Goal: Task Accomplishment & Management: Use online tool/utility

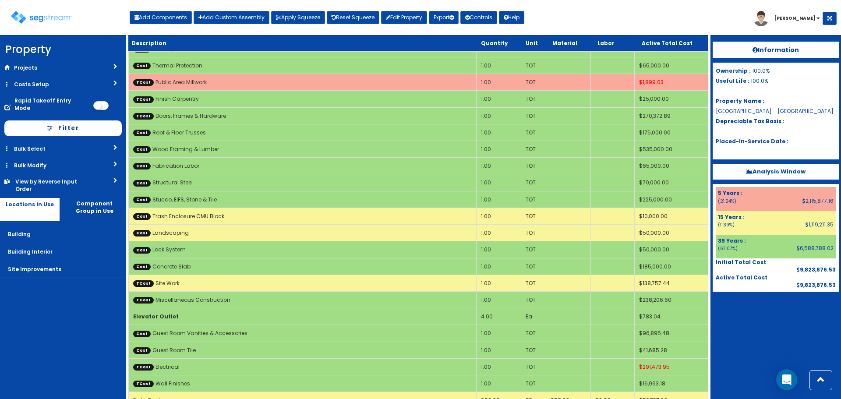
scroll to position [1445, 0]
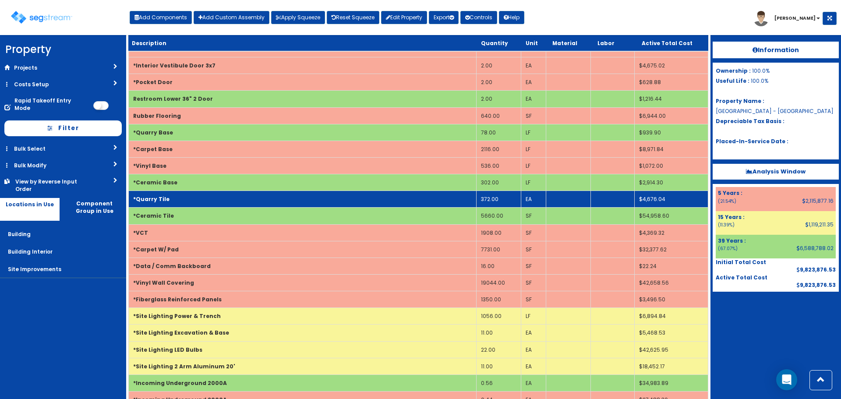
click at [506, 198] on td "372.00" at bounding box center [499, 199] width 45 height 17
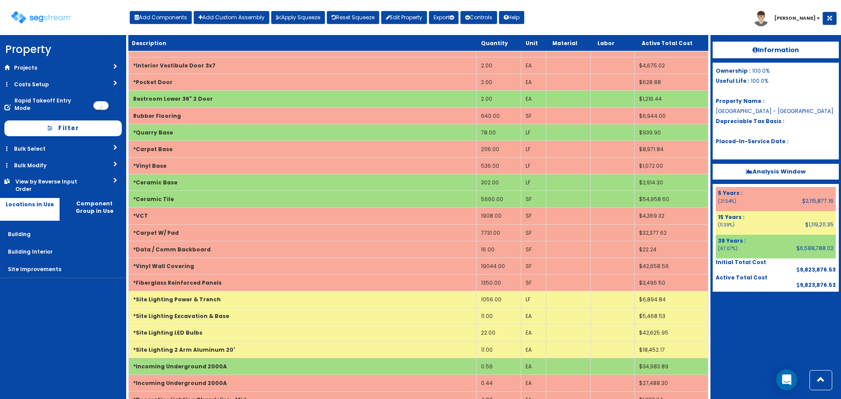
scroll to position [1762, 0]
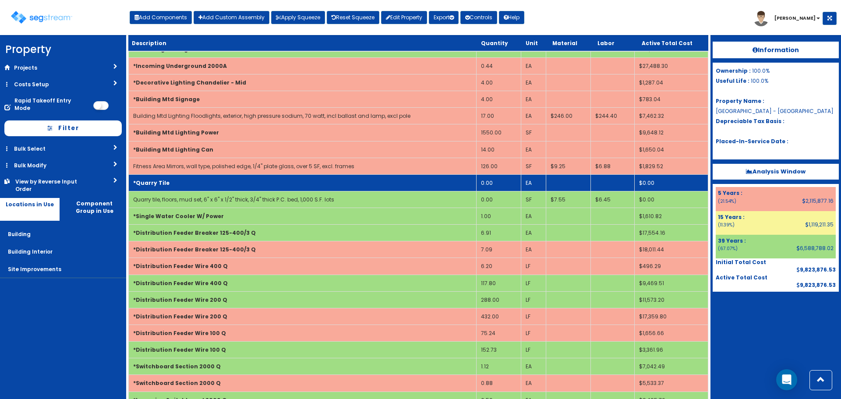
click at [181, 187] on td "*Quarry Tile" at bounding box center [303, 182] width 348 height 17
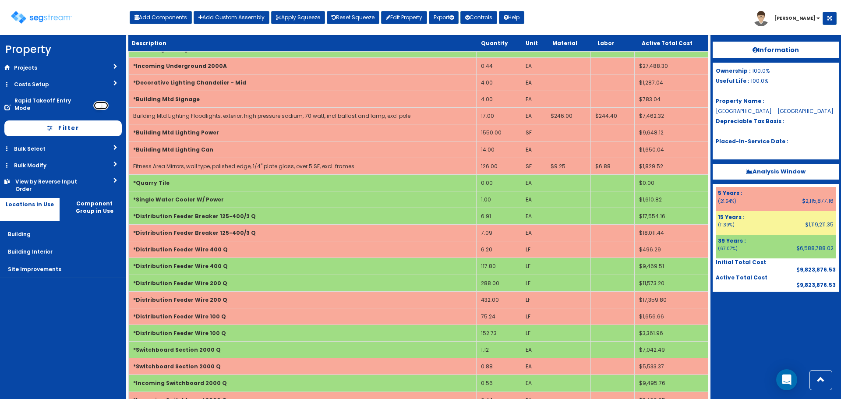
click at [106, 101] on input "checkbox" at bounding box center [100, 105] width 15 height 9
checkbox input "true"
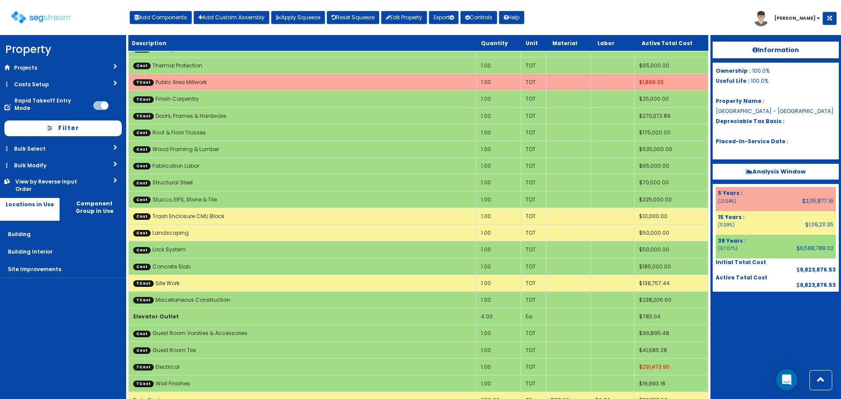
scroll to position [1445, 0]
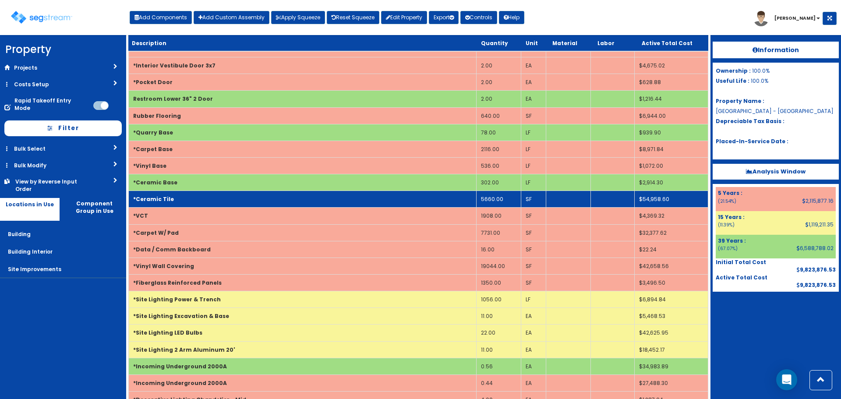
click at [505, 199] on td "5660.00" at bounding box center [499, 199] width 45 height 17
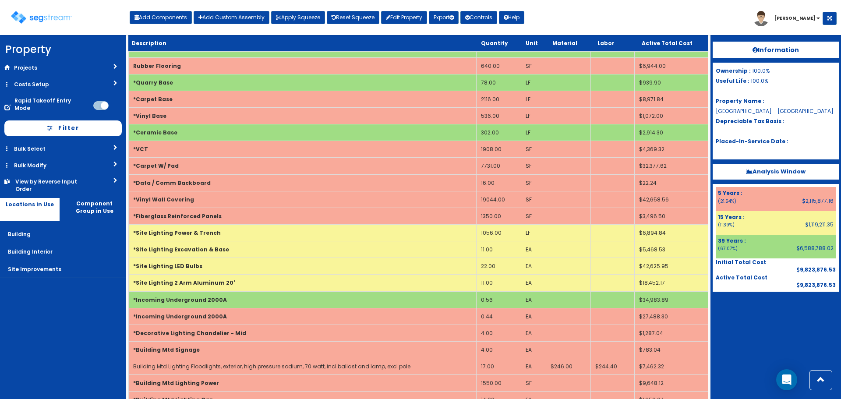
scroll to position [1489, 0]
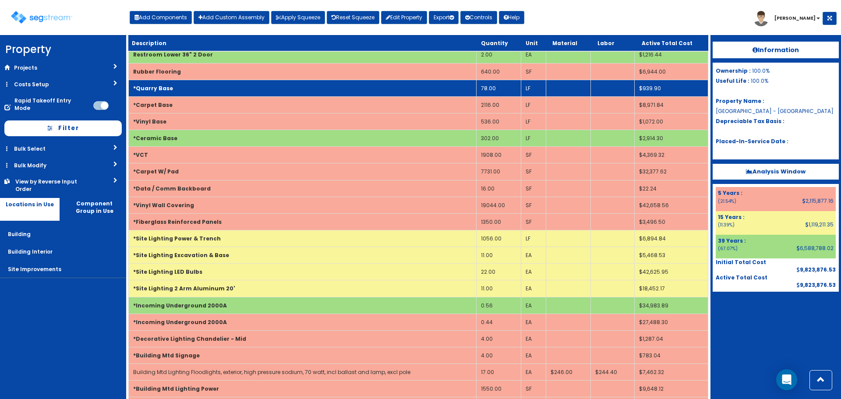
click at [513, 86] on td "78.00" at bounding box center [499, 88] width 45 height 17
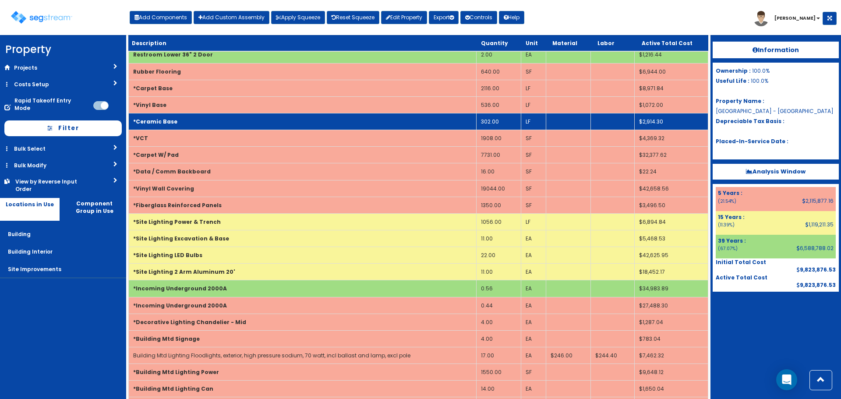
click at [517, 121] on td "302.00" at bounding box center [499, 121] width 45 height 17
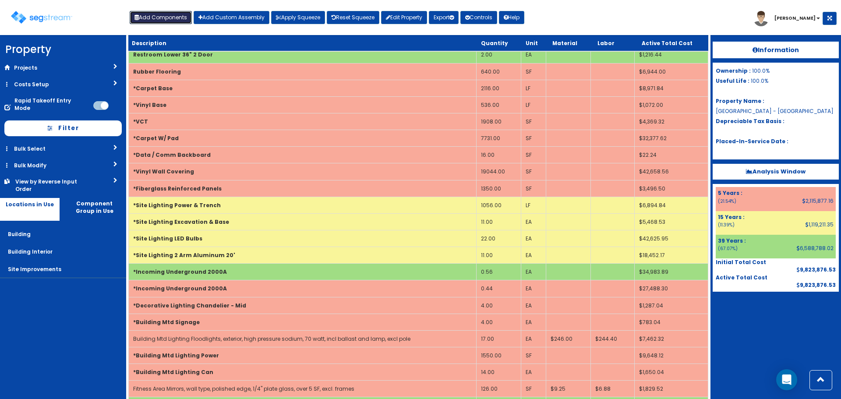
drag, startPoint x: 175, startPoint y: 18, endPoint x: 180, endPoint y: 25, distance: 8.2
click at [175, 18] on button "Add Components" at bounding box center [161, 17] width 62 height 13
select select "5281465"
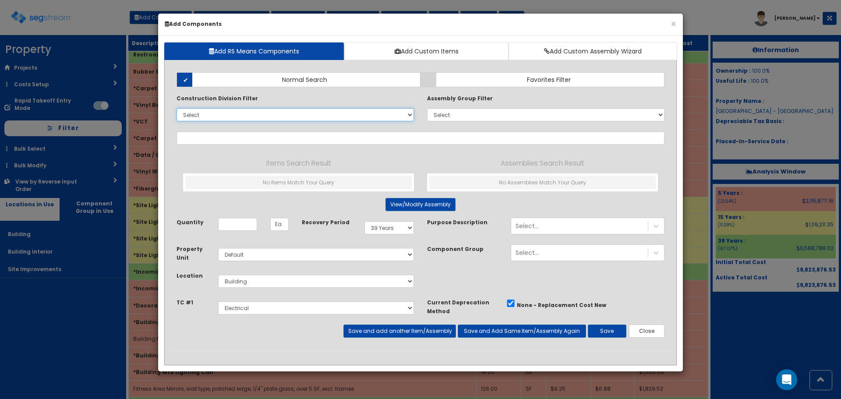
click at [204, 118] on select "Select 0. Custom Item 1. General Requirements 2. Existing Conditions 3. Concret…" at bounding box center [295, 114] width 237 height 13
select select "23000000"
click at [177, 108] on select "Select 0. Custom Item 1. General Requirements 2. Existing Conditions 3. Concret…" at bounding box center [295, 114] width 237 height 13
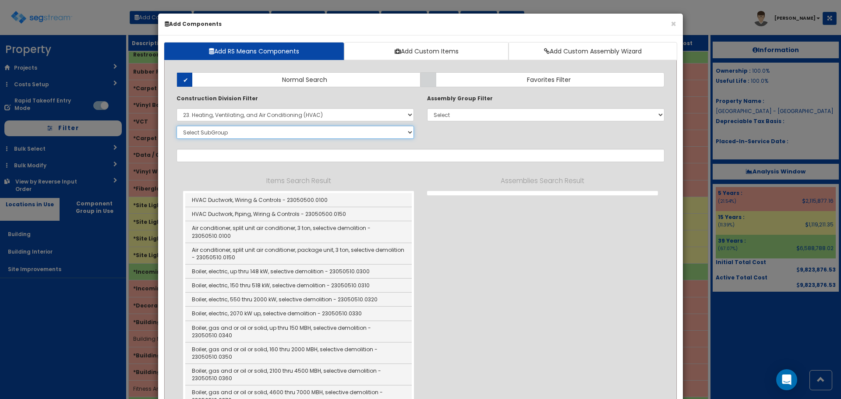
click at [213, 133] on select "Select SubGroup 1. HVAC Demolition (23050510) 2. Valves, Iron Body (23052330) 3…" at bounding box center [295, 132] width 237 height 13
select select "23821920"
click at [177, 126] on select "Select SubGroup 1. HVAC Demolition (23050510) 2. Valves, Iron Body (23052330) 3…" at bounding box center [295, 132] width 237 height 13
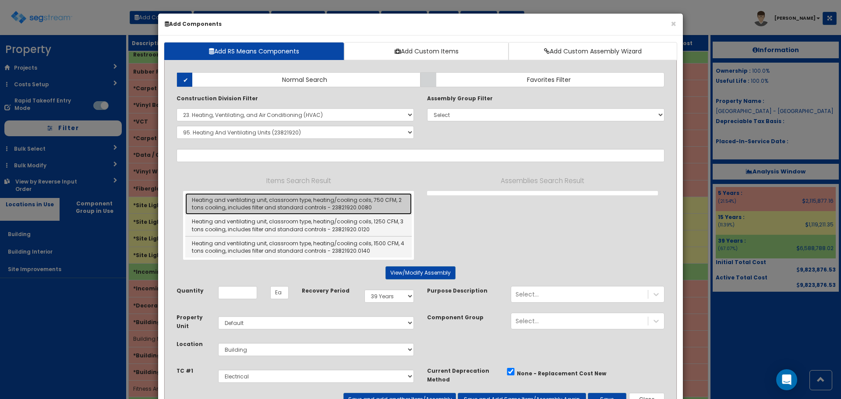
click at [328, 204] on link "Heating and ventilating unit, classroom type, heating/cooling coils, 750 CFM, 2…" at bounding box center [298, 203] width 227 height 21
type input "Heating and ventilating unit, classroom type, heating/cooling coils, 750 CFM, 2…"
checkbox input "false"
type input "EA"
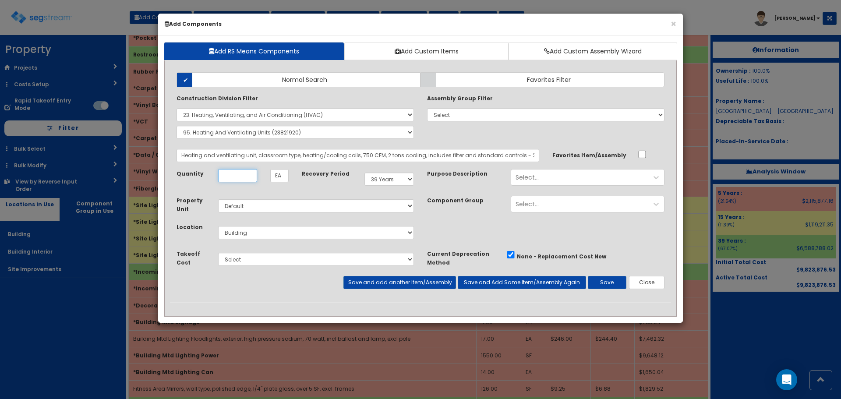
scroll to position [0, 0]
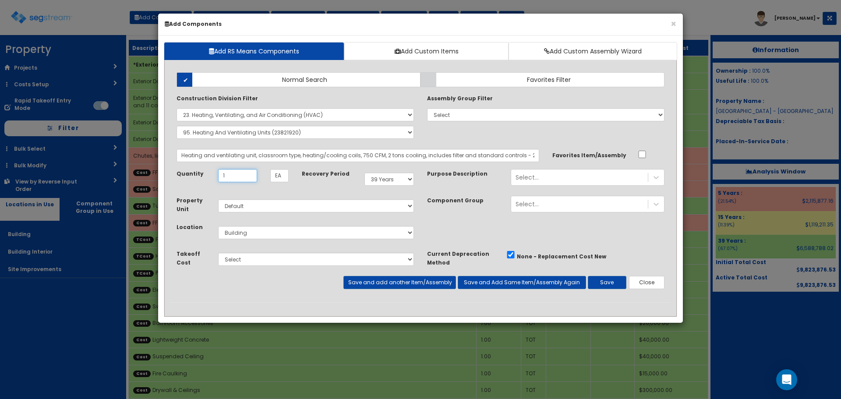
type input "1"
click at [393, 179] on select "Select 5 Years 7 Years 9 Years 10 Years 15 Years 15 Year QLI 15 Year QRP 15 Yea…" at bounding box center [390, 179] width 50 height 13
click at [365, 173] on select "Select 5 Years 7 Years 9 Years 10 Years 15 Years 15 Year QLI 15 Year QRP 15 Yea…" at bounding box center [390, 179] width 50 height 13
click at [392, 177] on select "Select 5 Years 7 Years 9 Years 10 Years 15 Years 15 Year QLI 15 Year QRP 15 Yea…" at bounding box center [390, 179] width 50 height 13
select select "5Y"
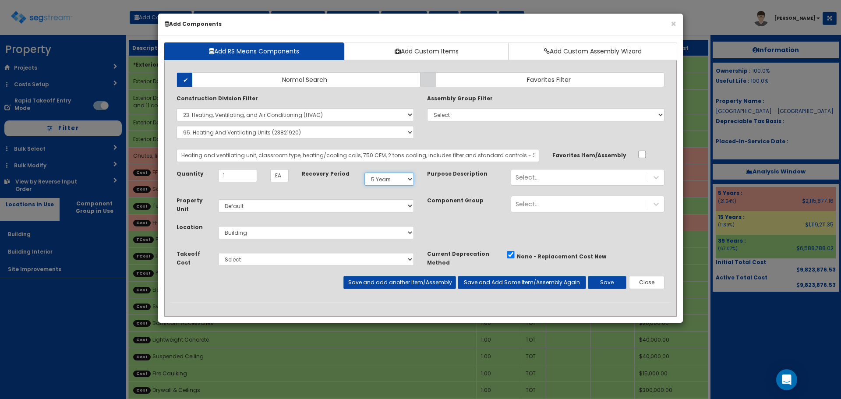
click at [365, 173] on select "Select 5 Years 7 Years 9 Years 10 Years 15 Years 15 Year QLI 15 Year QRP 15 Yea…" at bounding box center [390, 179] width 50 height 13
click at [241, 234] on select "Select Building Building Interior Site Improvements Add Additional Location" at bounding box center [316, 232] width 196 height 13
select select "7"
click at [218, 226] on select "Select Building Building Interior Site Improvements Add Additional Location" at bounding box center [316, 232] width 196 height 13
click at [248, 259] on select "Select Miscellaneous Construction Site Work Doors, Frames & Hardware Finish Car…" at bounding box center [316, 259] width 196 height 13
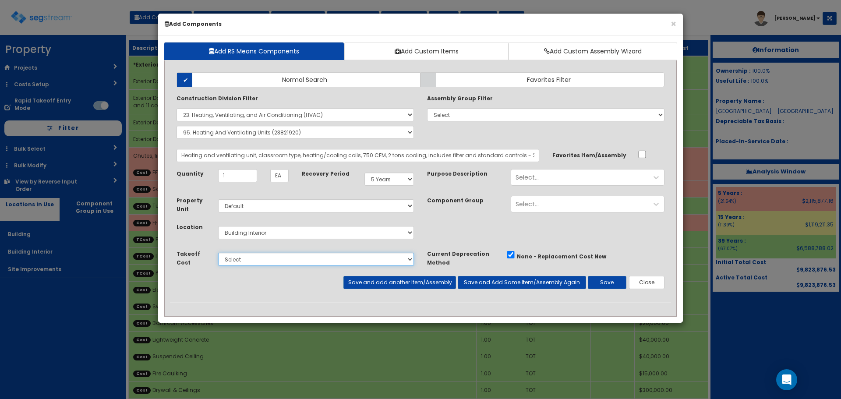
select select "5281464"
click at [218, 253] on select "Select Miscellaneous Construction Site Work Doors, Frames & Hardware Finish Car…" at bounding box center [316, 259] width 196 height 13
click at [612, 279] on button "Save" at bounding box center [607, 282] width 39 height 13
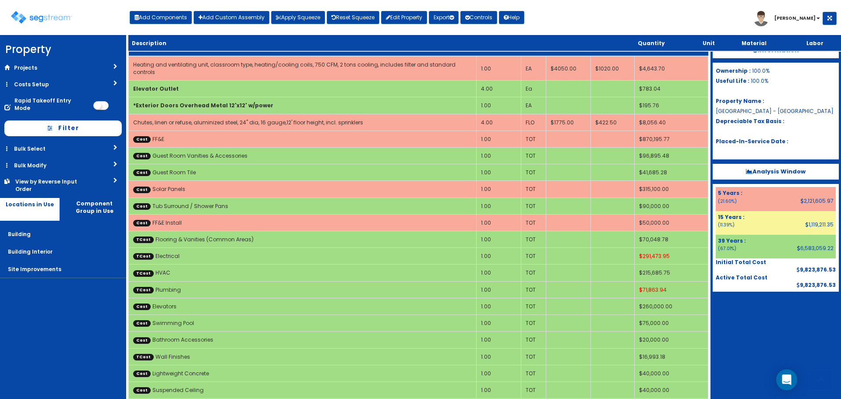
scroll to position [2407, 0]
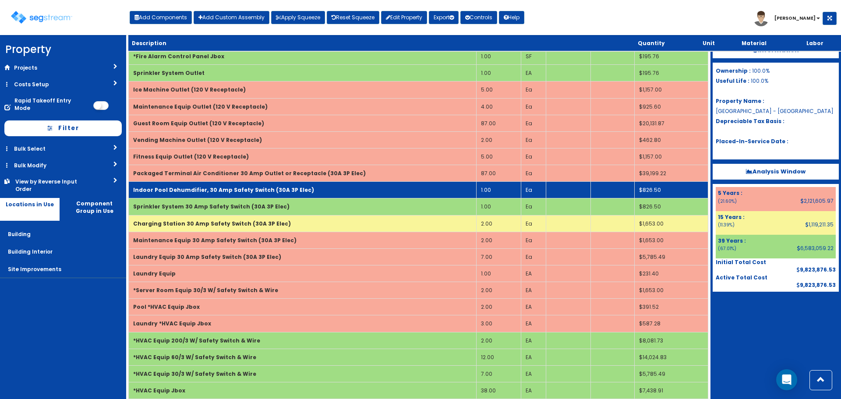
click at [281, 186] on b "Indoor Pool Dehumdifier, 30 Amp Safety Switch (30A 3P Elec)" at bounding box center [223, 189] width 181 height 7
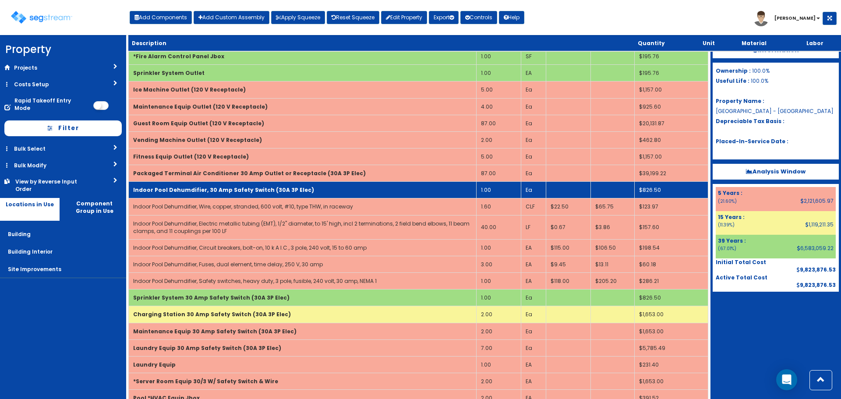
click at [281, 186] on b "Indoor Pool Dehumdifier, 30 Amp Safety Switch (30A 3P Elec)" at bounding box center [223, 189] width 181 height 7
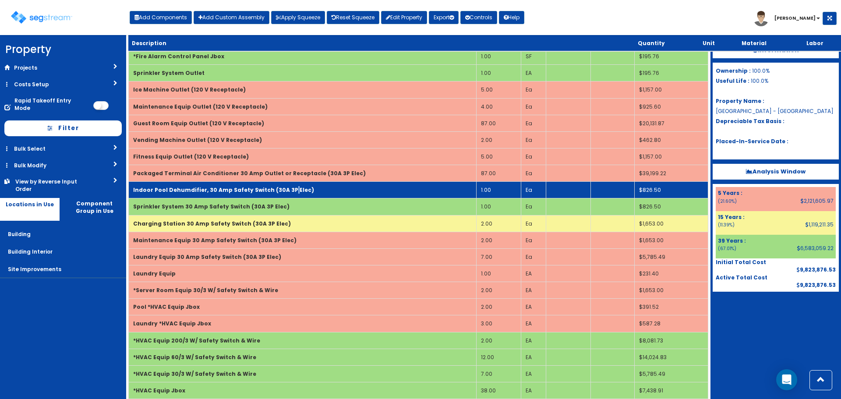
click at [281, 186] on b "Indoor Pool Dehumdifier, 30 Amp Safety Switch (30A 3P Elec)" at bounding box center [223, 189] width 181 height 7
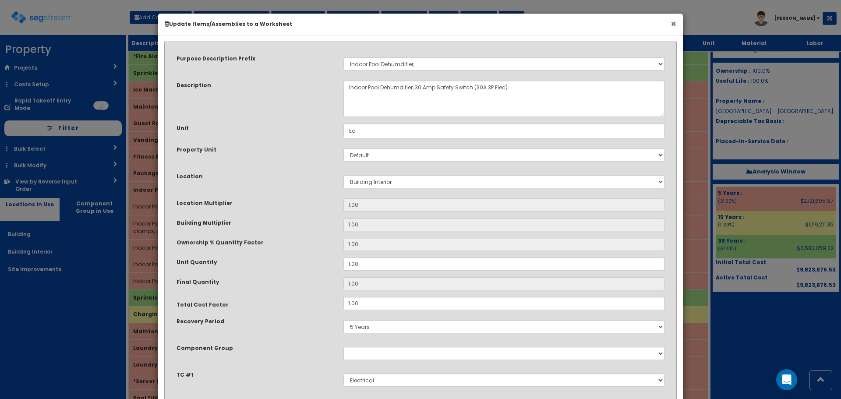
click at [674, 25] on button "×" at bounding box center [674, 23] width 6 height 9
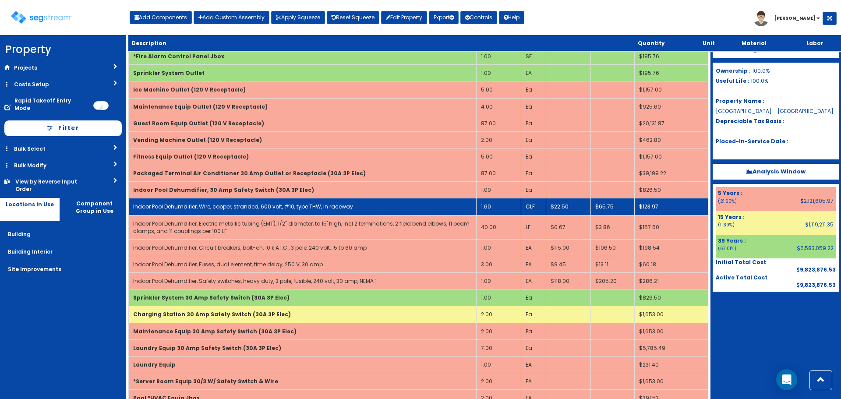
click at [181, 203] on link "Indoor Pool Dehumdifier, Wire, copper, stranded, 600 volt, #10, type THW, in ra…" at bounding box center [243, 206] width 220 height 7
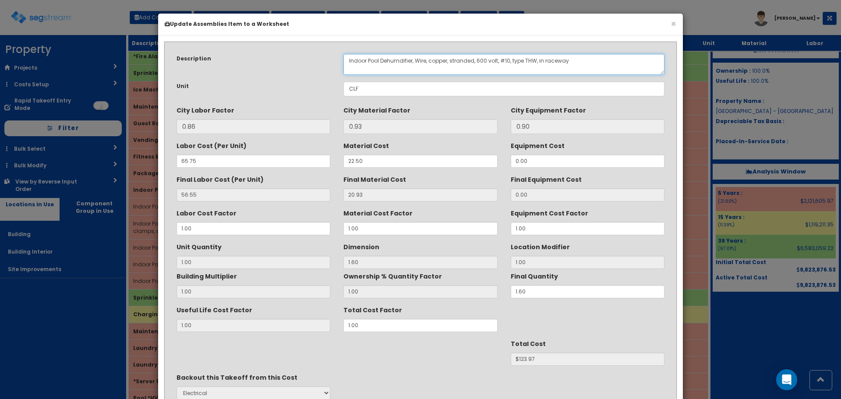
drag, startPoint x: 380, startPoint y: 60, endPoint x: 345, endPoint y: 60, distance: 35.1
click at [345, 60] on textarea "Indoor Pool Dehumdifier, Wire, copper, stranded, 600 volt, #10, type THW, in ra…" at bounding box center [504, 64] width 321 height 21
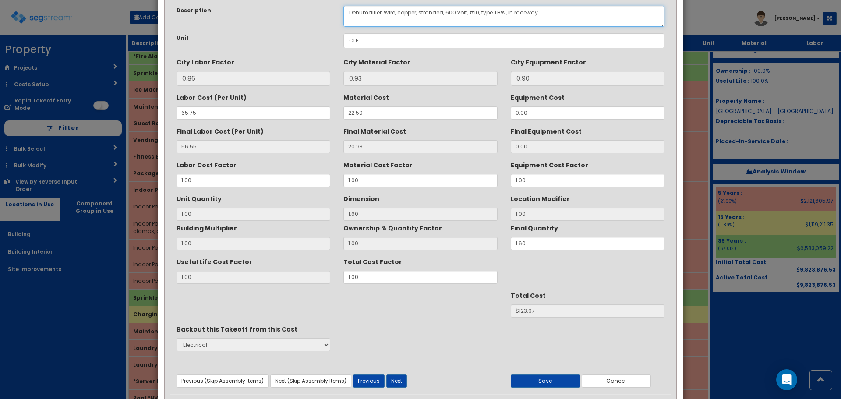
scroll to position [78, 0]
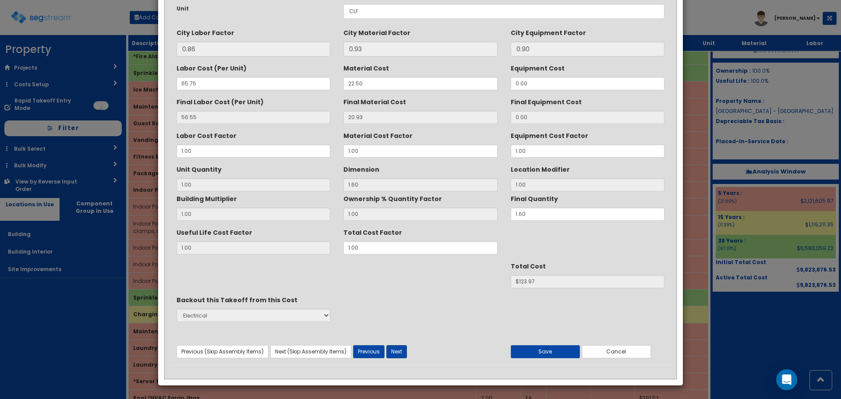
type textarea "Dehumdifier, Wire, copper, stranded, 600 volt, #10, type THW, in raceway"
click at [398, 347] on button "Next" at bounding box center [396, 351] width 21 height 13
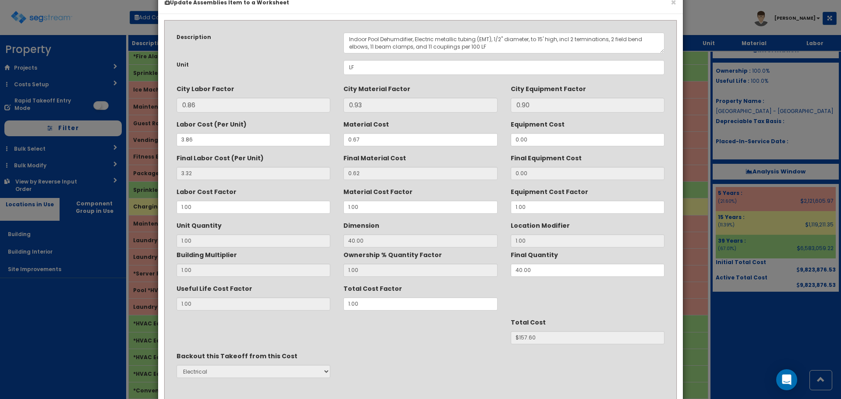
scroll to position [0, 0]
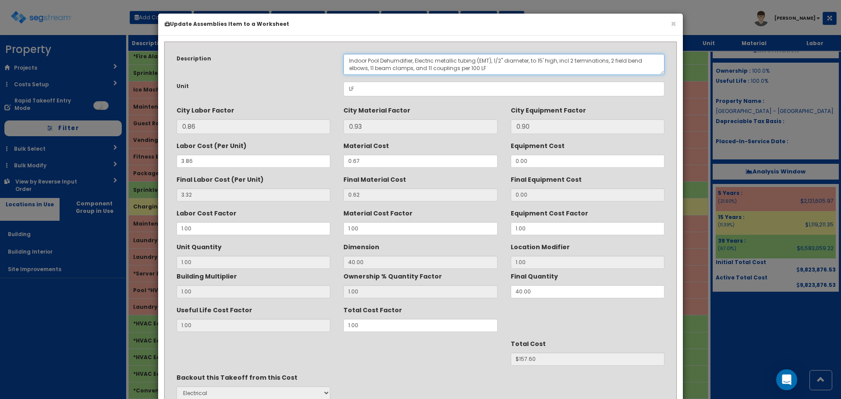
drag, startPoint x: 380, startPoint y: 58, endPoint x: 347, endPoint y: 57, distance: 32.9
click at [347, 57] on textarea "Indoor Pool Dehumdifier, Electric metallic tubing (EMT), 1/2" diameter, to 15' …" at bounding box center [504, 64] width 321 height 21
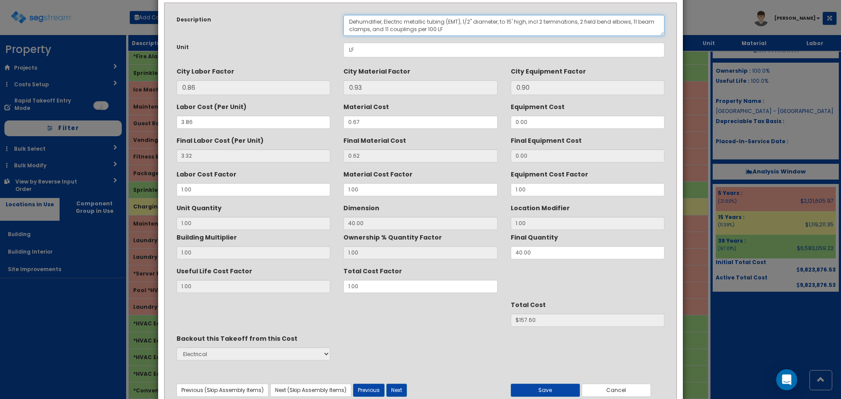
scroll to position [78, 0]
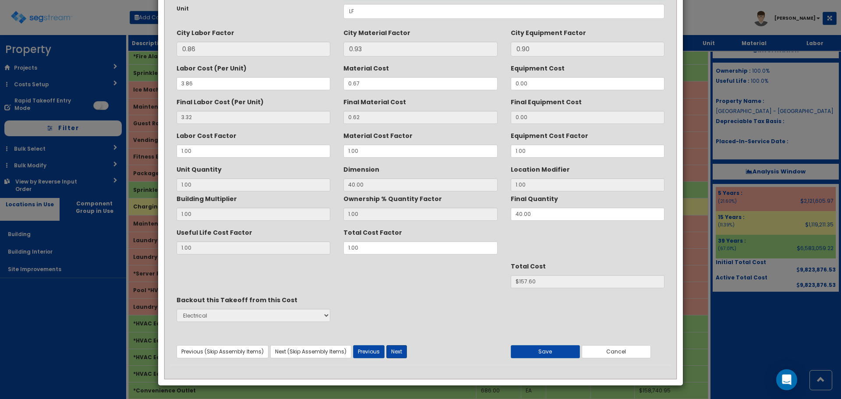
type textarea "Dehumdifier, Electric metallic tubing (EMT), 1/2" diameter, to 15' high, incl 2…"
click at [396, 348] on button "Next" at bounding box center [396, 351] width 21 height 13
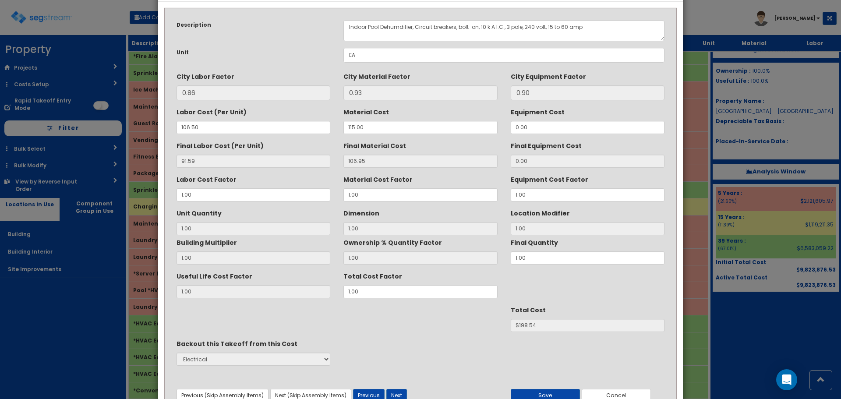
scroll to position [0, 0]
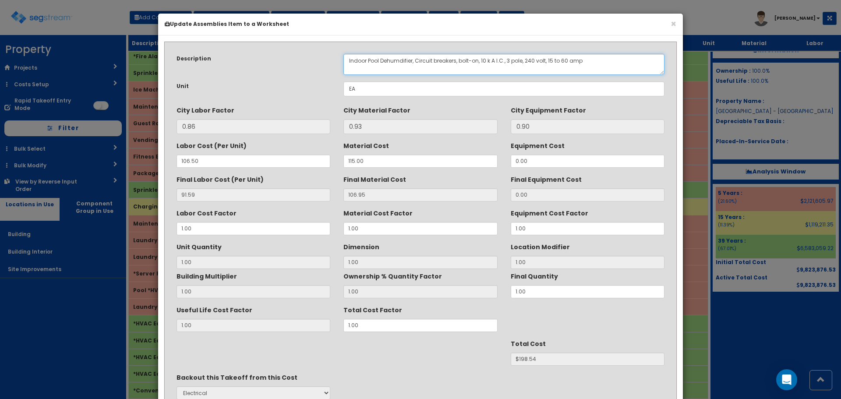
drag, startPoint x: 381, startPoint y: 60, endPoint x: 349, endPoint y: 61, distance: 32.0
click at [349, 61] on textarea "Indoor Pool Dehumdifier, Circuit breakers, bolt-on, 10 k A I.C., 3 pole, 240 vo…" at bounding box center [504, 64] width 321 height 21
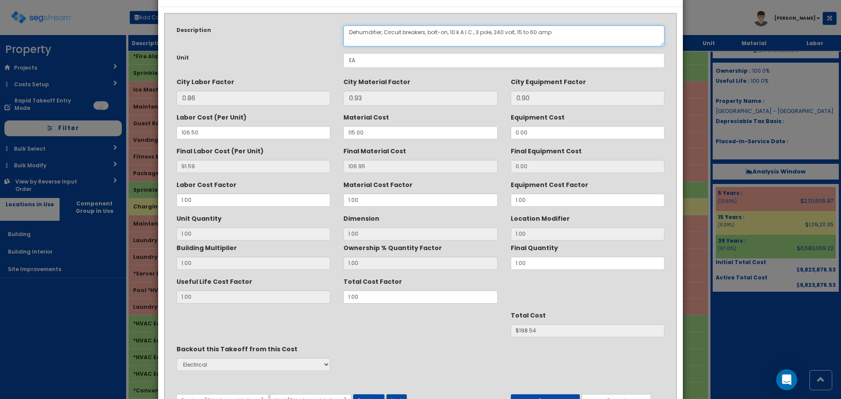
scroll to position [78, 0]
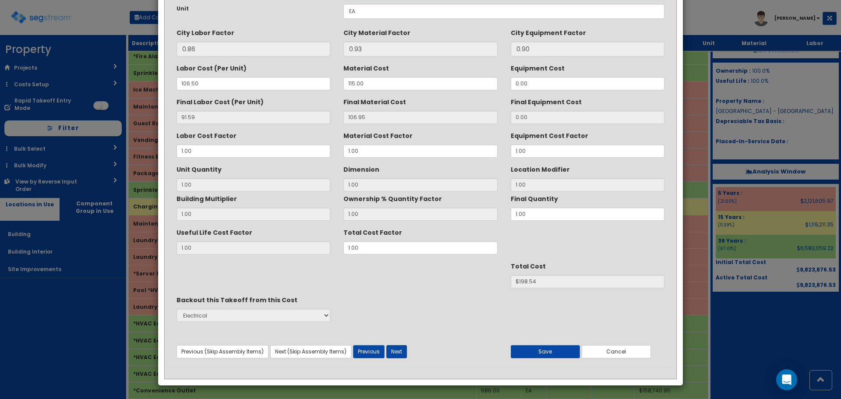
type textarea "Dehumdifier, Circuit breakers, bolt-on, 10 k A I.C., 3 pole, 240 volt, 15 to 60…"
click at [403, 352] on button "Next" at bounding box center [396, 351] width 21 height 13
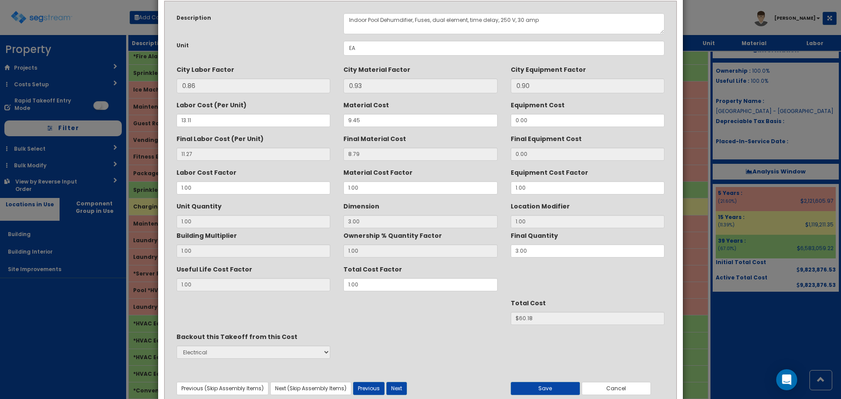
scroll to position [0, 0]
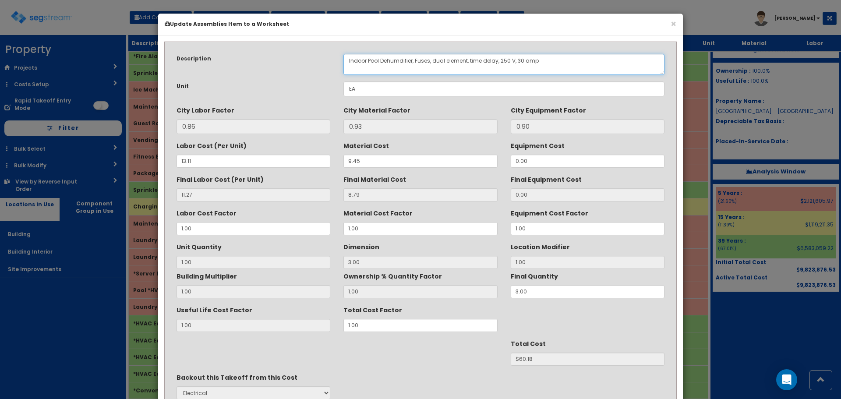
drag, startPoint x: 380, startPoint y: 60, endPoint x: 351, endPoint y: 63, distance: 29.1
click at [347, 57] on textarea "Indoor Pool Dehumdifier, Fuses, dual element, time delay, 250 V, 30 amp" at bounding box center [504, 64] width 321 height 21
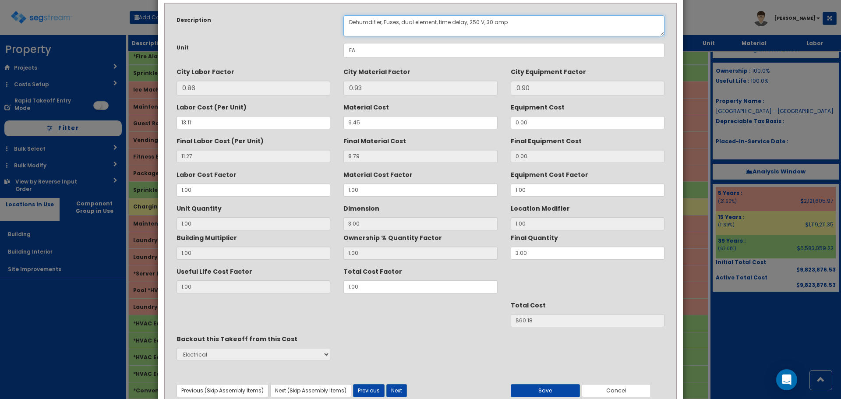
scroll to position [78, 0]
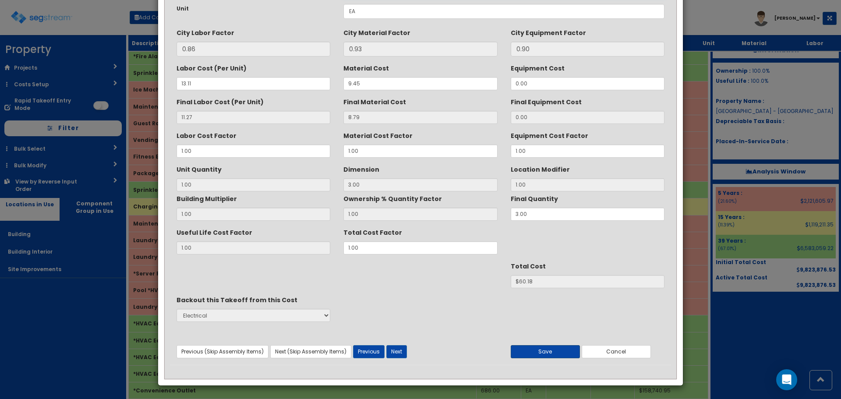
type textarea "Dehumdifier, Fuses, dual element, time delay, 250 V, 30 amp"
click at [549, 354] on button "Save" at bounding box center [545, 351] width 69 height 13
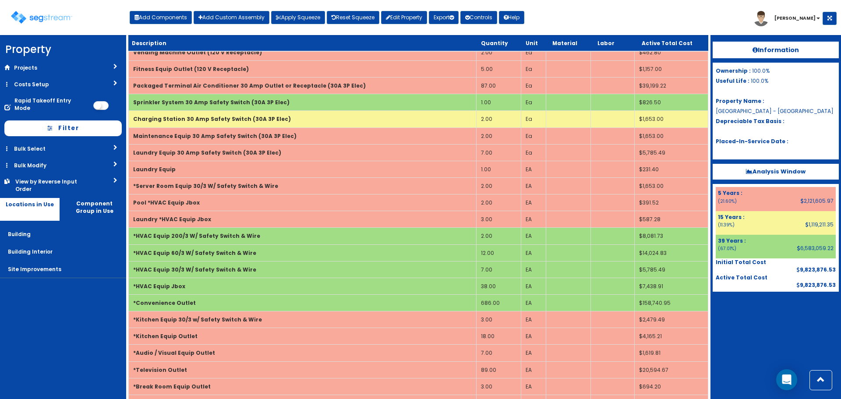
scroll to position [2791, 0]
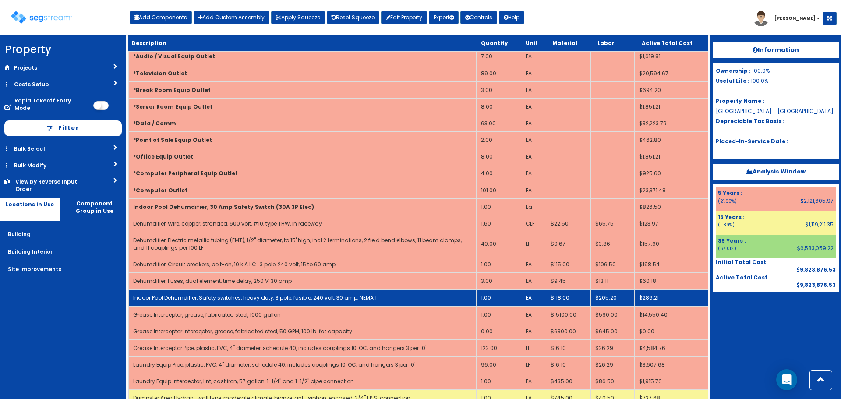
click at [252, 294] on link "Indoor Pool Dehumdifier, Safety switches, heavy duty, 3 pole, fusible, 240 volt…" at bounding box center [255, 297] width 244 height 7
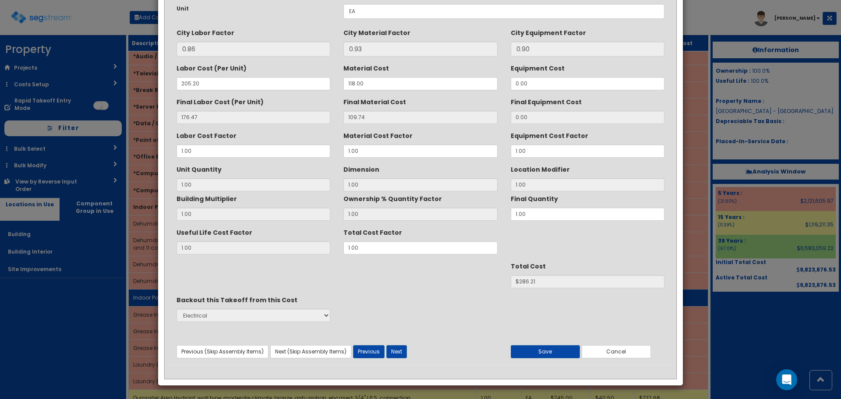
scroll to position [0, 0]
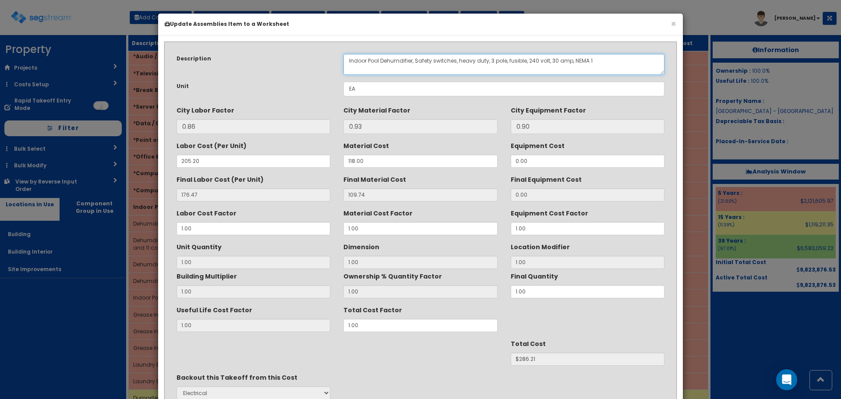
drag, startPoint x: 381, startPoint y: 59, endPoint x: 343, endPoint y: 60, distance: 38.1
click at [343, 60] on div "Indoor Pool Dehumdifier, Safety switches, heavy duty, 3 pole, fusible, 240 volt…" at bounding box center [504, 64] width 334 height 21
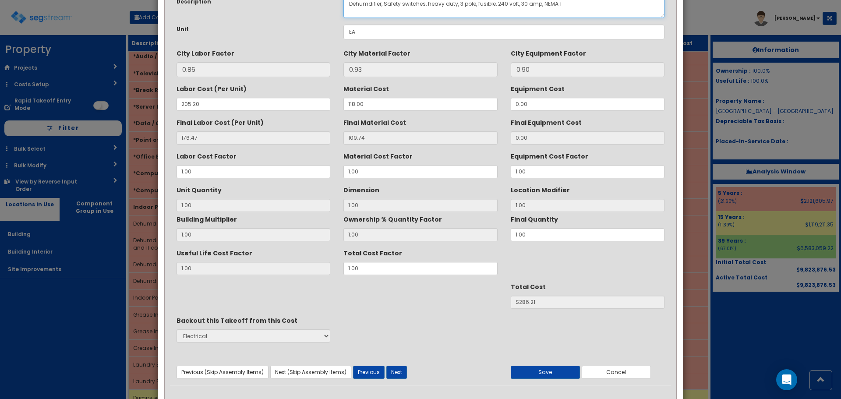
scroll to position [78, 0]
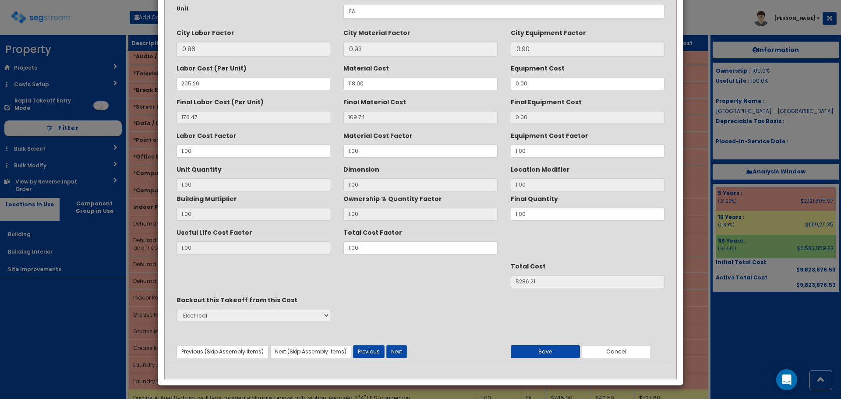
type textarea "Dehumdifier, Safety switches, heavy duty, 3 pole, fusible, 240 volt, 30 amp, NE…"
click at [556, 354] on button "Save" at bounding box center [545, 351] width 69 height 13
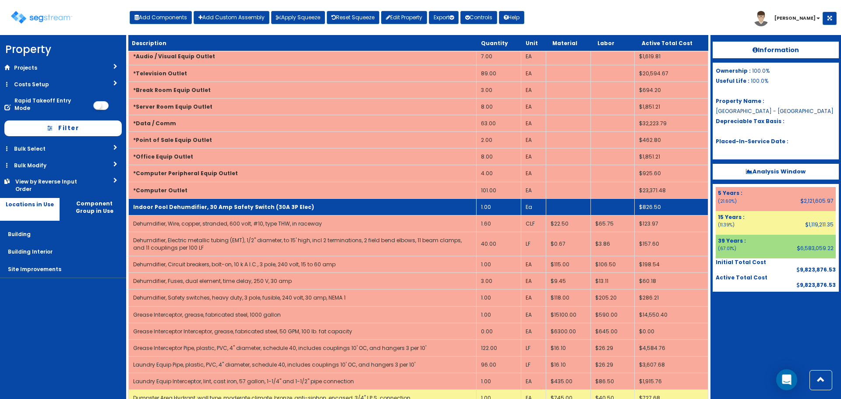
click at [287, 203] on b "Indoor Pool Dehumdifier, 30 Amp Safety Switch (30A 3P Elec)" at bounding box center [223, 206] width 181 height 7
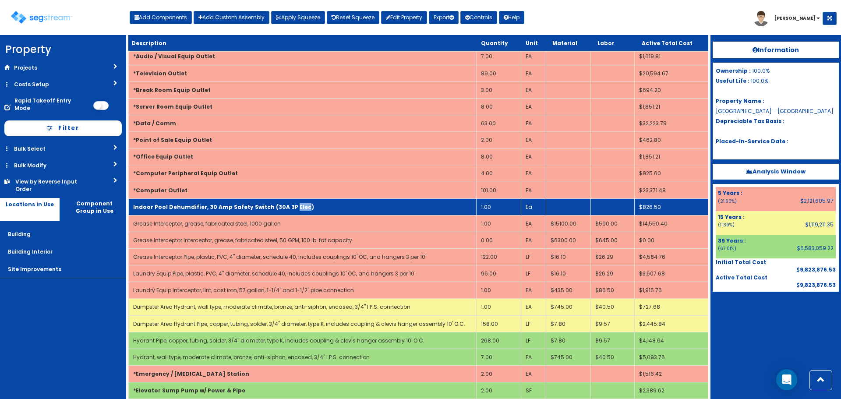
click at [287, 203] on b "Indoor Pool Dehumdifier, 30 Amp Safety Switch (30A 3P Elec)" at bounding box center [223, 206] width 181 height 7
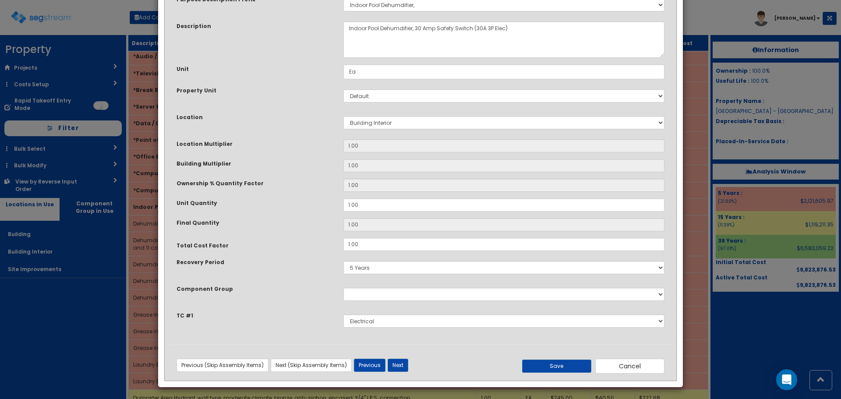
scroll to position [61, 0]
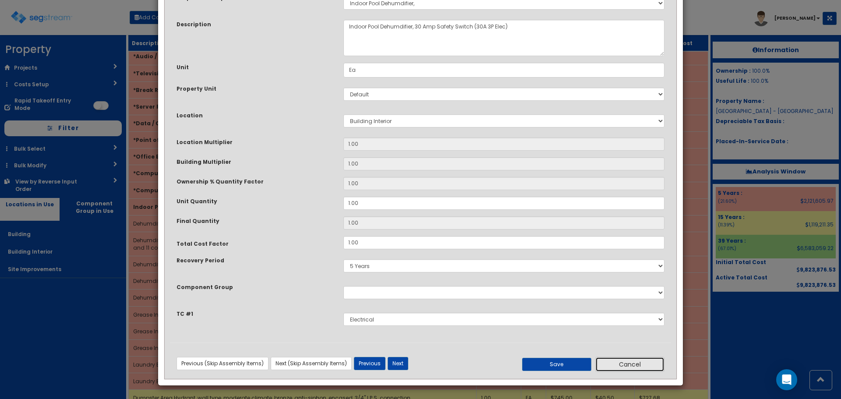
click at [626, 365] on button "Cancel" at bounding box center [629, 364] width 69 height 15
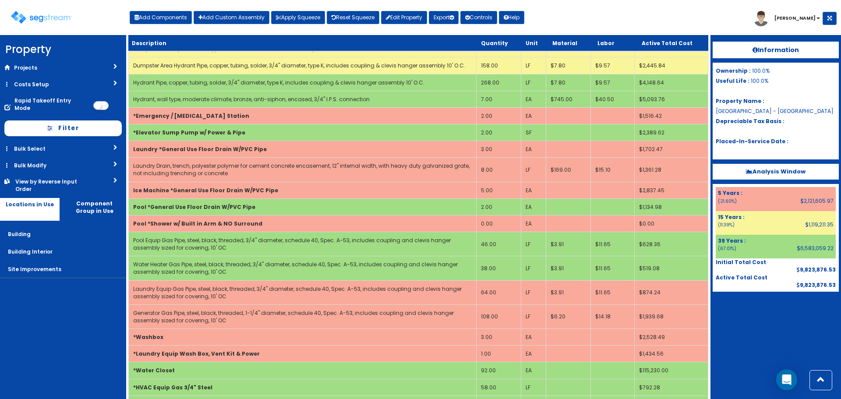
scroll to position [3889, 0]
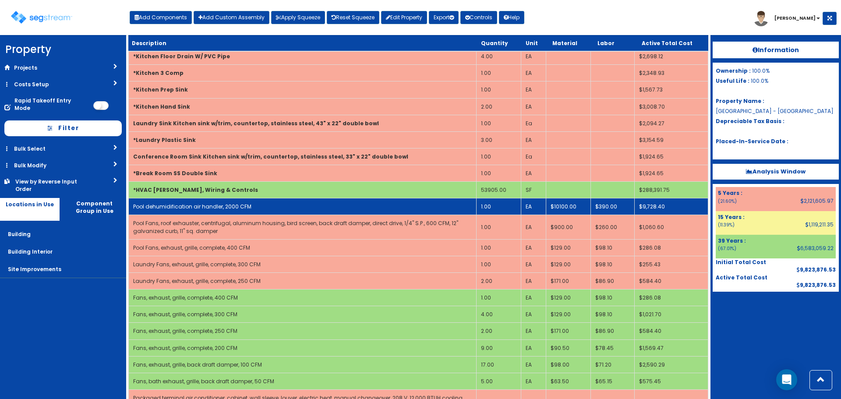
click at [247, 203] on link "Pool dehumidification air handler, 2000 CFM" at bounding box center [192, 206] width 118 height 7
select select "5281464"
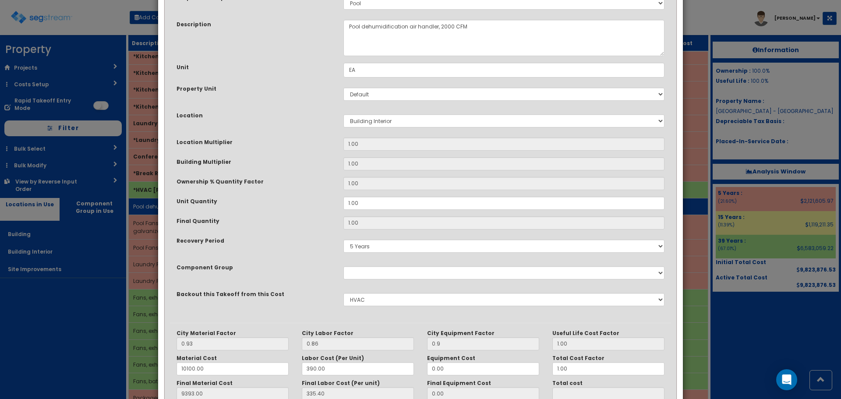
scroll to position [0, 0]
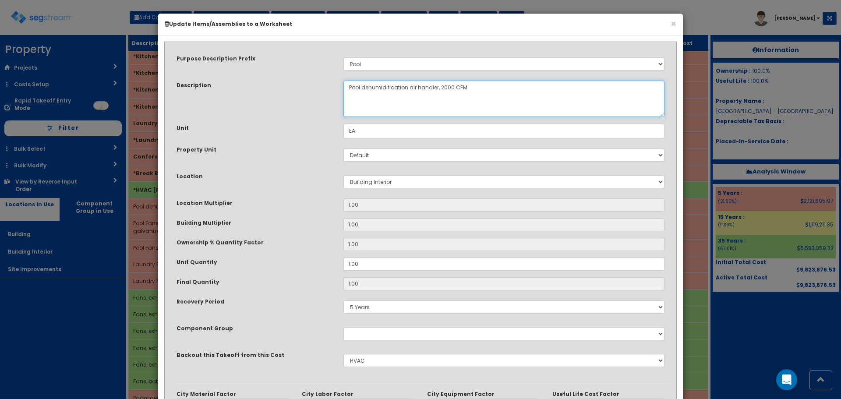
drag, startPoint x: 484, startPoint y: 90, endPoint x: 344, endPoint y: 96, distance: 139.9
click at [344, 96] on textarea "Pool dehumidification air handler, 2000 CFM" at bounding box center [504, 99] width 321 height 36
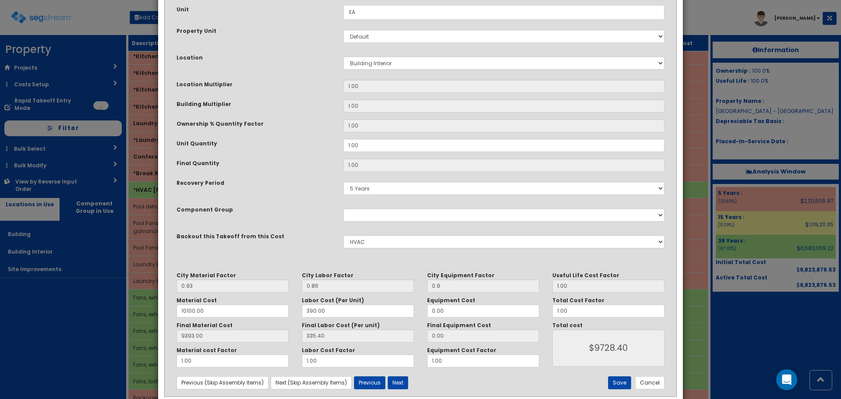
scroll to position [131, 0]
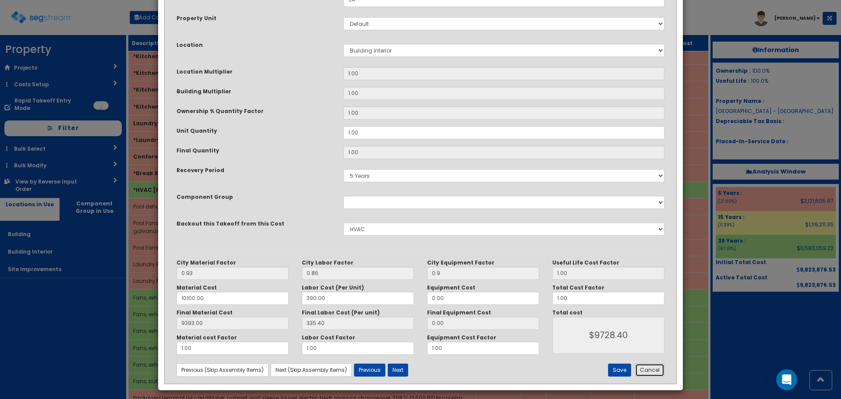
click at [650, 370] on button "Cancel" at bounding box center [649, 370] width 29 height 13
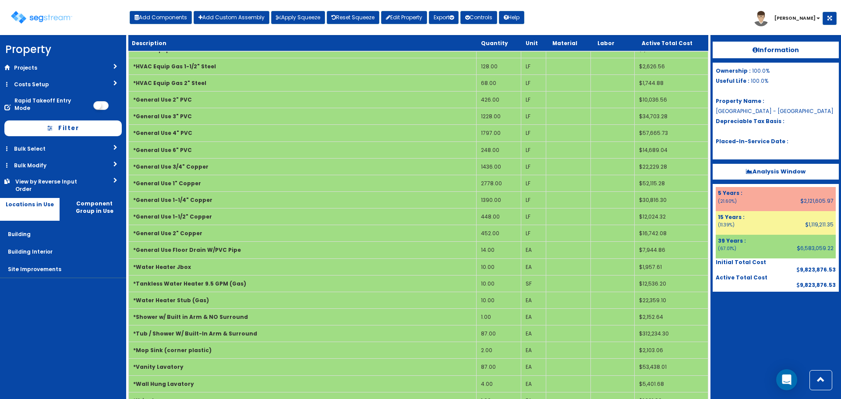
scroll to position [0, 0]
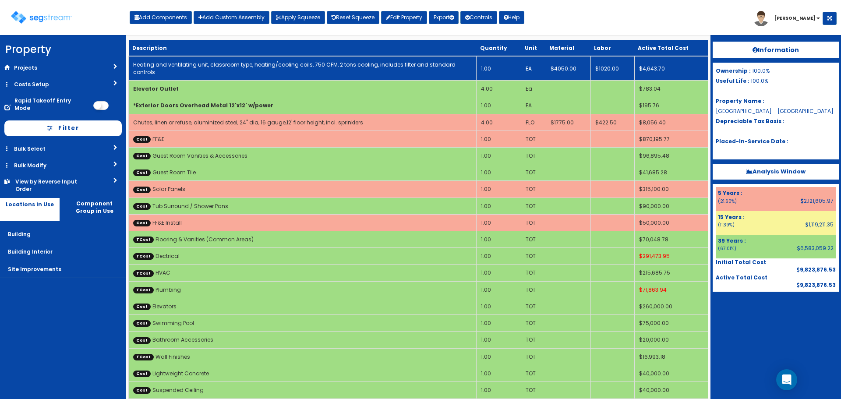
click at [357, 64] on link "Heating and ventilating unit, classroom type, heating/cooling coils, 750 CFM, 2…" at bounding box center [294, 68] width 323 height 15
click at [358, 65] on link "Heating and ventilating unit, classroom type, heating/cooling coils, 750 CFM, 2…" at bounding box center [294, 68] width 323 height 15
select select "5281464"
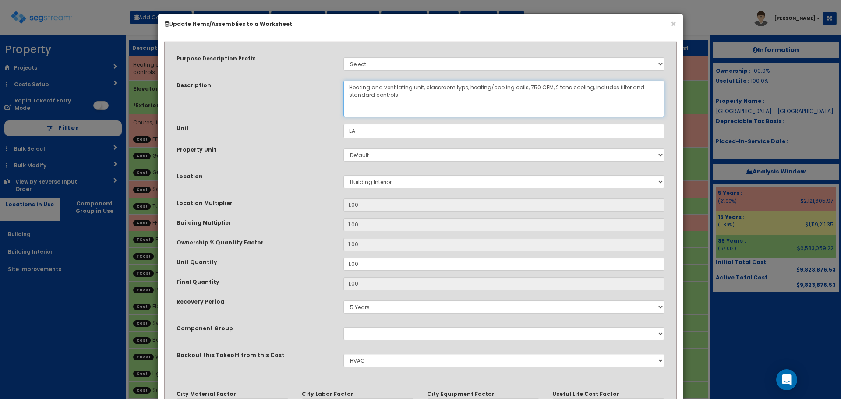
drag, startPoint x: 408, startPoint y: 96, endPoint x: 348, endPoint y: 90, distance: 59.9
click at [348, 90] on textarea "Heating and ventilating unit, classroom type, heating/cooling coils, 750 CFM, 2…" at bounding box center [504, 99] width 321 height 36
paste textarea "Pool dehumidification air handler, 2000 CFM"
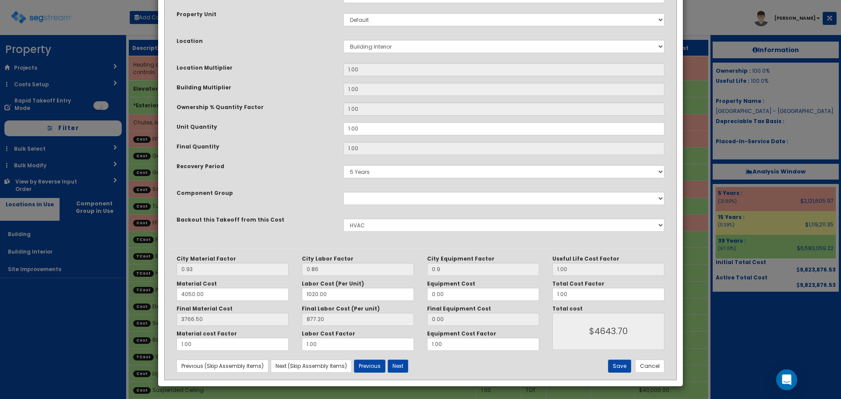
scroll to position [136, 0]
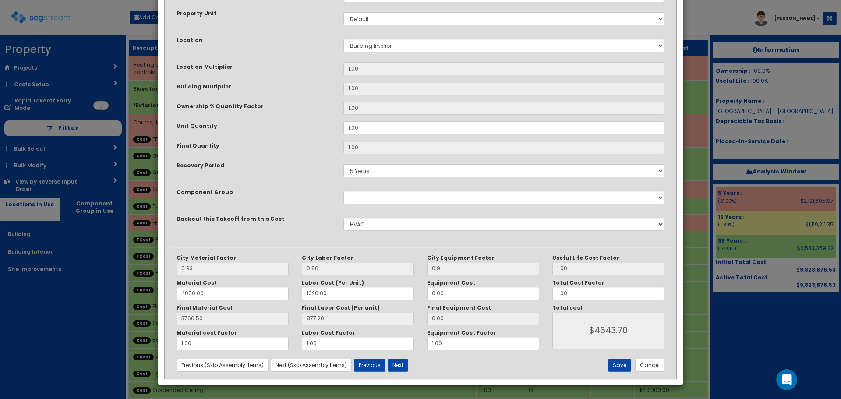
type textarea "Pool dehumidification air handler, 2000 CFM"
drag, startPoint x: 183, startPoint y: 298, endPoint x: 156, endPoint y: 298, distance: 27.2
click at [156, 298] on div "× Update Items/Assemblies to a Worksheet Purpose Description Prefix Select Stai…" at bounding box center [420, 199] width 841 height 399
type input "1"
type input "0.93"
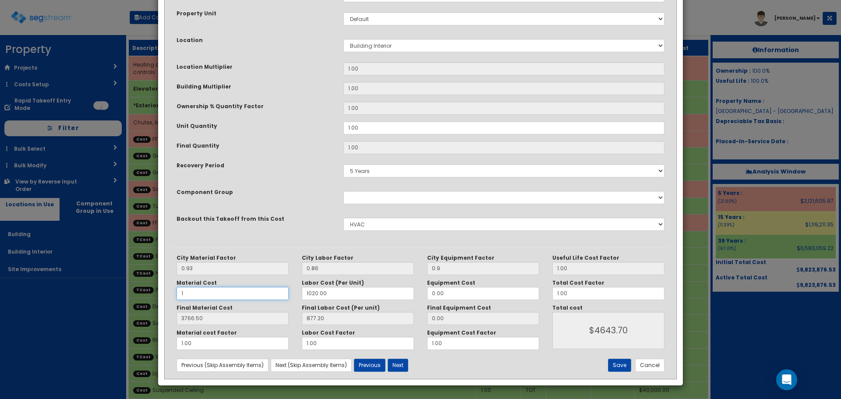
type input "$878.13"
type input "10"
type input "9.30"
type input "$886.50"
type input "101"
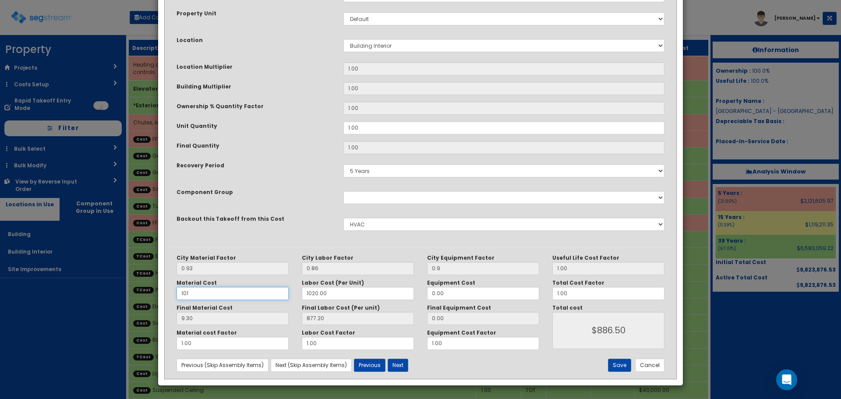
type input "93.93"
type input "$971.13"
type input "1010"
type input "939.30"
type input "$1816.50"
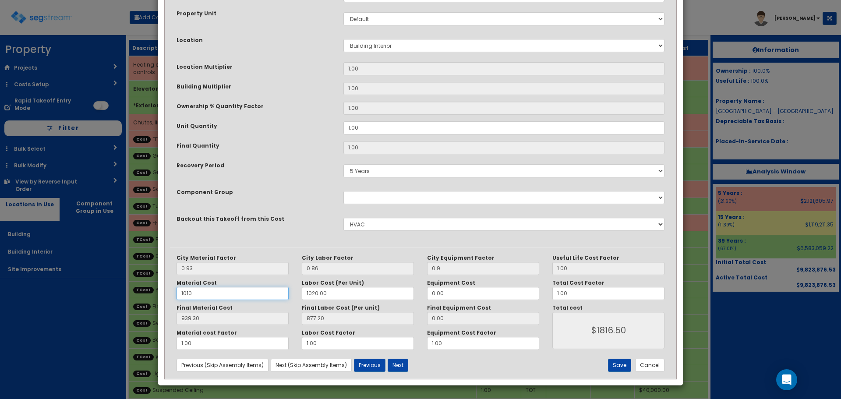
type input "10100"
type input "9393.00"
type input "$10270.20"
type input "10100"
drag, startPoint x: 332, startPoint y: 294, endPoint x: 281, endPoint y: 300, distance: 51.2
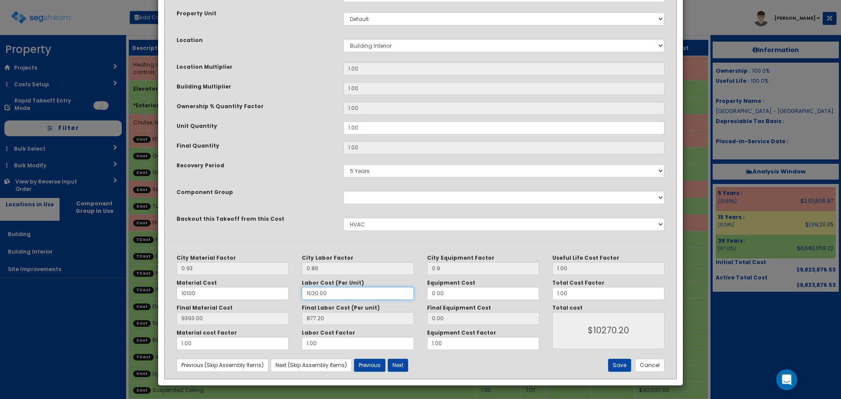
click at [281, 300] on div "Material Cost 10100 Labor Cost (Per Unit) 1020.00 Equipment Cost 0.00" at bounding box center [358, 290] width 376 height 21
type input "3"
type input "2.58"
type input "$9395.58"
type input "39"
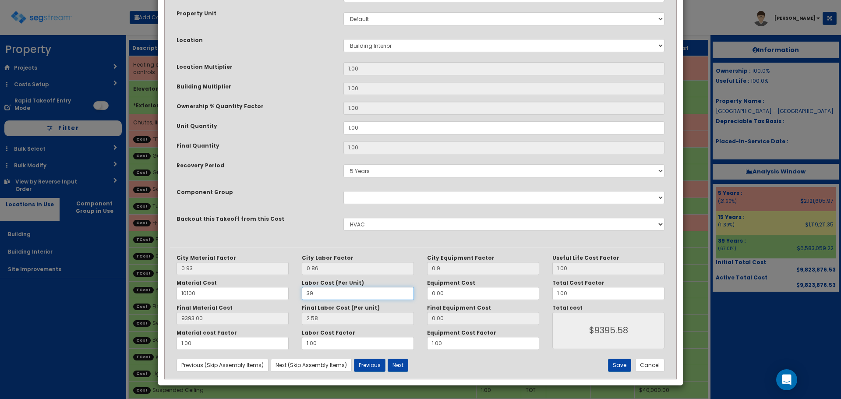
type input "33.54"
type input "$9426.54"
type input "390"
type input "335.40"
type input "$9728.40"
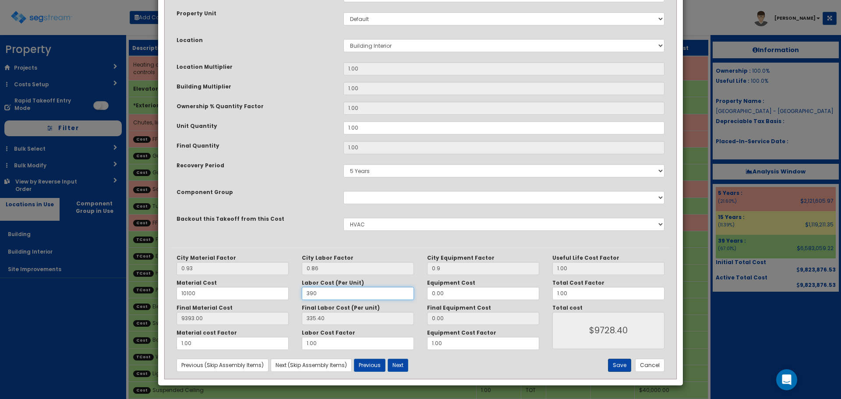
type input "390"
click at [624, 367] on button "Save" at bounding box center [619, 365] width 23 height 13
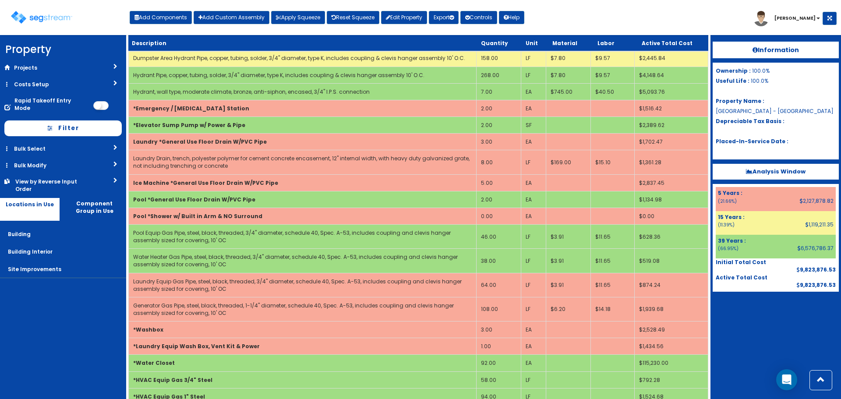
scroll to position [3798, 0]
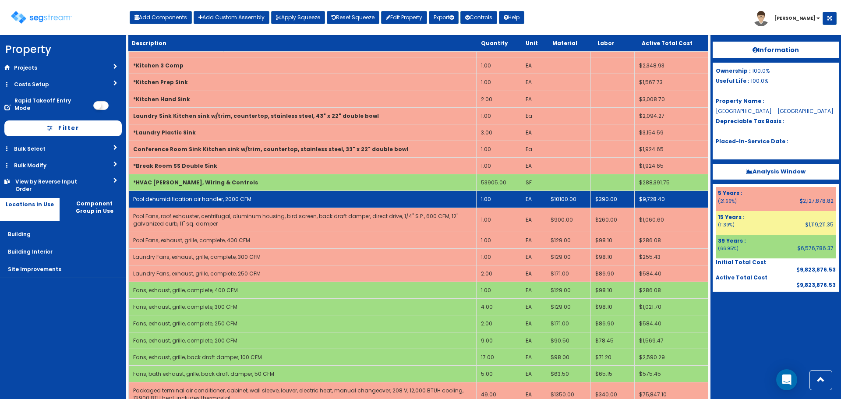
click at [510, 198] on td "1.00" at bounding box center [499, 199] width 45 height 17
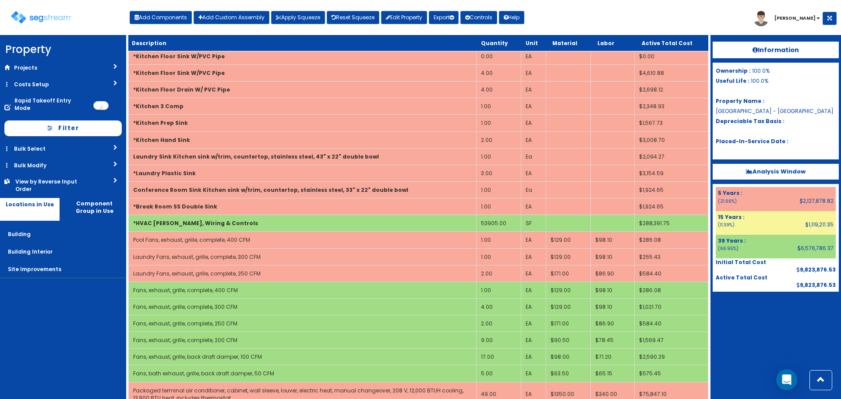
scroll to position [4088, 0]
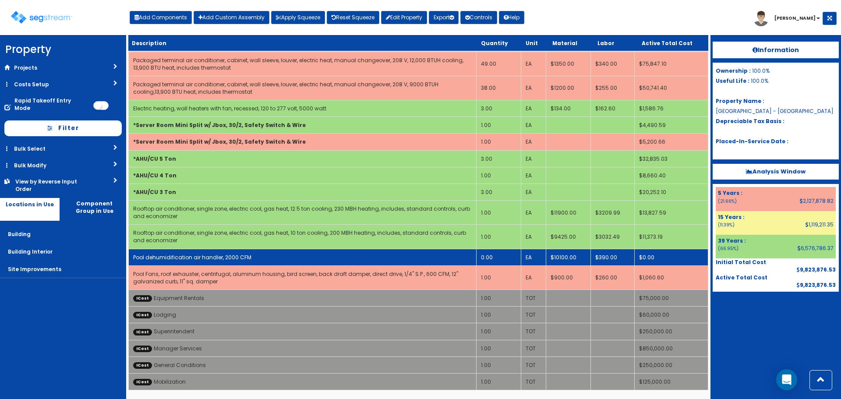
click at [231, 257] on link "Pool dehumidification air handler, 2000 CFM" at bounding box center [192, 257] width 118 height 7
select select "5281464"
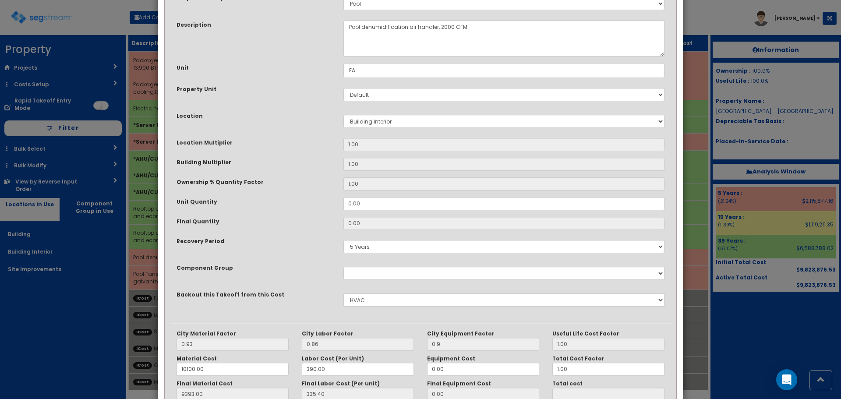
scroll to position [136, 0]
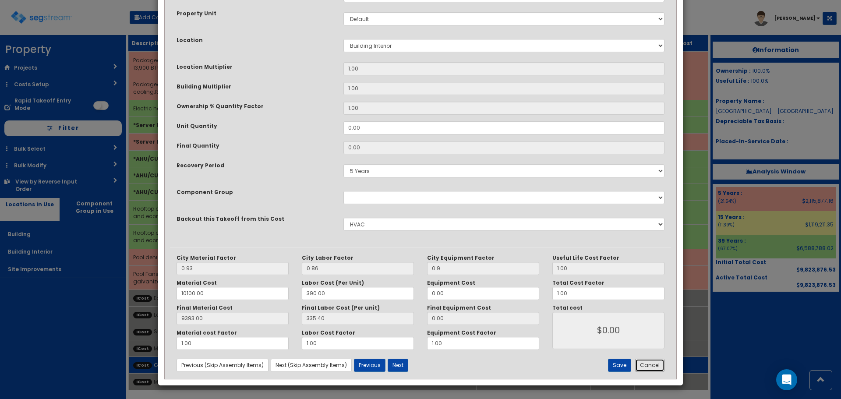
click at [645, 367] on button "Cancel" at bounding box center [649, 365] width 29 height 13
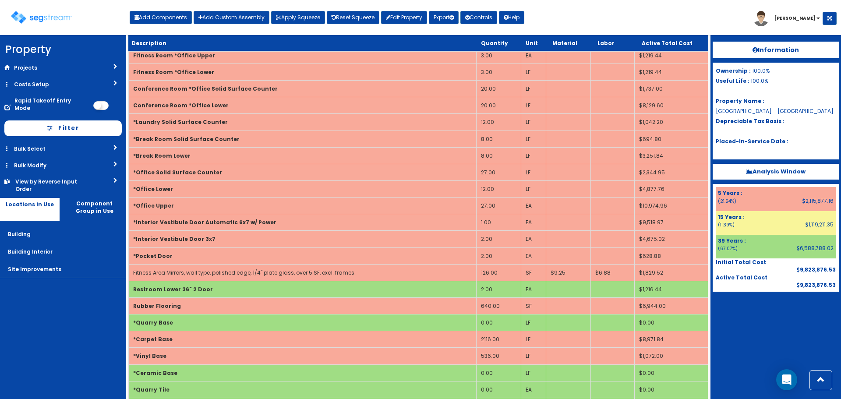
scroll to position [1196, 0]
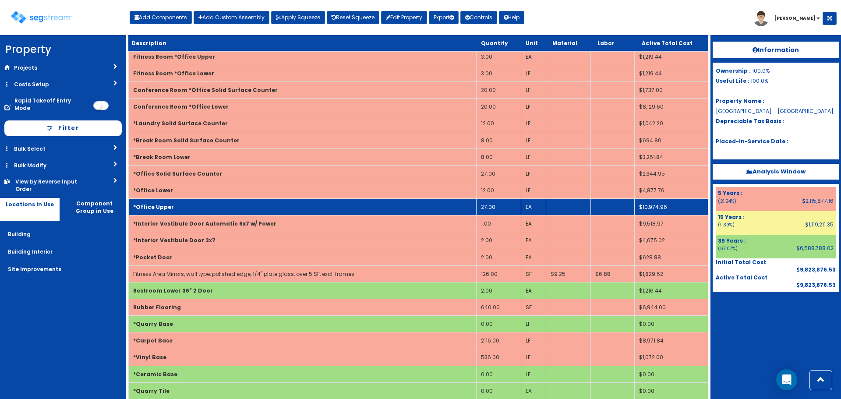
click at [199, 206] on td "*Office Upper" at bounding box center [303, 207] width 348 height 17
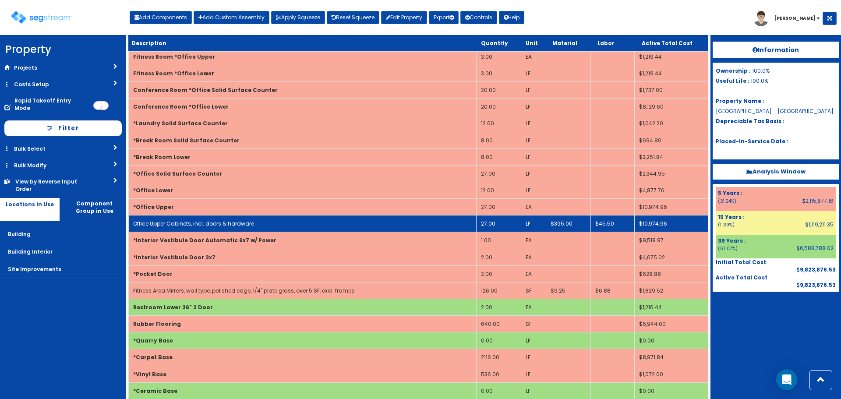
click at [209, 219] on td "Office Upper Cabinets, incl. doors & hardware" at bounding box center [303, 224] width 348 height 17
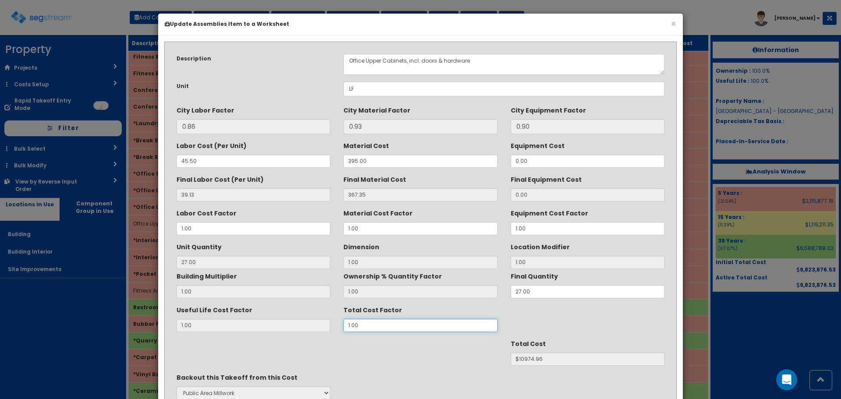
click at [317, 331] on div "Useful Life Cost Factor 1.00 Total Cost Factor 1.00" at bounding box center [420, 317] width 501 height 29
type input "."
type input "27"
type input "$NaN"
type input ".7"
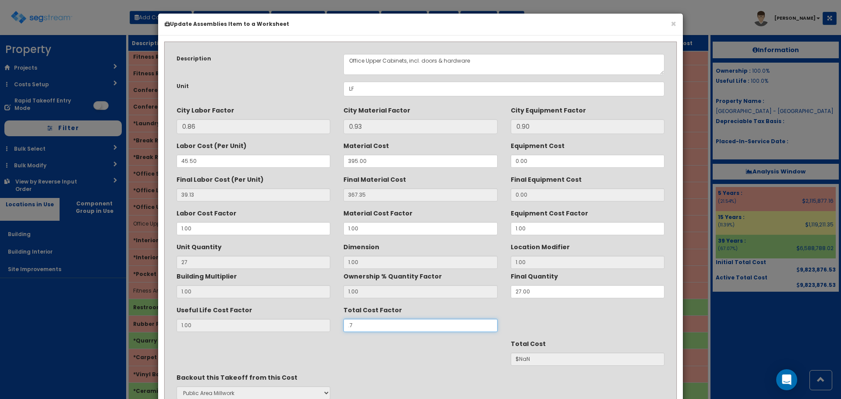
type input "$7682.47"
type input ".72"
type input "$7901.97"
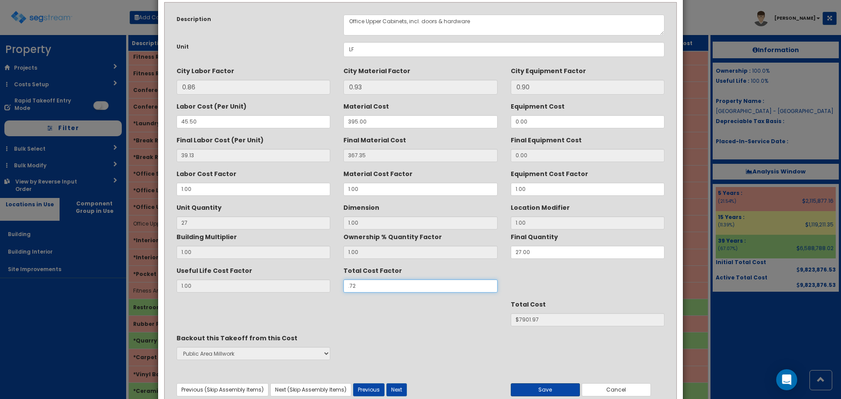
scroll to position [78, 0]
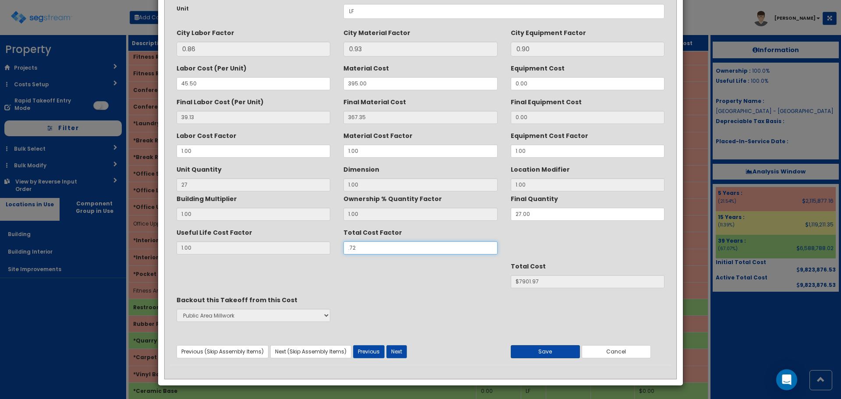
type input ".72"
click at [556, 354] on button "Save" at bounding box center [545, 351] width 69 height 13
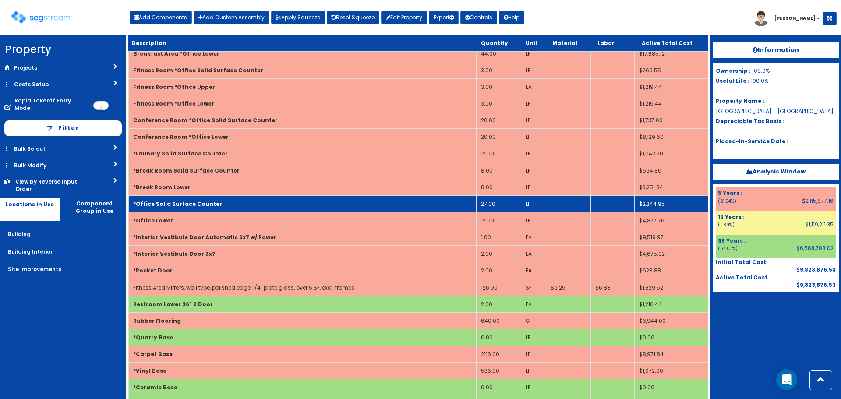
scroll to position [1152, 0]
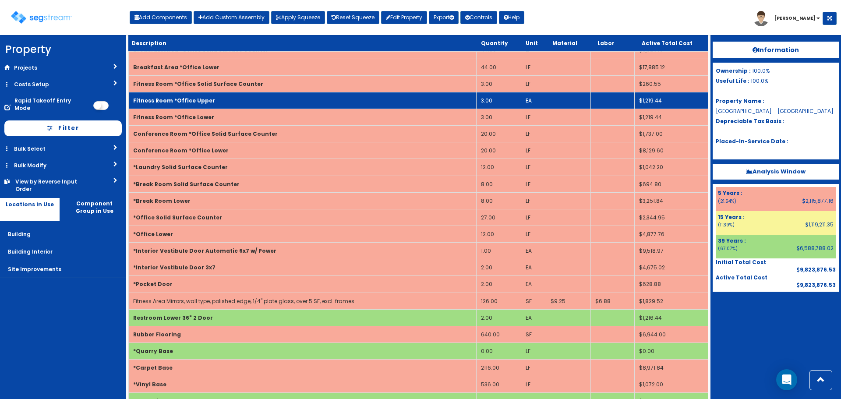
click at [225, 98] on td "Fitness Room *Office Upper" at bounding box center [303, 100] width 348 height 17
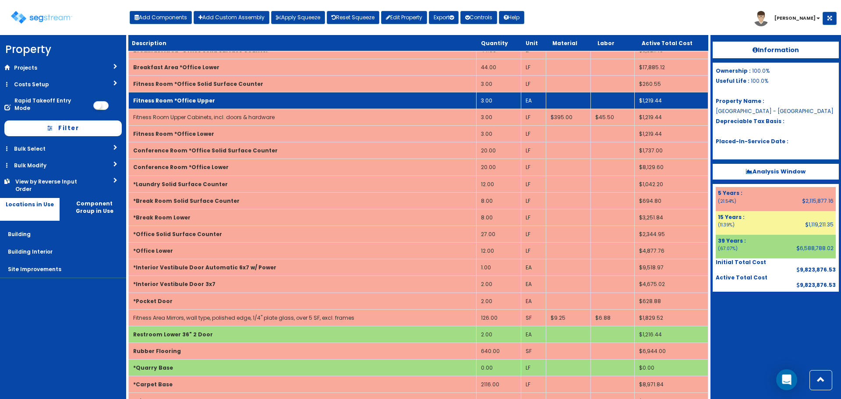
click at [225, 98] on td "Fitness Room *Office Upper" at bounding box center [303, 100] width 348 height 17
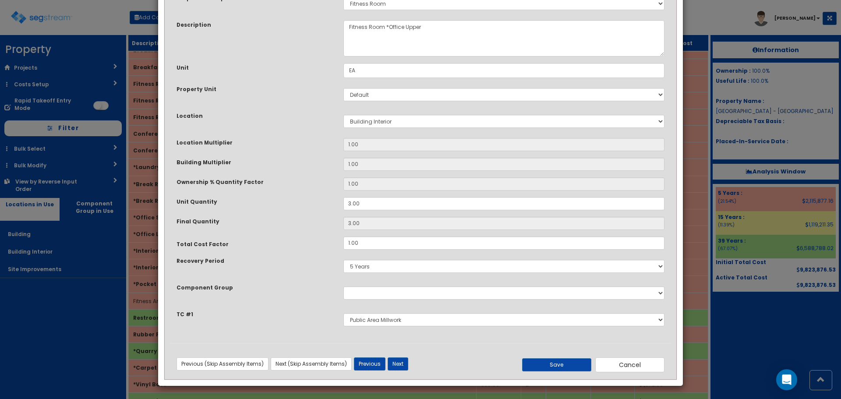
scroll to position [61, 0]
click at [641, 366] on button "Cancel" at bounding box center [629, 364] width 69 height 15
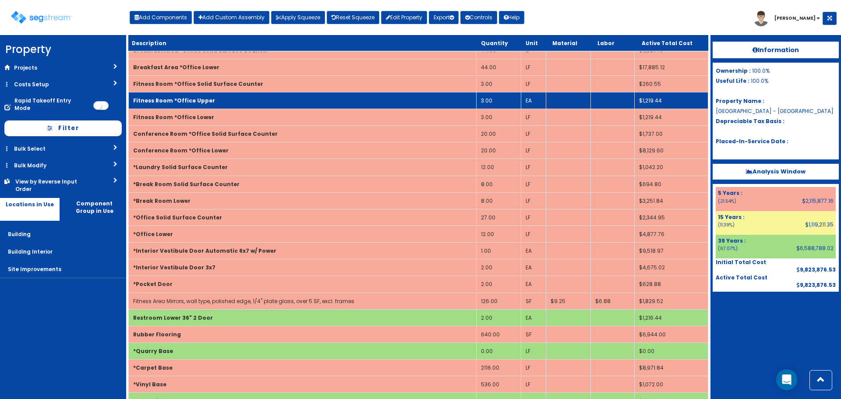
click at [207, 102] on td "Fitness Room *Office Upper" at bounding box center [303, 100] width 348 height 17
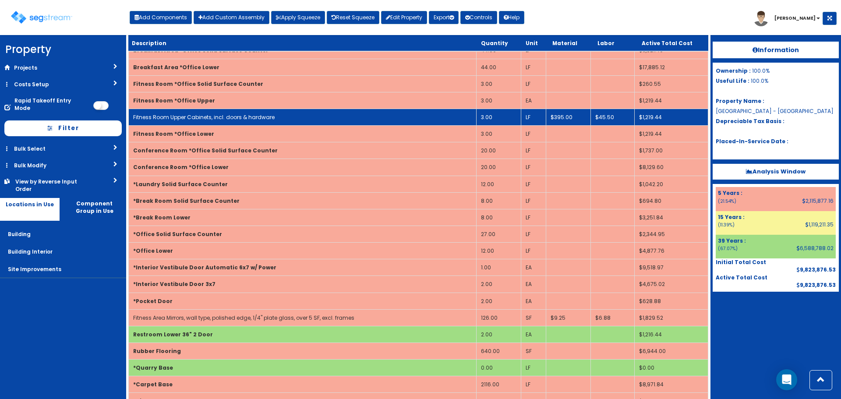
click at [213, 115] on link "Fitness Room Upper Cabinets, incl. doors & hardware" at bounding box center [204, 116] width 142 height 7
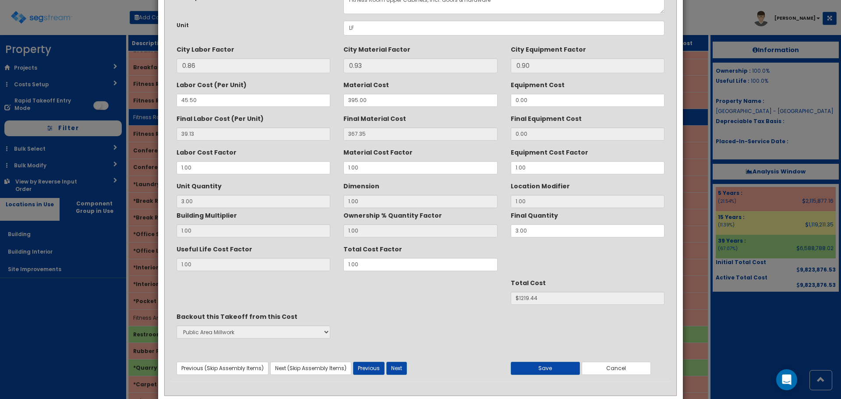
scroll to position [0, 0]
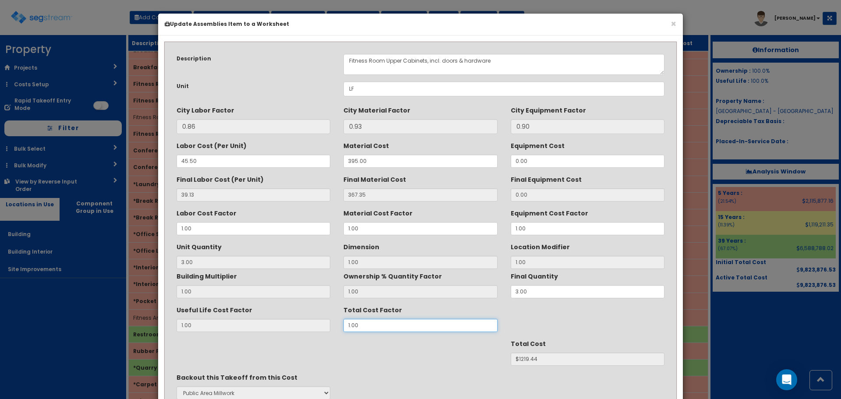
click at [329, 327] on div "Useful Life Cost Factor 1.00 Total Cost Factor 1.00" at bounding box center [420, 317] width 501 height 29
type input "."
type input "3"
type input "$NaN"
type input ".7"
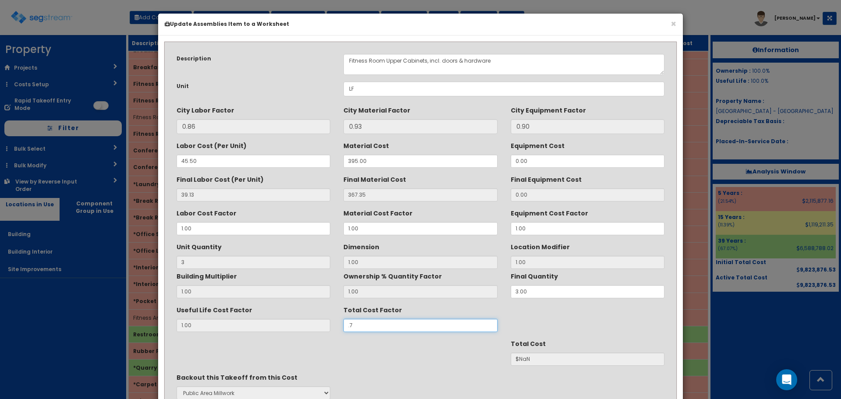
type input "$853.61"
type input ".72"
type input "$878.00"
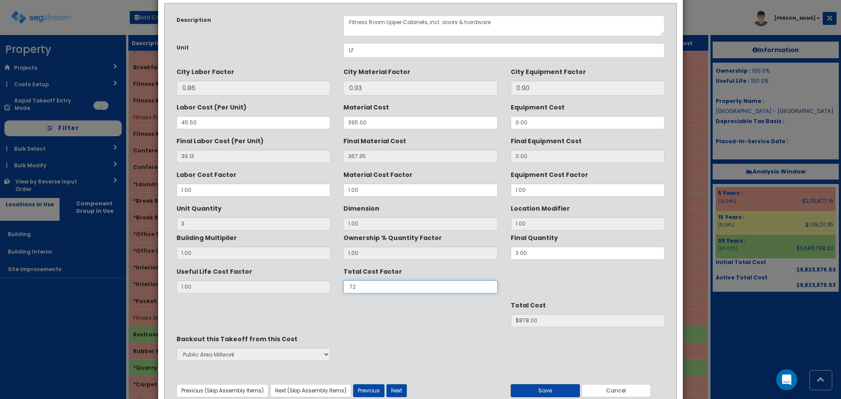
scroll to position [78, 0]
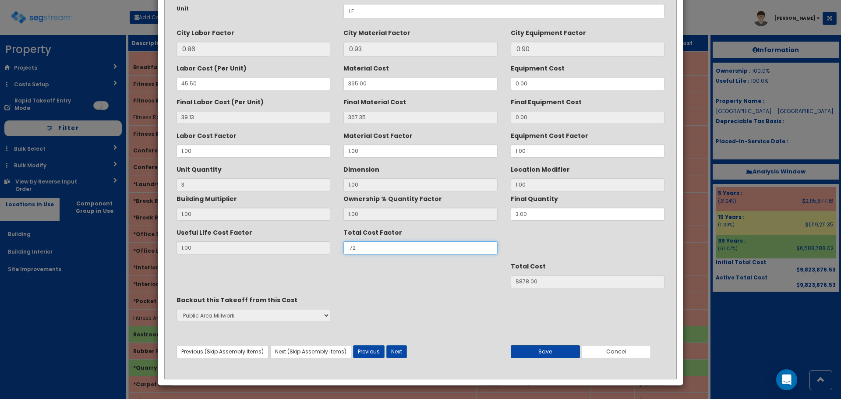
type input ".72"
click at [559, 352] on button "Save" at bounding box center [545, 351] width 69 height 13
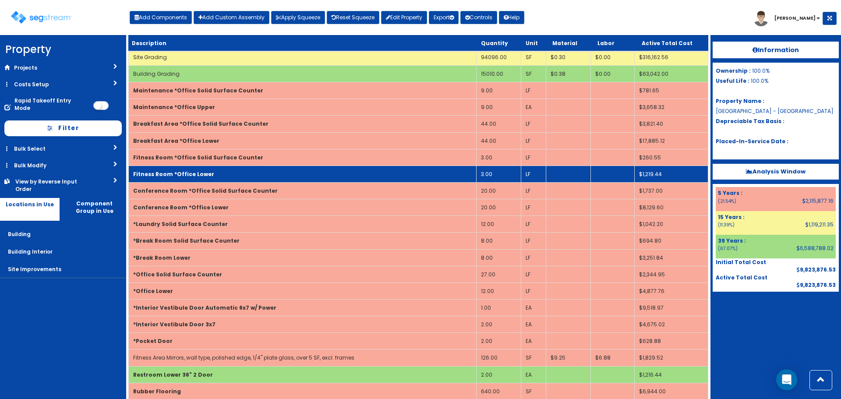
scroll to position [1064, 0]
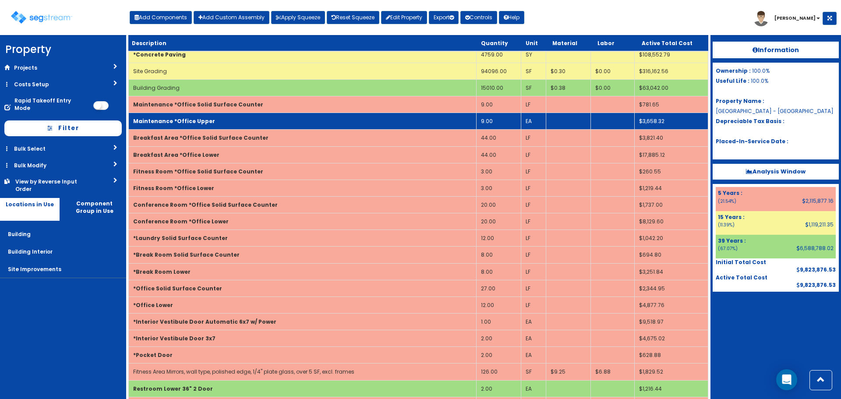
click at [232, 120] on td "Maintenance *Office Upper" at bounding box center [303, 121] width 348 height 17
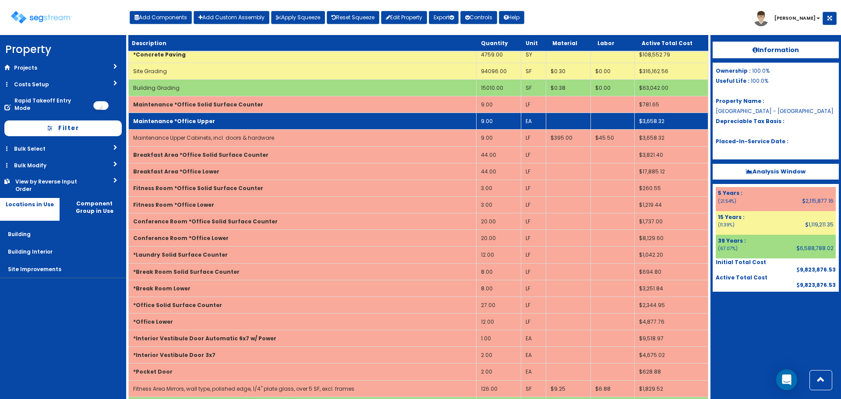
click at [232, 120] on td "Maintenance *Office Upper" at bounding box center [303, 121] width 348 height 17
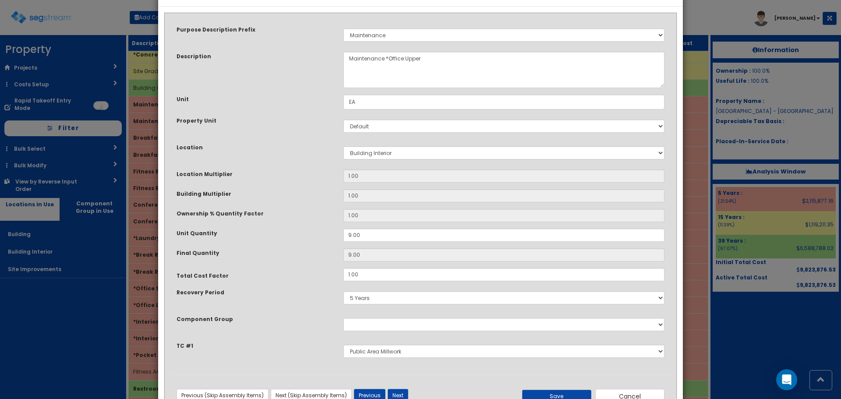
scroll to position [61, 0]
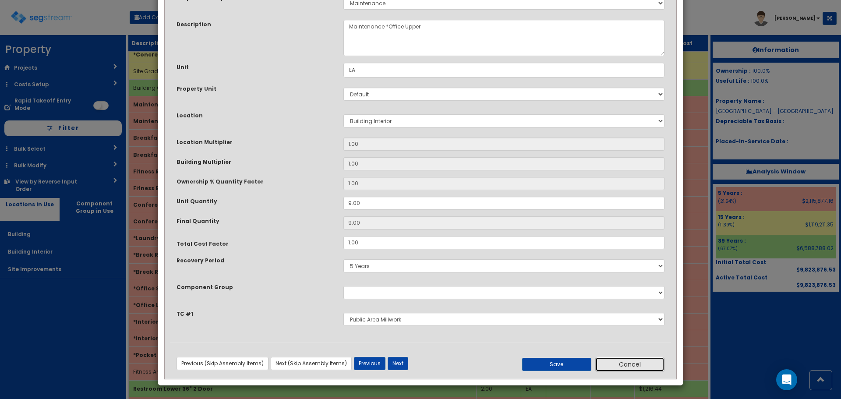
click at [630, 365] on button "Cancel" at bounding box center [629, 364] width 69 height 15
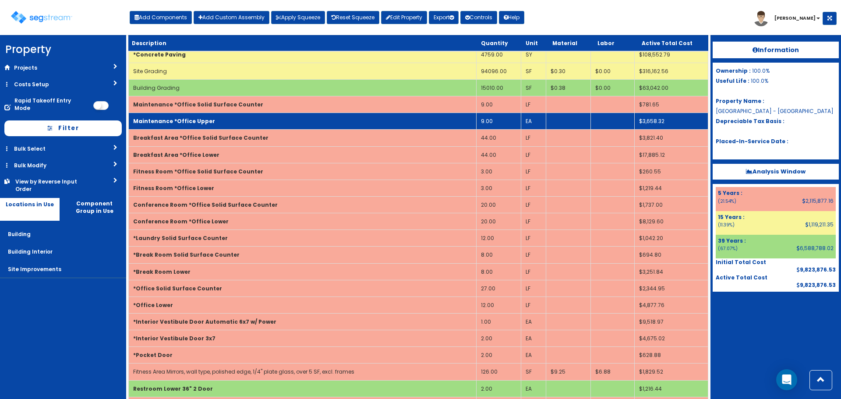
click at [173, 118] on b "Maintenance *Office Upper" at bounding box center [174, 120] width 82 height 7
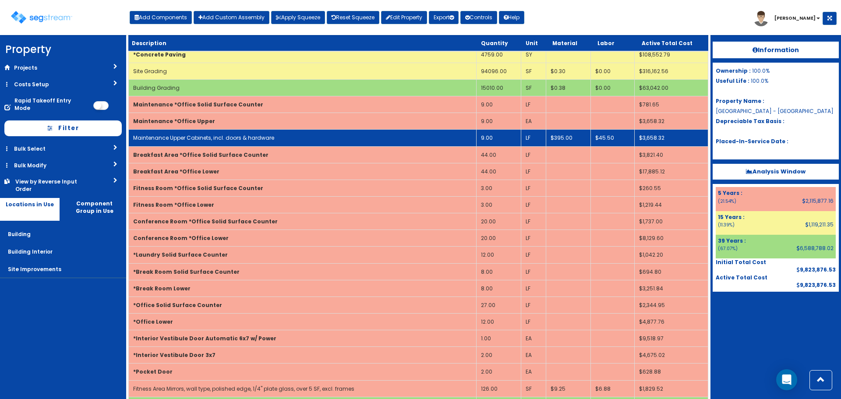
click at [197, 137] on link "Maintenance Upper Cabinets, incl. doors & hardware" at bounding box center [203, 137] width 141 height 7
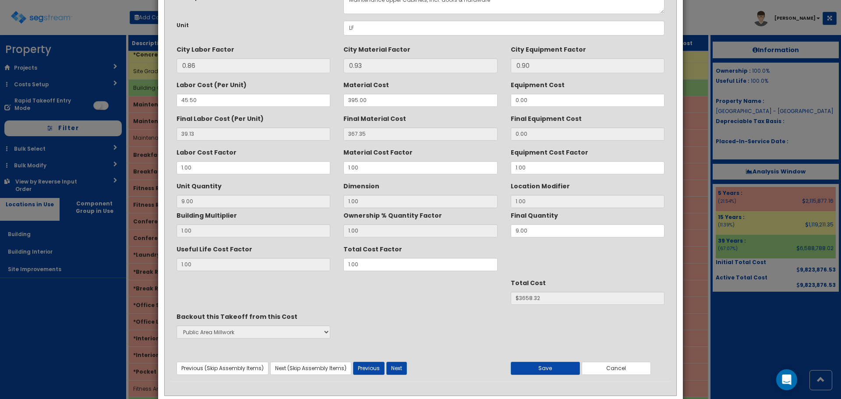
scroll to position [0, 0]
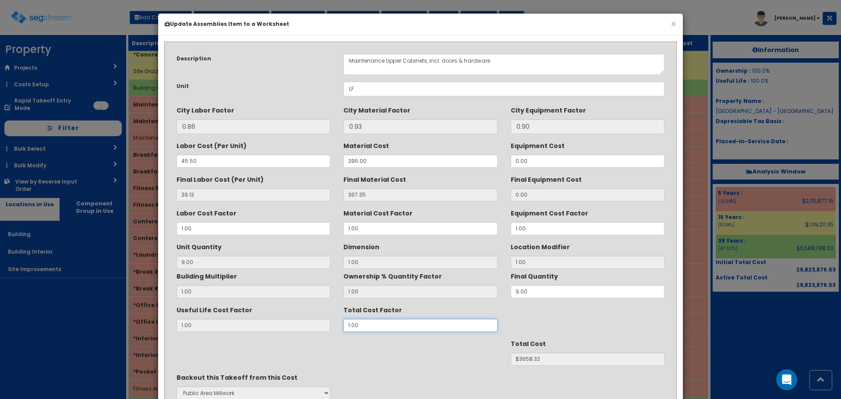
click at [322, 330] on div "Useful Life Cost Factor 1.00 Total Cost Factor 1.00" at bounding box center [420, 317] width 501 height 29
type input "."
type input "9"
type input "$NaN"
type input ".7"
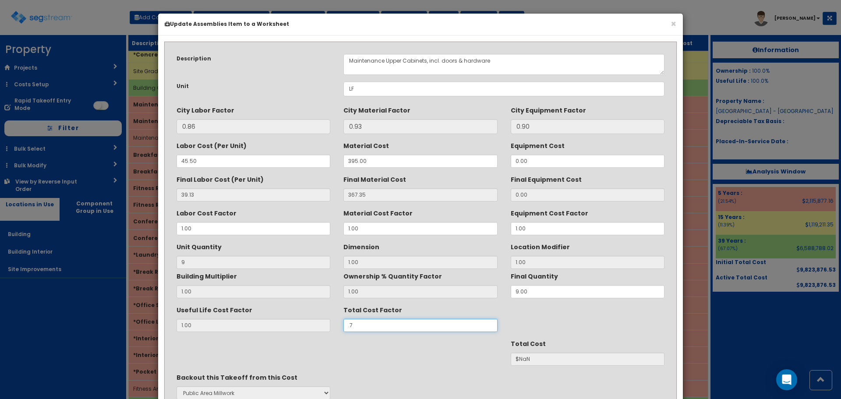
type input "$2560.82"
type input ".72"
type input "$2633.99"
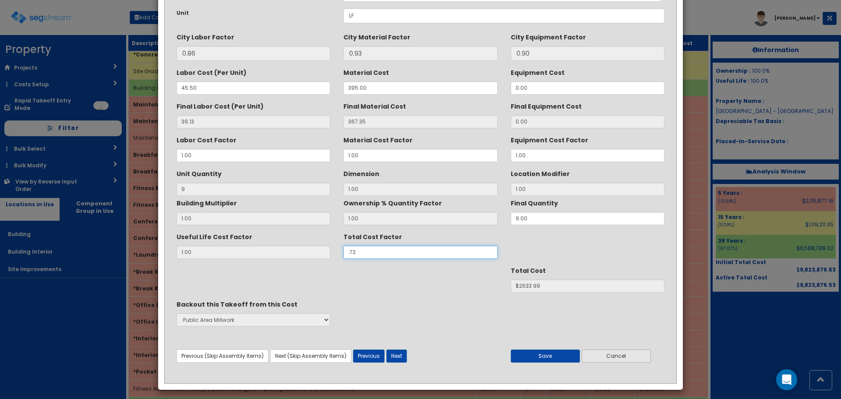
scroll to position [78, 0]
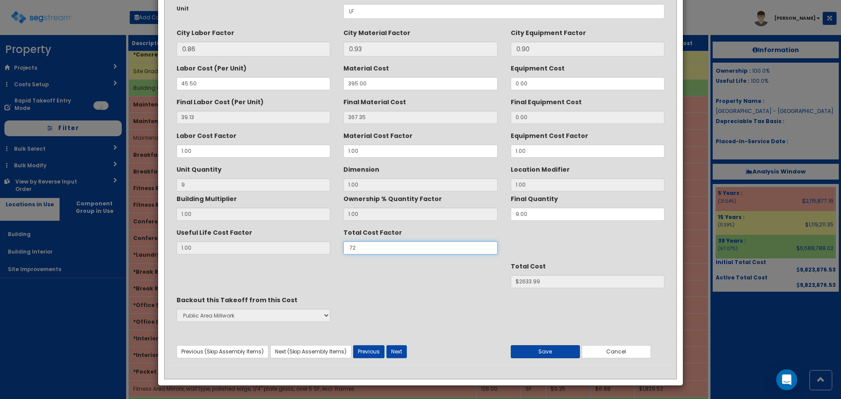
type input ".72"
click at [549, 353] on button "Save" at bounding box center [545, 351] width 69 height 13
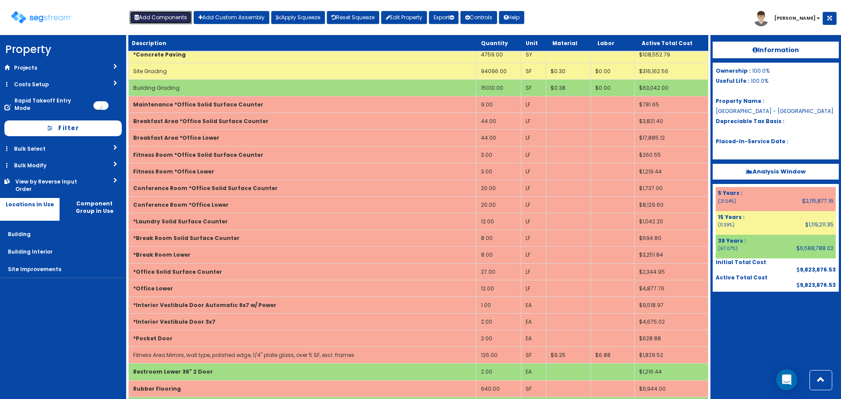
drag, startPoint x: 158, startPoint y: 19, endPoint x: 173, endPoint y: 27, distance: 17.0
click at [158, 19] on button "Add Components" at bounding box center [161, 17] width 62 height 13
select select "23000000"
select select "5Y"
select select "default"
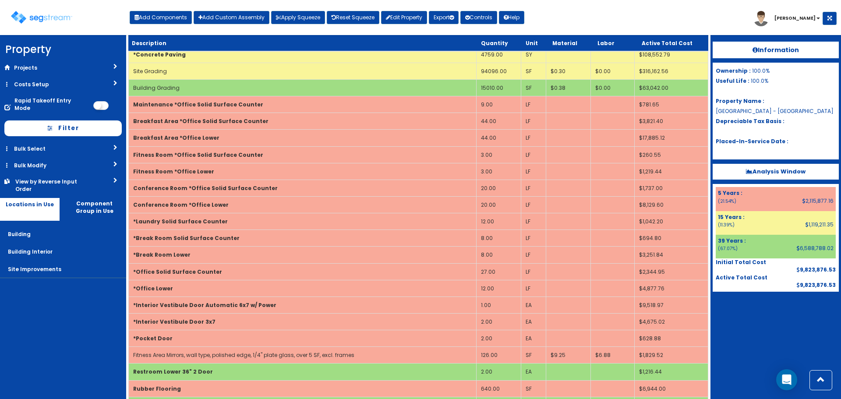
select select "7"
select select "5281464"
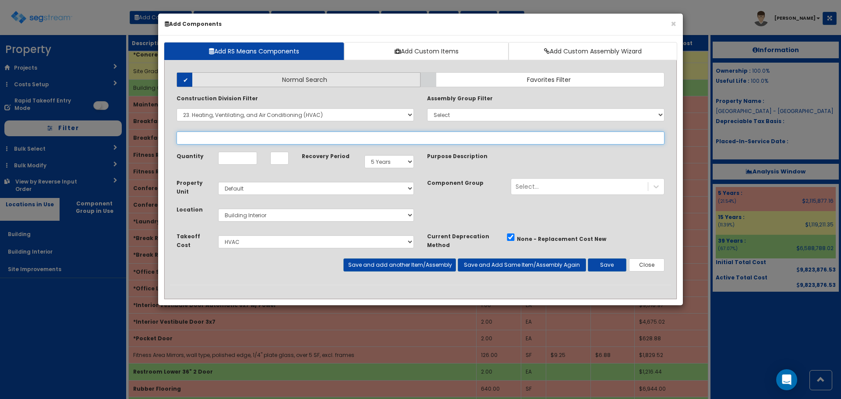
select select
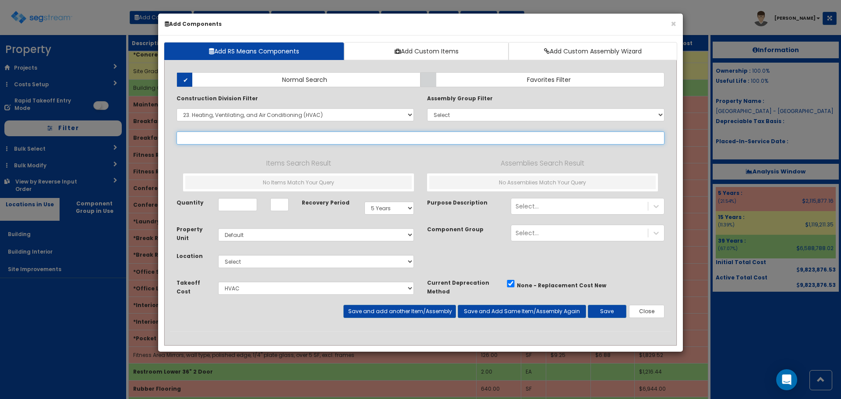
select select "23821920"
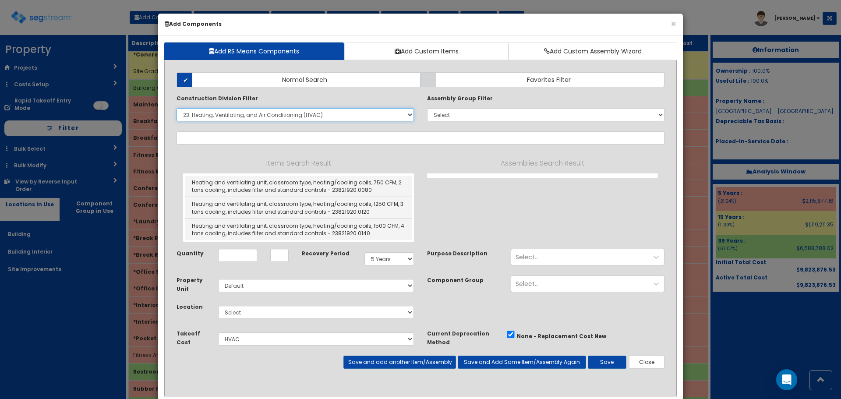
click at [216, 113] on select "Select 0. Custom Item 1. General Requirements 2. Existing Conditions 3. Concret…" at bounding box center [295, 114] width 237 height 13
select select "23821920"
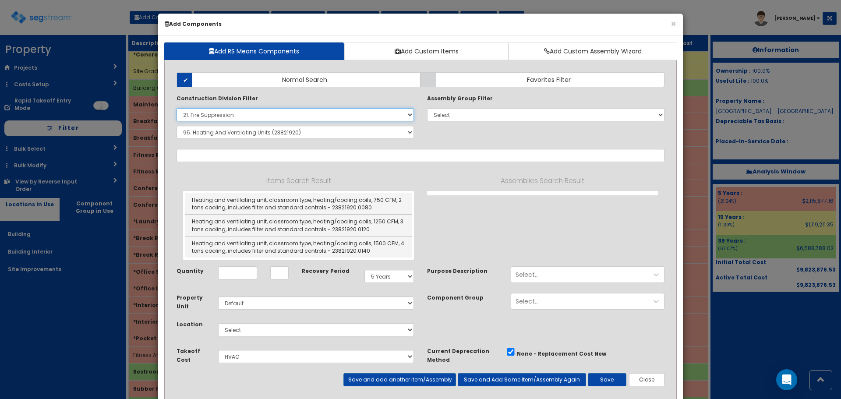
click at [177, 108] on select "Select 0. Custom Item 1. General Requirements 2. Existing Conditions 3. Concret…" at bounding box center [295, 114] width 237 height 13
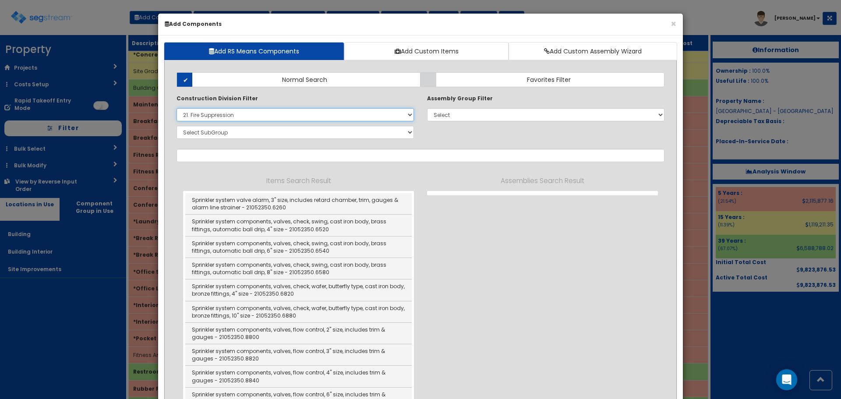
click at [213, 118] on select "Select 0. Custom Item 1. General Requirements 2. Existing Conditions 3. Concret…" at bounding box center [295, 114] width 237 height 13
select select "22000000"
click at [177, 108] on select "Select 0. Custom Item 1. General Requirements 2. Existing Conditions 3. Concret…" at bounding box center [295, 114] width 237 height 13
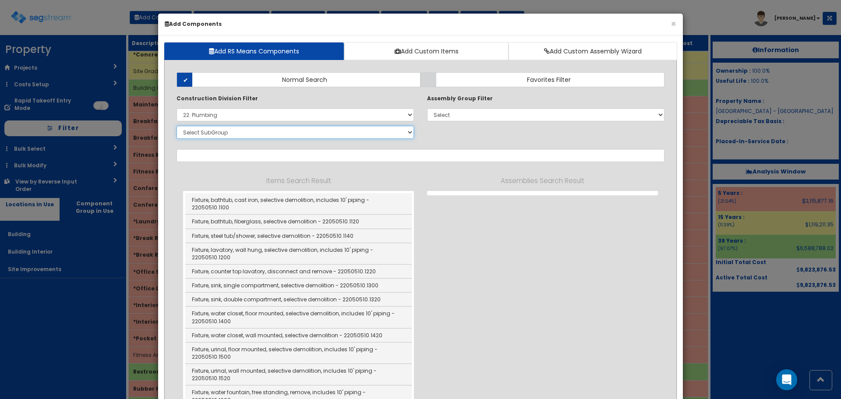
click at [214, 137] on select "Select SubGroup 1. Plumbing Demolition (22050510) 2. Valves, Brass (22052310) 3…" at bounding box center [295, 132] width 237 height 13
select select "22111323"
click at [177, 126] on select "Select SubGroup 1. Plumbing Demolition (22050510) 2. Valves, Brass (22052310) 3…" at bounding box center [295, 132] width 237 height 13
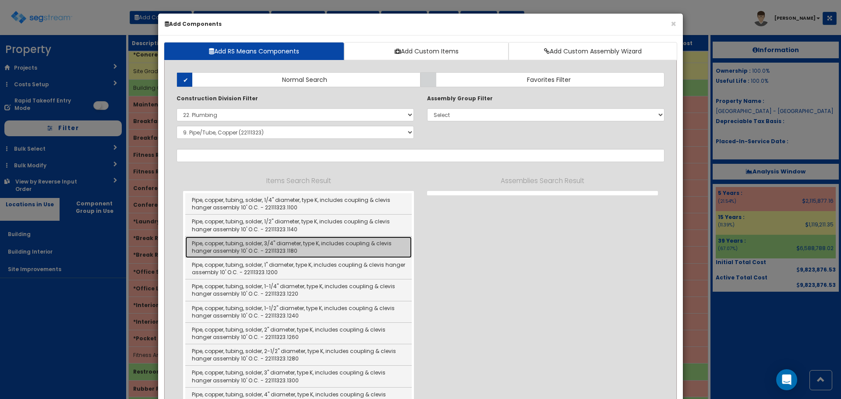
click at [287, 245] on link "Pipe, copper, tubing, solder, 3/4" diameter, type K, includes coupling & clevis…" at bounding box center [298, 247] width 227 height 21
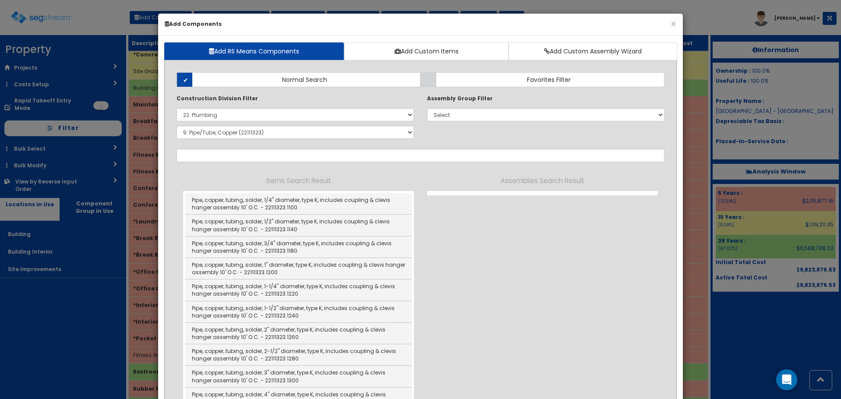
type input "Pipe, copper, tubing, solder, 3/4" diameter, type K, includes coupling & clevis…"
checkbox input "true"
type input "LF"
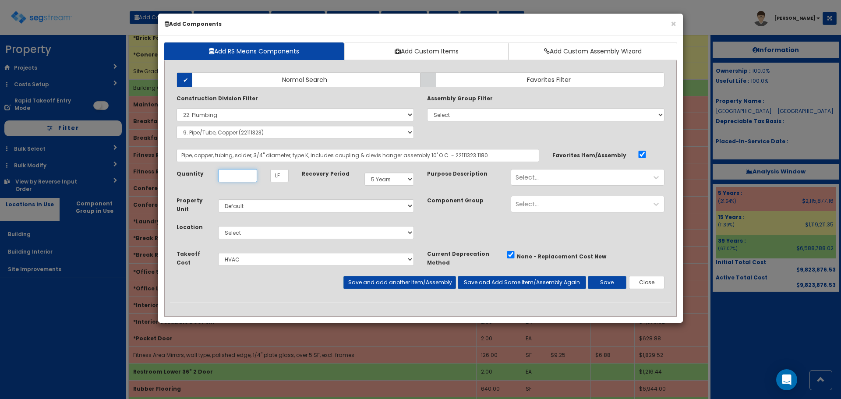
scroll to position [0, 0]
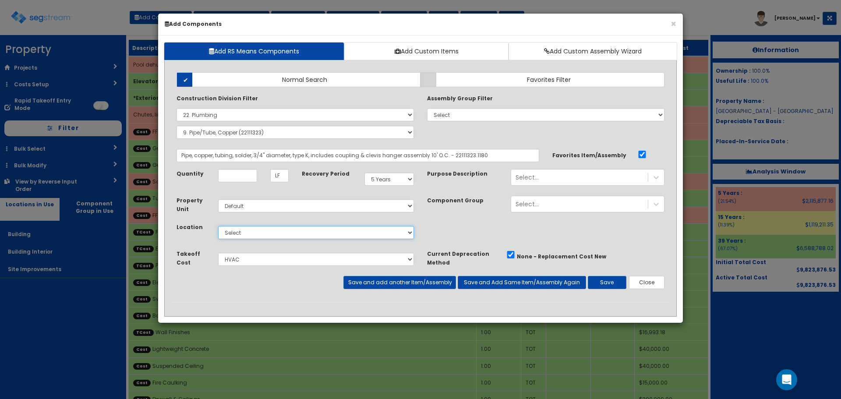
click at [242, 238] on select "Select Building Building Interior Site Improvements Add Additional Location" at bounding box center [316, 232] width 196 height 13
select select "7"
click at [218, 226] on select "Select Building Building Interior Site Improvements Add Additional Location" at bounding box center [316, 232] width 196 height 13
click at [240, 261] on select "Select Miscellaneous Construction Site Work Doors, Frames & Hardware Finish Car…" at bounding box center [316, 259] width 196 height 13
select select "5281463"
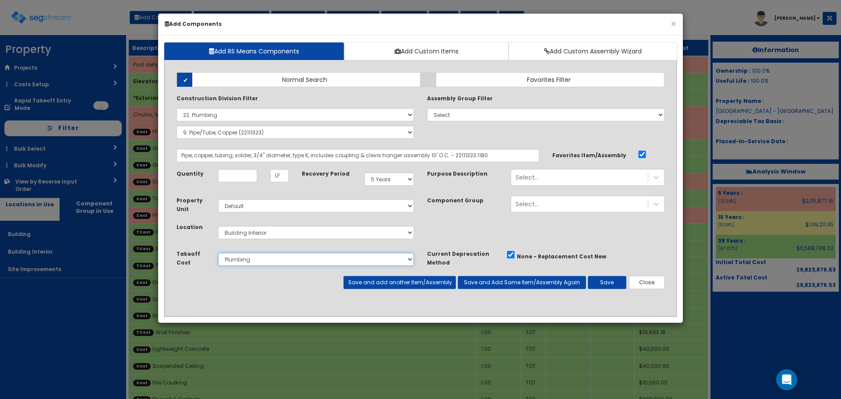
click at [218, 253] on select "Select Miscellaneous Construction Site Work Doors, Frames & Hardware Finish Car…" at bounding box center [316, 259] width 196 height 13
click at [231, 176] on input "Quantity" at bounding box center [237, 175] width 39 height 13
type input "120"
click at [557, 174] on div "Select..." at bounding box center [579, 177] width 137 height 14
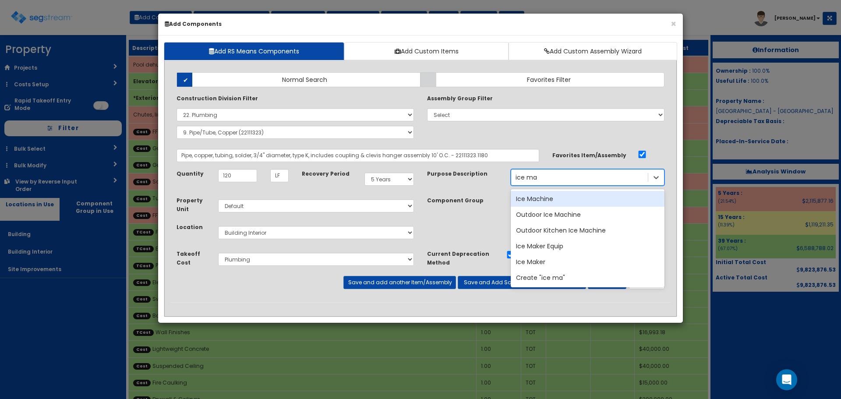
type input "ice mach"
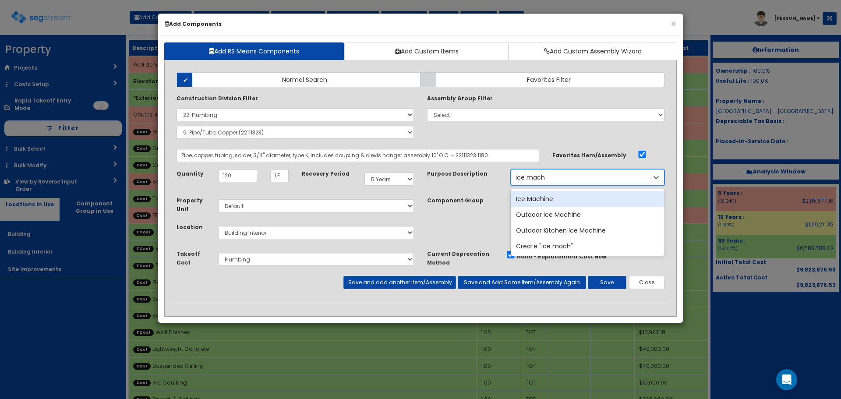
click at [536, 197] on div "Ice Machine" at bounding box center [588, 199] width 154 height 16
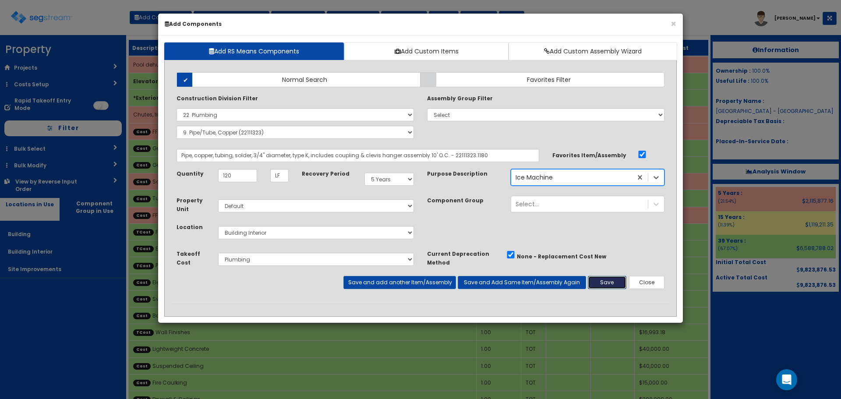
click at [611, 283] on button "Save" at bounding box center [607, 282] width 39 height 13
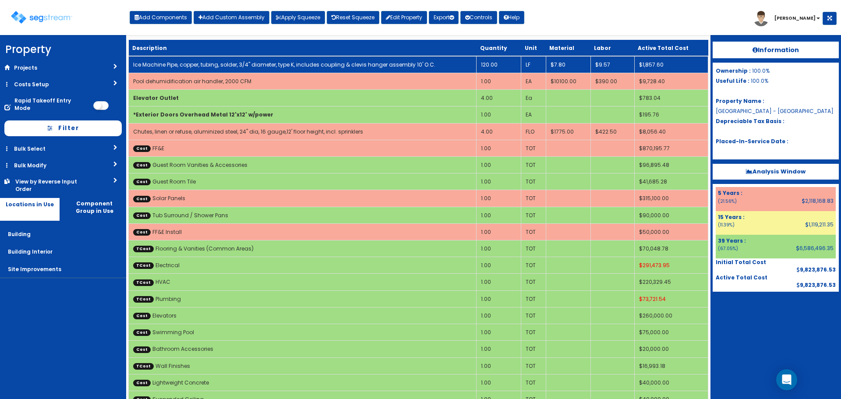
click at [266, 60] on td "Ice Machine Pipe, copper, tubing, solder, 3/4" diameter, type K, includes coupl…" at bounding box center [303, 64] width 348 height 17
select select "5281463"
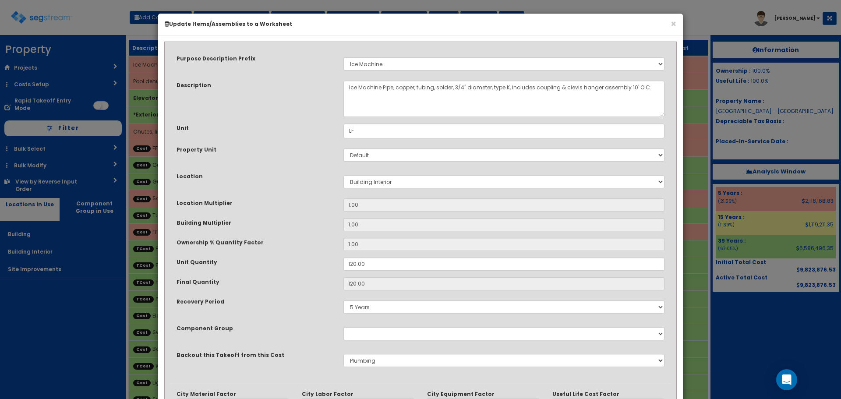
scroll to position [136, 0]
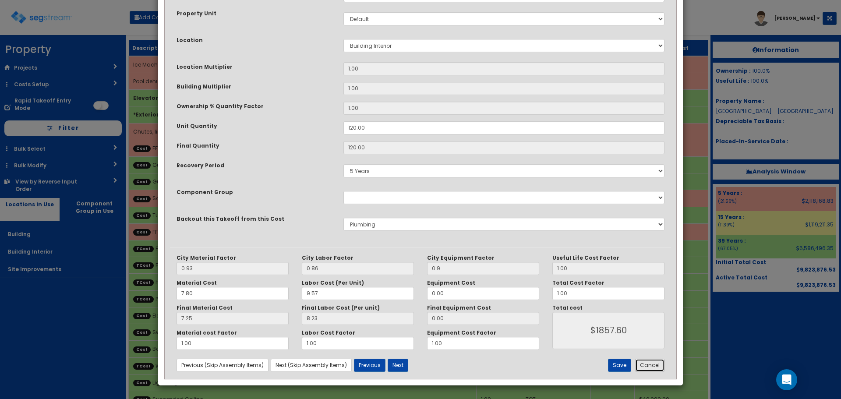
click at [642, 362] on button "Cancel" at bounding box center [649, 365] width 29 height 13
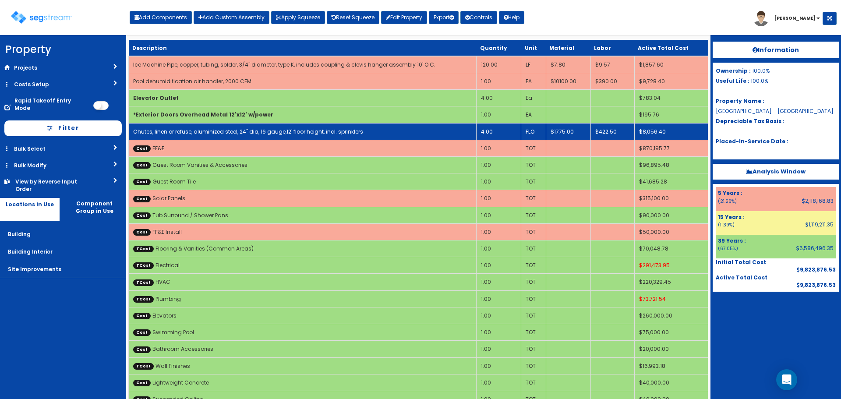
click at [434, 126] on td "Chutes, linen or refuse, aluminized steel, 24" dia, 16 gauge,12' floor height, …" at bounding box center [303, 131] width 348 height 17
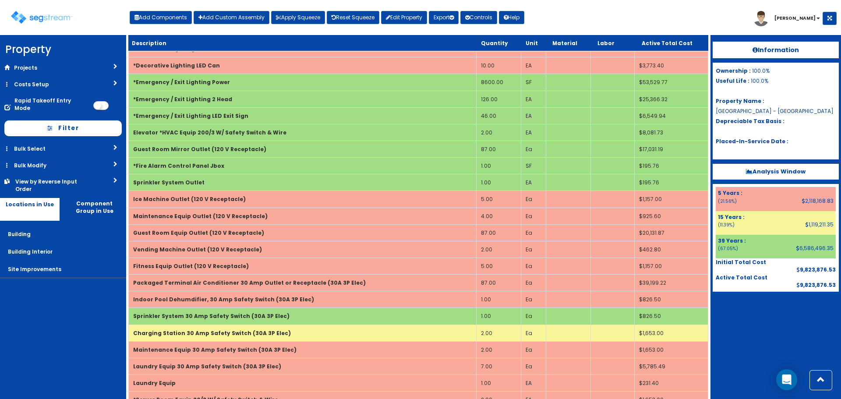
scroll to position [3049, 0]
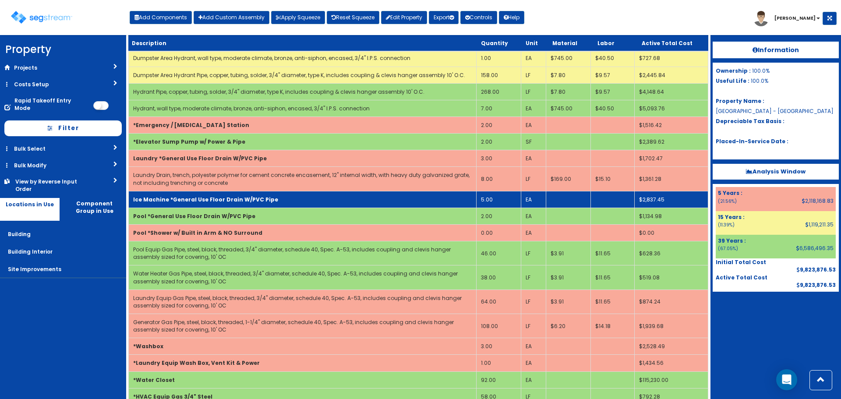
click at [284, 197] on td "Ice Machine *General Use Floor Drain W/PVC Pipe" at bounding box center [303, 199] width 348 height 17
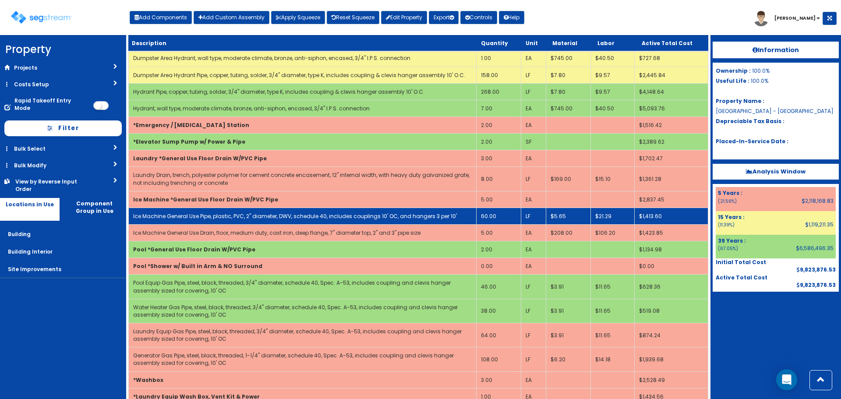
click at [261, 217] on link "Ice Machine General Use Pipe, plastic, PVC, 2" diameter, DWV, schedule 40, incl…" at bounding box center [295, 216] width 324 height 7
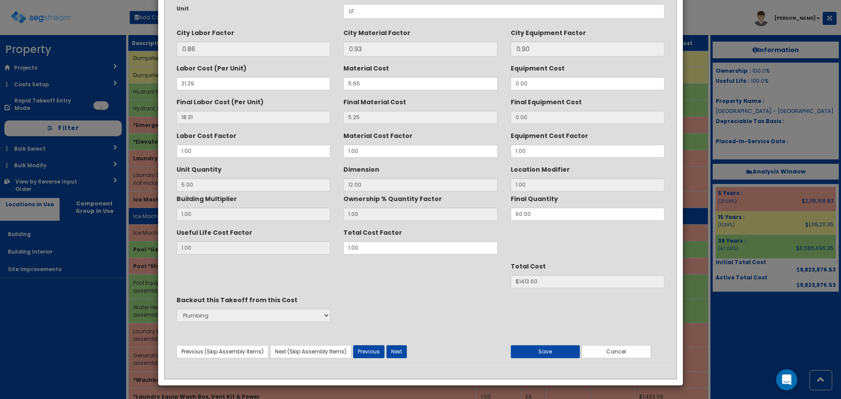
scroll to position [0, 0]
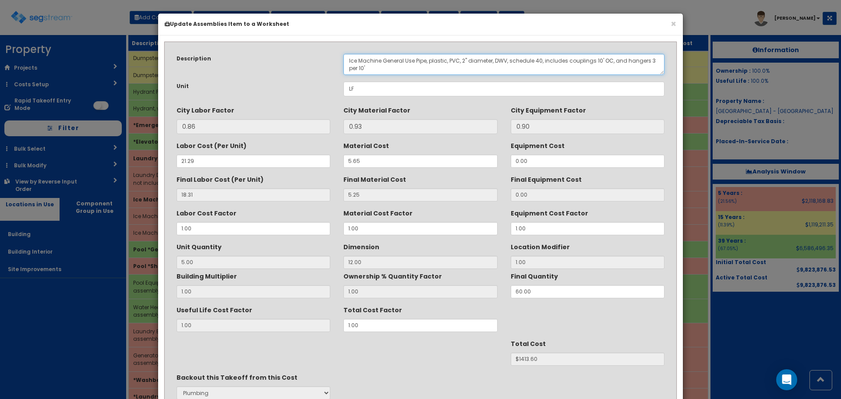
drag, startPoint x: 416, startPoint y: 61, endPoint x: 384, endPoint y: 56, distance: 32.5
click at [384, 56] on textarea "Ice Machine General Use Pipe, plastic, PVC, 2" diameter, DWV, schedule 40, incl…" at bounding box center [504, 64] width 321 height 21
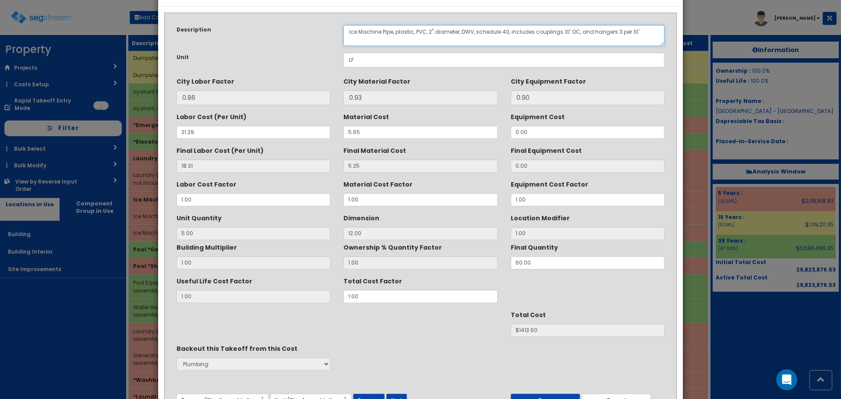
scroll to position [78, 0]
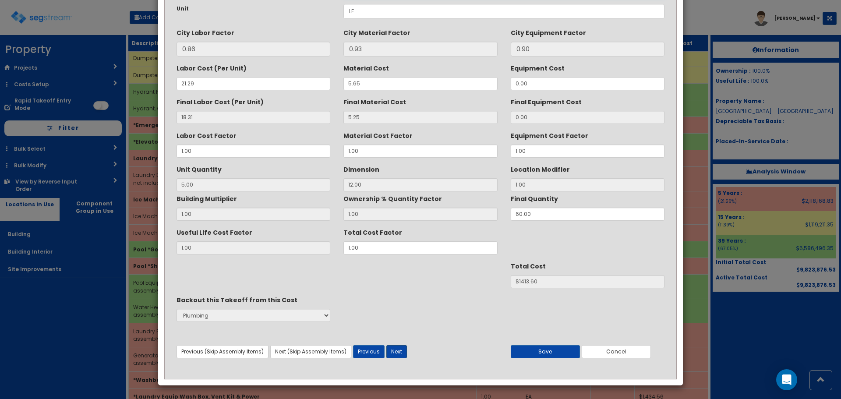
type textarea "Ice Machine Pipe, plastic, PVC, 2" diameter, DWV, schedule 40, includes couplin…"
click at [396, 351] on button "Next" at bounding box center [396, 351] width 21 height 13
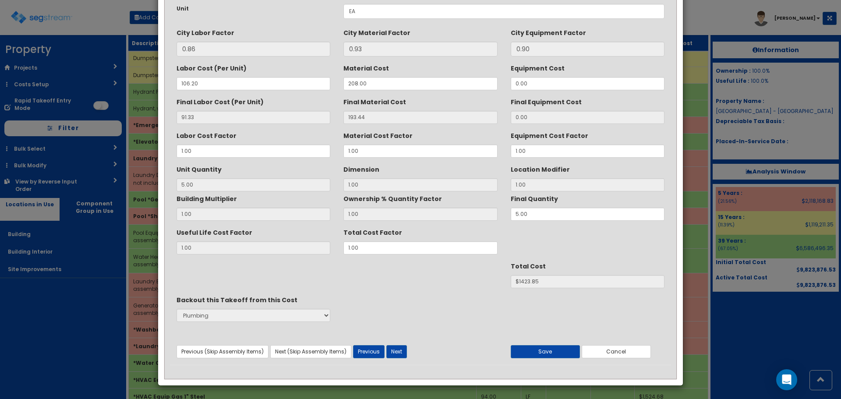
scroll to position [0, 0]
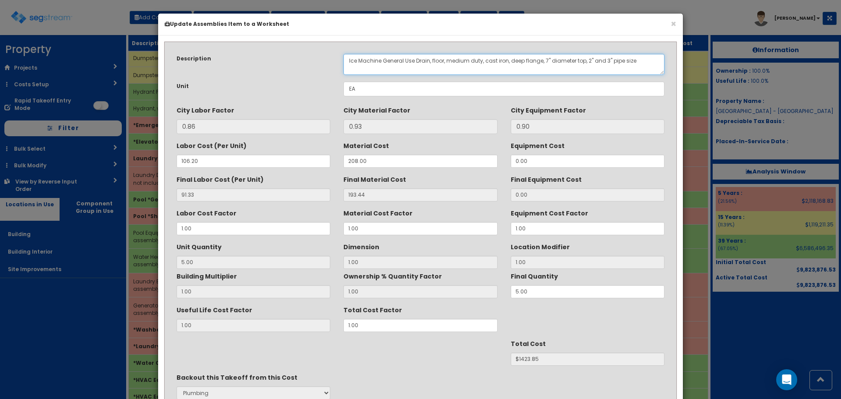
drag, startPoint x: 416, startPoint y: 59, endPoint x: 384, endPoint y: 56, distance: 31.7
click at [384, 56] on textarea "Ice Machine General Use Drain, floor, medium duty, cast iron, deep flange, 7" d…" at bounding box center [504, 64] width 321 height 21
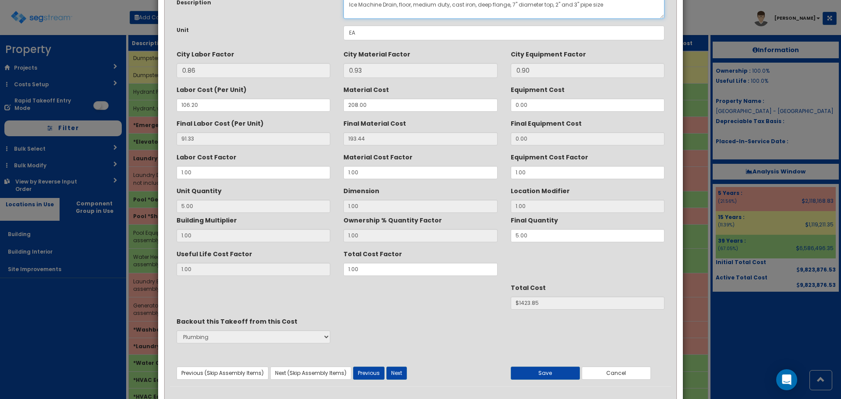
scroll to position [78, 0]
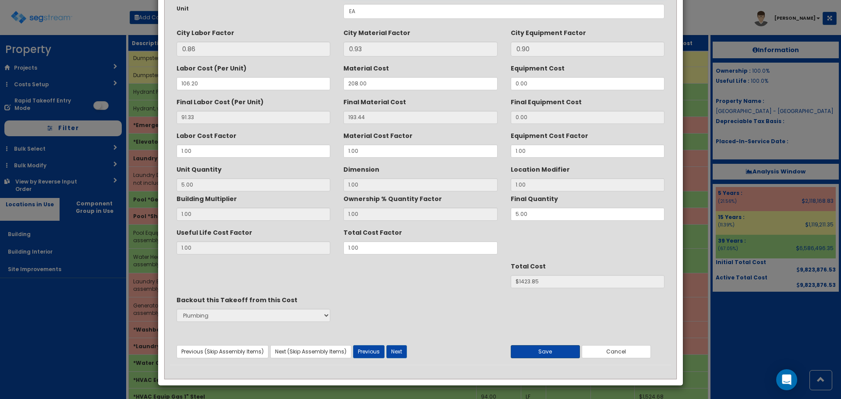
type textarea "Ice Machine Drain, floor, medium duty, cast iron, deep flange, 7" diameter top,…"
drag, startPoint x: 550, startPoint y: 355, endPoint x: 546, endPoint y: 345, distance: 11.4
click at [549, 355] on button "Save" at bounding box center [545, 351] width 69 height 13
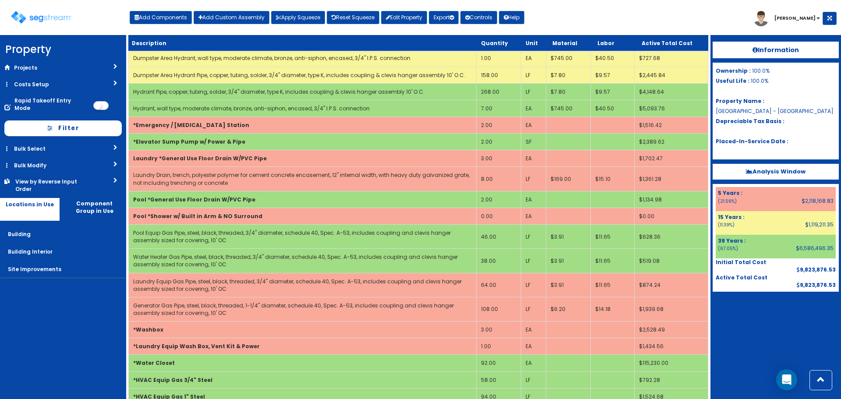
scroll to position [2825, 0]
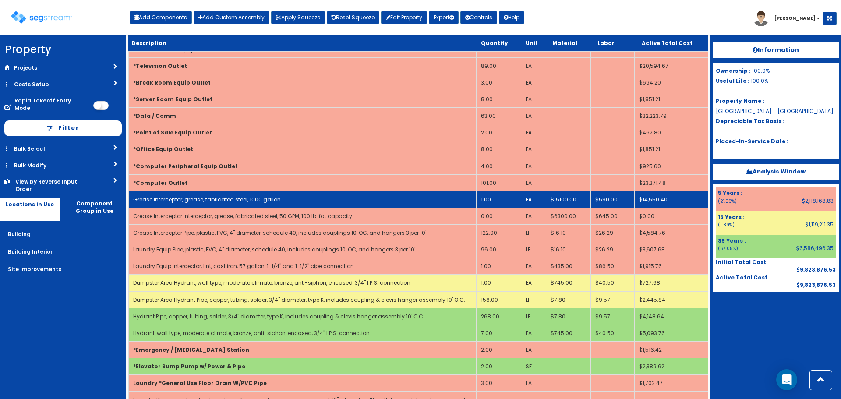
click at [230, 200] on link "Grease Interceptor, grease, fabricated steel, 1000 gallon" at bounding box center [207, 199] width 148 height 7
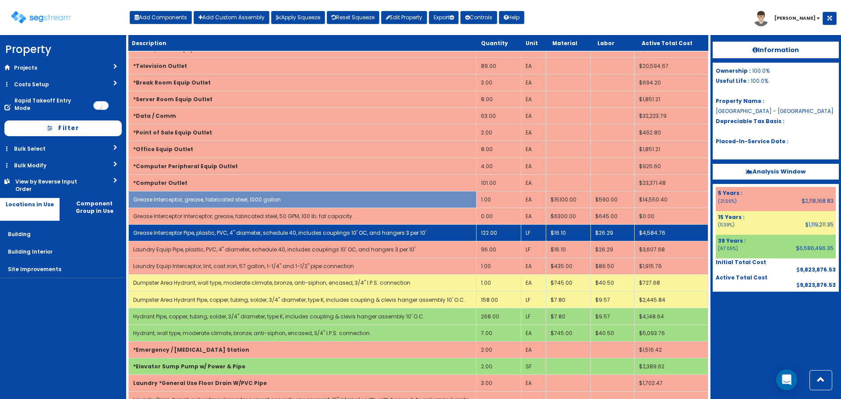
click at [209, 233] on link "Grease Interceptor Pipe, plastic, PVC, 4" diameter, schedule 40, includes coupl…" at bounding box center [279, 232] width 293 height 7
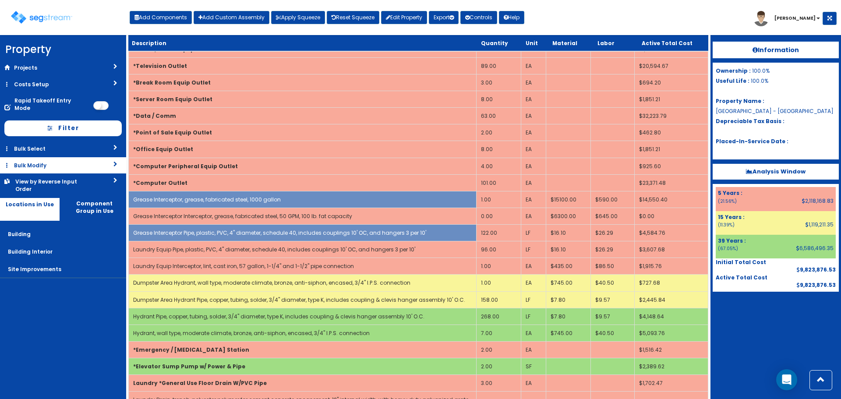
click at [39, 160] on link "Bulk Modify" at bounding box center [63, 165] width 126 height 16
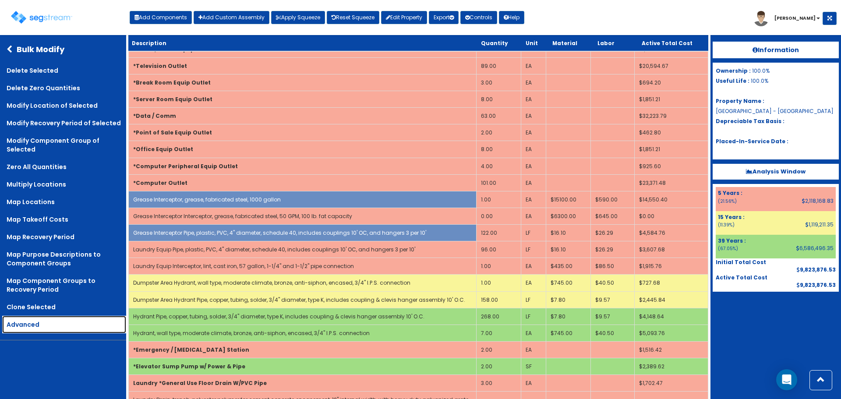
click at [23, 324] on link "Advanced" at bounding box center [64, 325] width 124 height 18
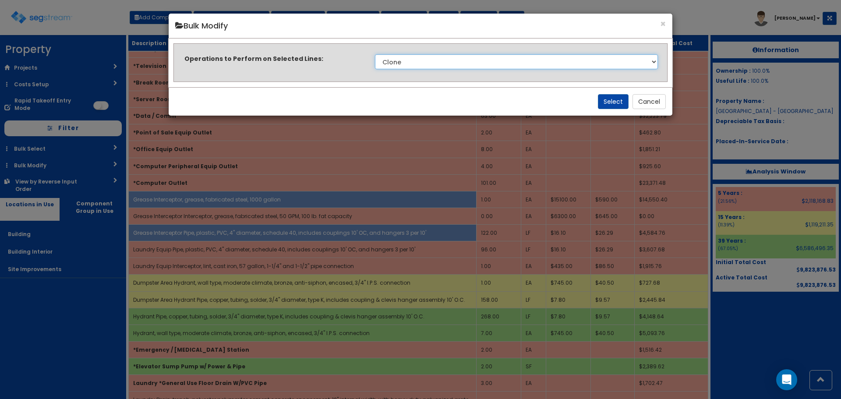
drag, startPoint x: 417, startPoint y: 57, endPoint x: 418, endPoint y: 64, distance: 7.0
click at [417, 57] on select "Clone Delete Delete Zero Quantities Modify Component Group Modify Cost Sources …" at bounding box center [516, 61] width 283 height 15
click at [375, 54] on select "Clone Delete Delete Zero Quantities Modify Component Group Modify Cost Sources …" at bounding box center [516, 61] width 283 height 15
click at [612, 97] on button "Select" at bounding box center [613, 101] width 31 height 15
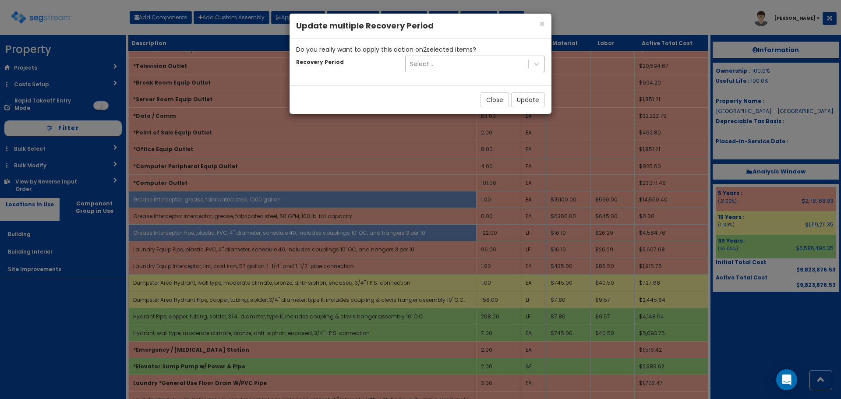
click at [448, 61] on div "Select..." at bounding box center [467, 64] width 123 height 14
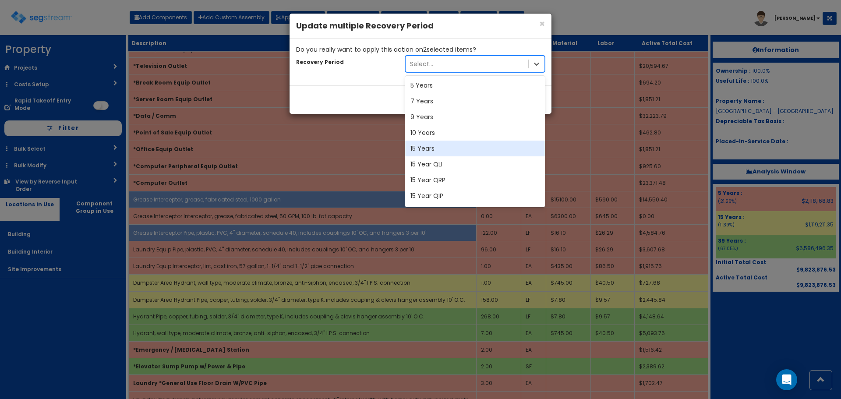
click at [426, 150] on div "15 Years" at bounding box center [475, 149] width 140 height 16
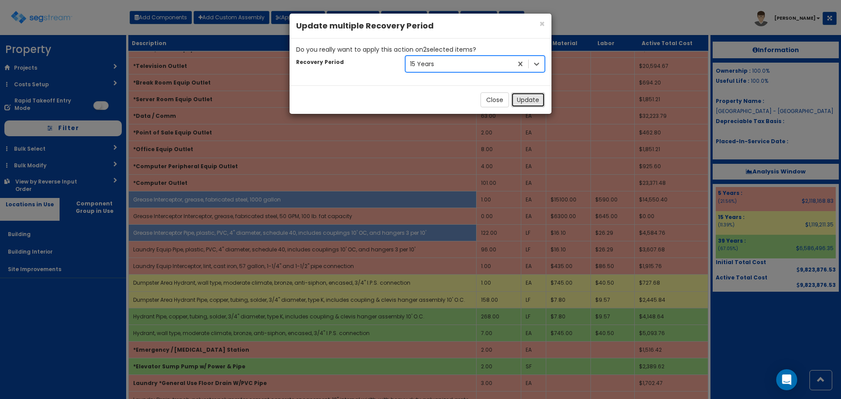
click at [522, 99] on button "Update" at bounding box center [528, 99] width 34 height 15
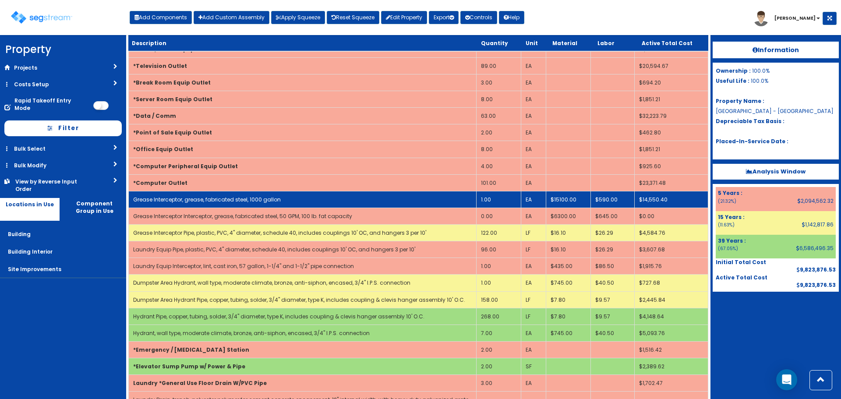
click at [214, 198] on link "Grease Interceptor, grease, fabricated steel, 1000 gallon" at bounding box center [207, 199] width 148 height 7
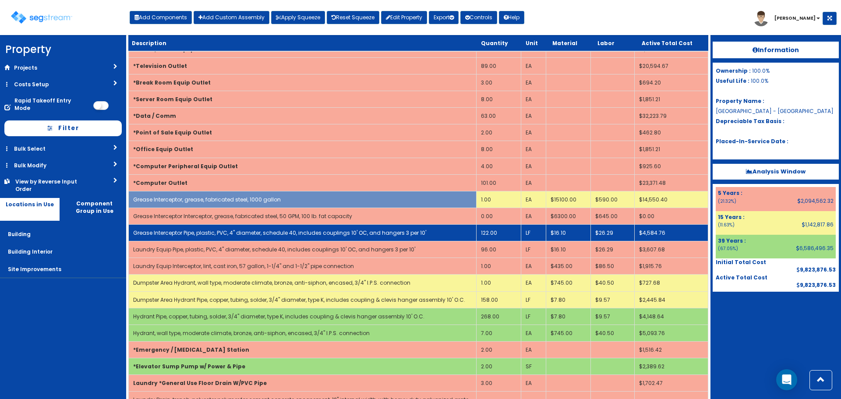
click at [220, 235] on link "Grease Interceptor Pipe, plastic, PVC, 4" diameter, schedule 40, includes coupl…" at bounding box center [279, 232] width 293 height 7
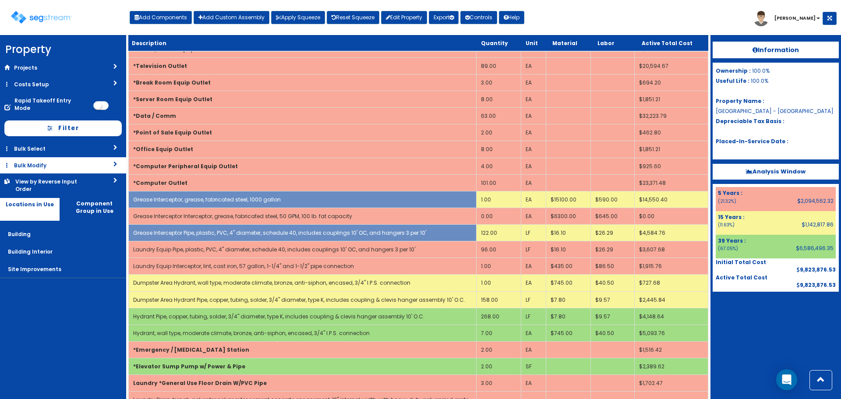
click at [31, 157] on link "Bulk Modify" at bounding box center [63, 165] width 126 height 16
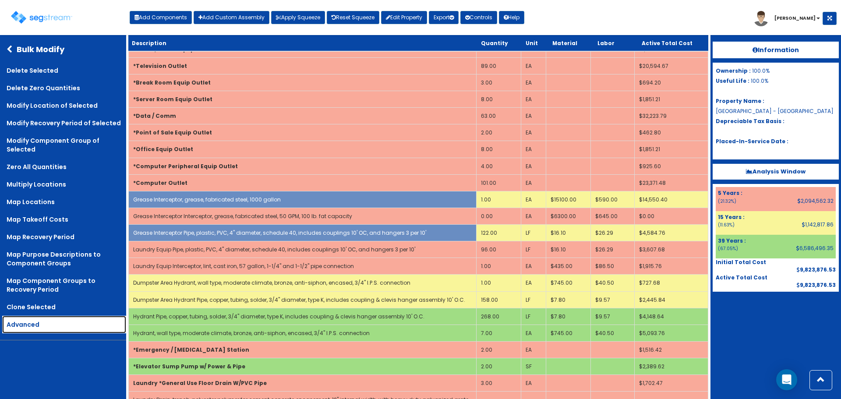
click at [36, 328] on link "Advanced" at bounding box center [64, 325] width 124 height 18
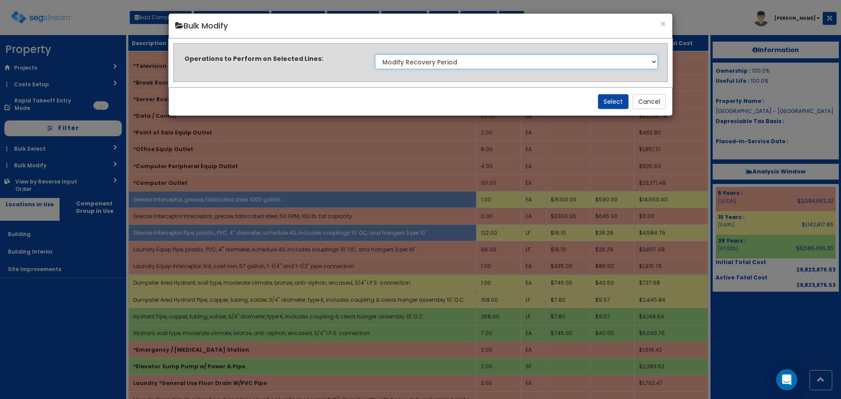
click at [413, 65] on select "Clone Delete Delete Zero Quantities Modify Component Group Modify Cost Sources …" at bounding box center [516, 61] width 283 height 15
select select "modifyLocation"
click at [375, 54] on select "Clone Delete Delete Zero Quantities Modify Component Group Modify Cost Sources …" at bounding box center [516, 61] width 283 height 15
click at [611, 98] on button "Select" at bounding box center [613, 101] width 31 height 15
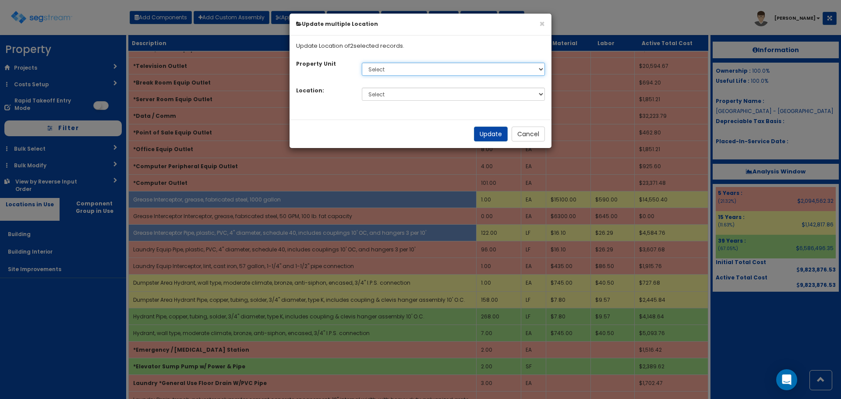
click at [377, 69] on select "Select Default" at bounding box center [454, 69] width 184 height 13
select select "default"
click at [362, 63] on select "Select Default" at bounding box center [454, 69] width 184 height 13
click at [382, 93] on select "Select Building Building Interior Site Improvements Add Additional Location" at bounding box center [454, 94] width 184 height 13
select select "27"
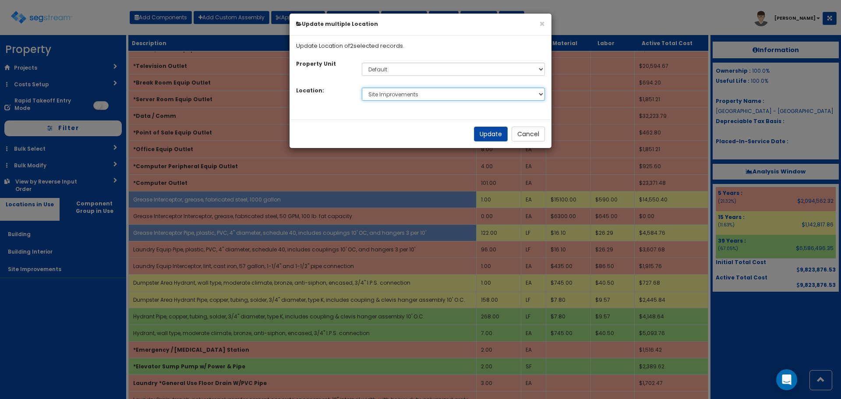
click at [362, 88] on select "Select Building Building Interior Site Improvements Add Additional Location" at bounding box center [454, 94] width 184 height 13
click at [482, 138] on button "Update" at bounding box center [491, 134] width 34 height 15
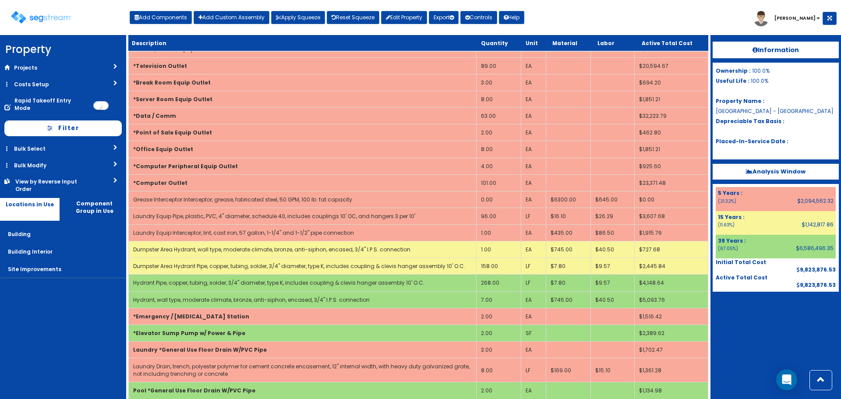
scroll to position [3581, 0]
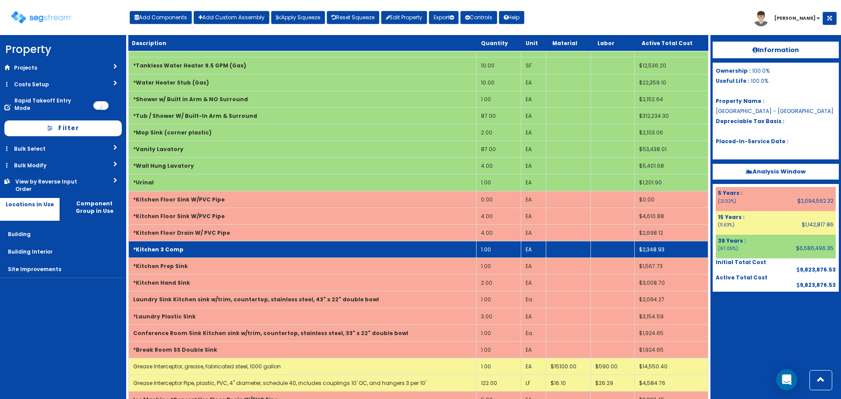
click at [202, 245] on td "*Kitchen 3 Comp" at bounding box center [303, 249] width 348 height 17
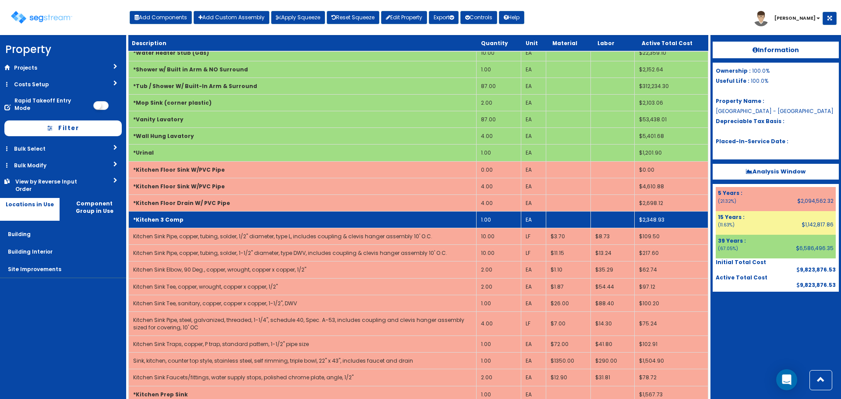
scroll to position [3625, 0]
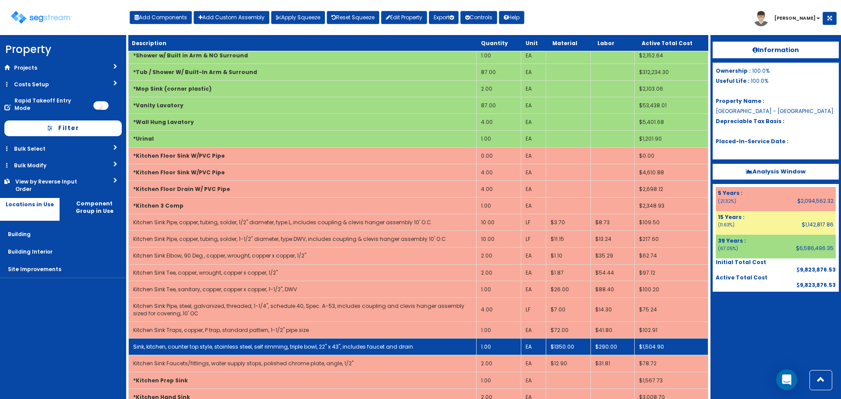
click at [221, 347] on link "Sink, kitchen, counter top style, stainless steel, self rimming, triple bowl, 2…" at bounding box center [273, 346] width 280 height 7
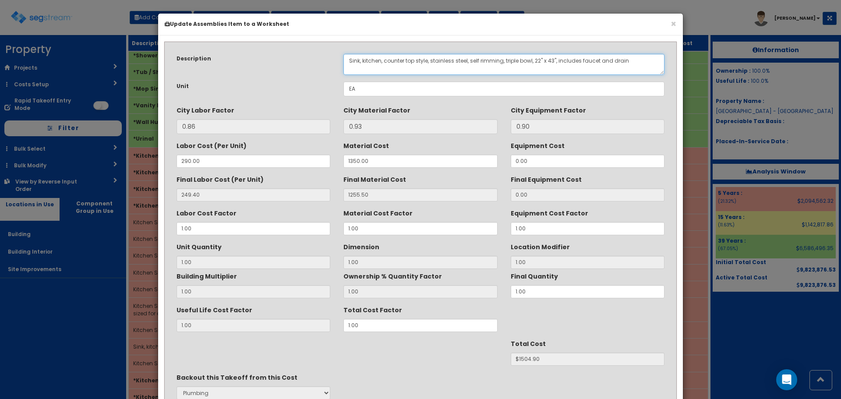
drag, startPoint x: 427, startPoint y: 60, endPoint x: 348, endPoint y: 63, distance: 79.4
click at [348, 63] on textarea "Sink, kitchen, counter top style, stainless steel, self rimming, triple bowl, 2…" at bounding box center [504, 64] width 321 height 21
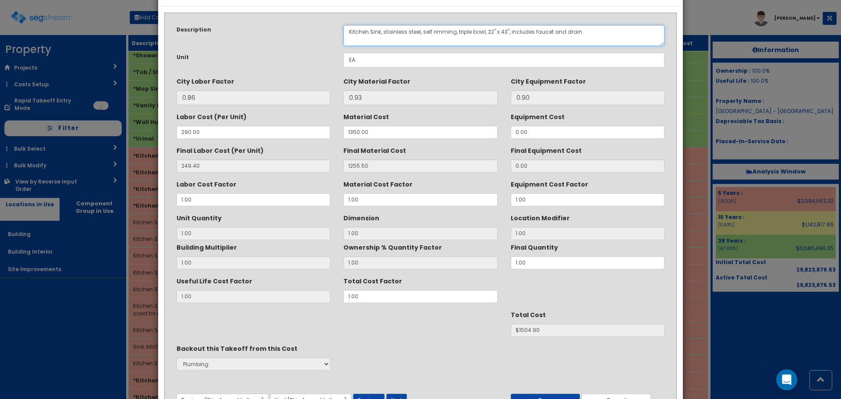
scroll to position [78, 0]
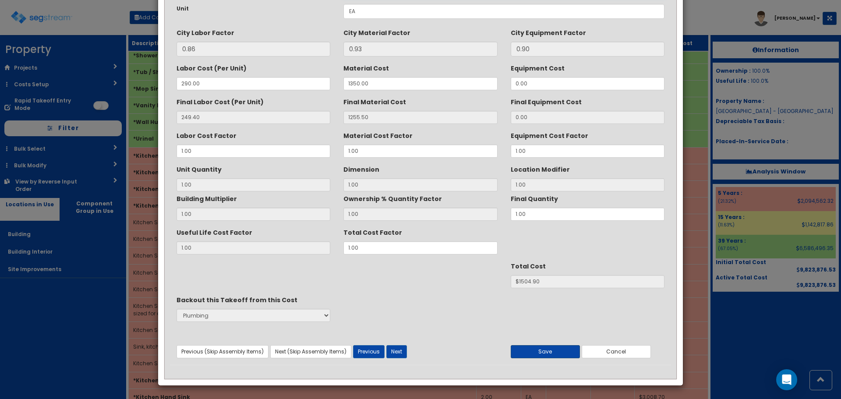
type textarea "Kitchen Sink, stainless steel, self rimming, triple bowl, 22" x 43", includes f…"
click at [554, 347] on button "Save" at bounding box center [545, 351] width 69 height 13
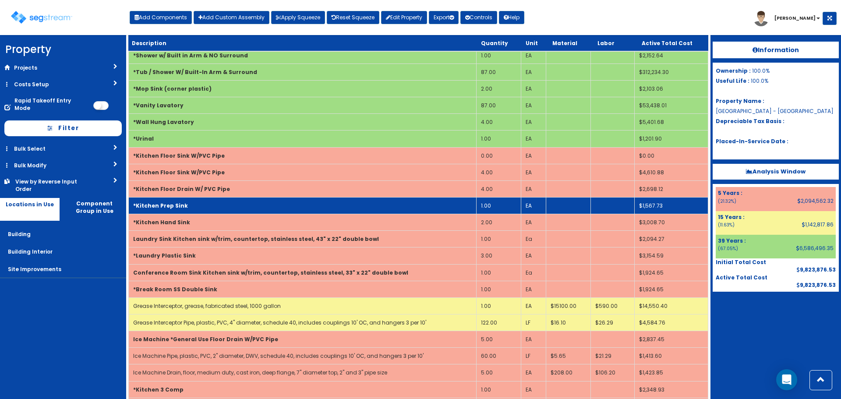
click at [193, 202] on td "*Kitchen Prep Sink" at bounding box center [303, 205] width 348 height 17
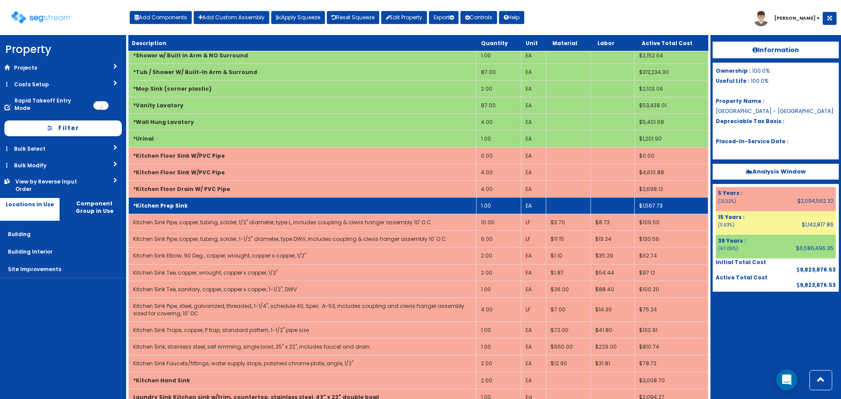
click at [192, 202] on td "*Kitchen Prep Sink" at bounding box center [303, 205] width 348 height 17
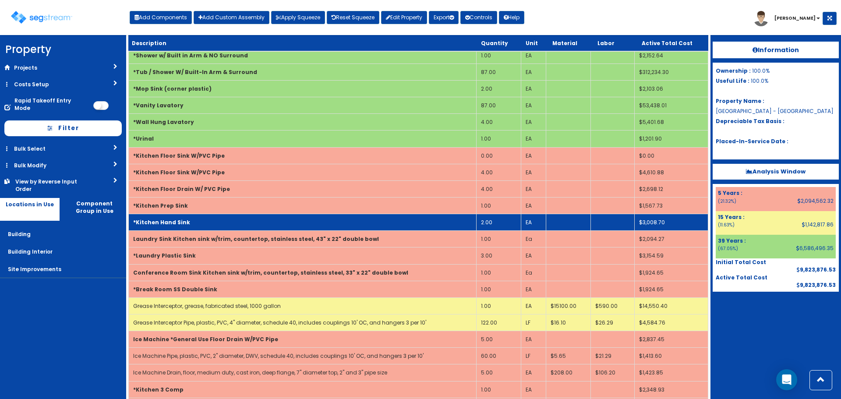
click at [188, 223] on td "*Kitchen Hand Sink" at bounding box center [303, 222] width 348 height 17
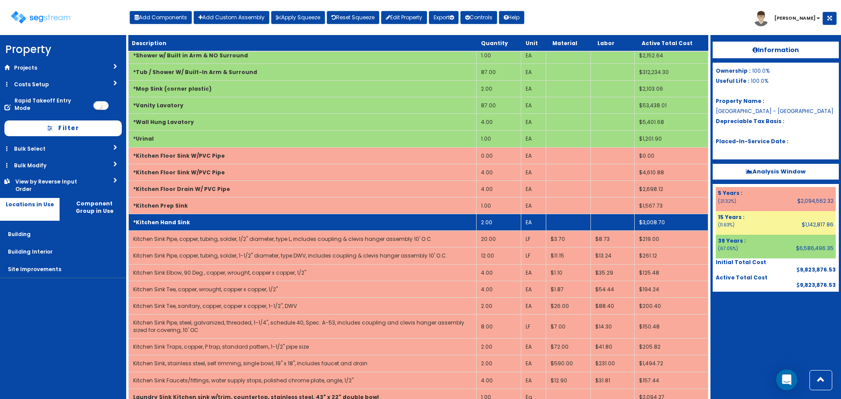
click at [202, 222] on td "*Kitchen Hand Sink" at bounding box center [303, 222] width 348 height 17
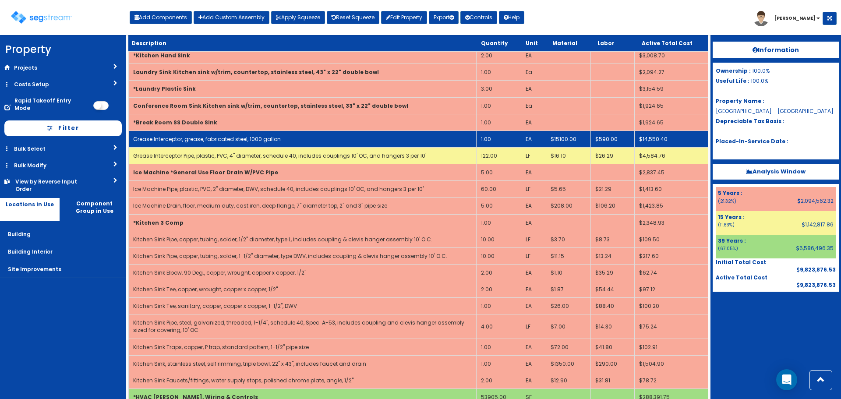
scroll to position [3756, 0]
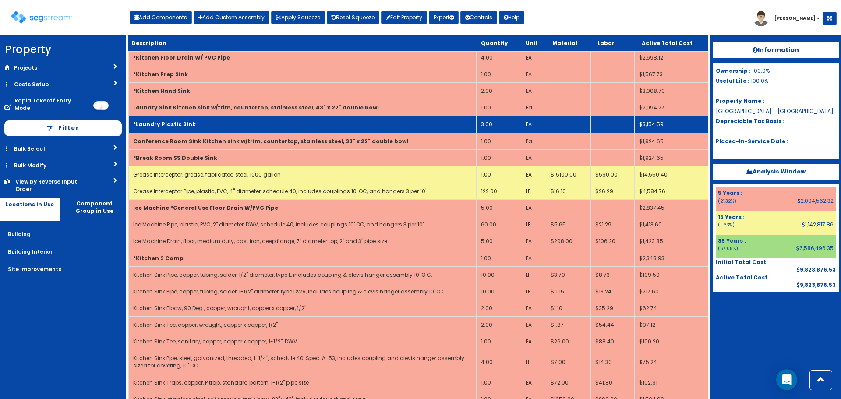
click at [223, 123] on td "*Laundry Plastic Sink" at bounding box center [303, 124] width 348 height 17
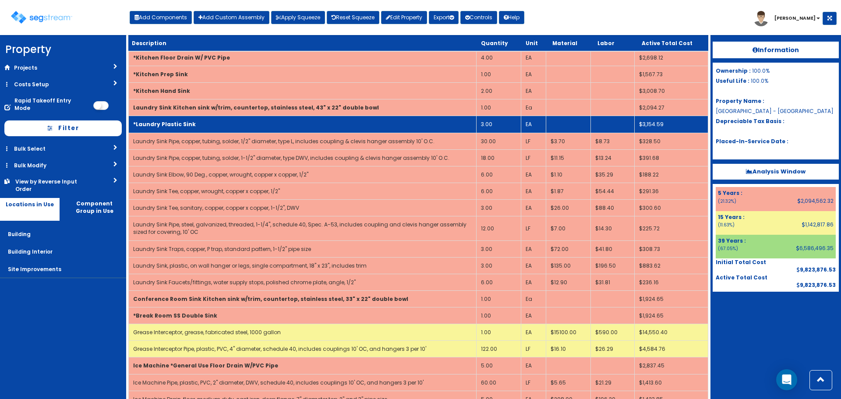
click at [199, 128] on td "*Laundry Plastic Sink" at bounding box center [303, 124] width 348 height 17
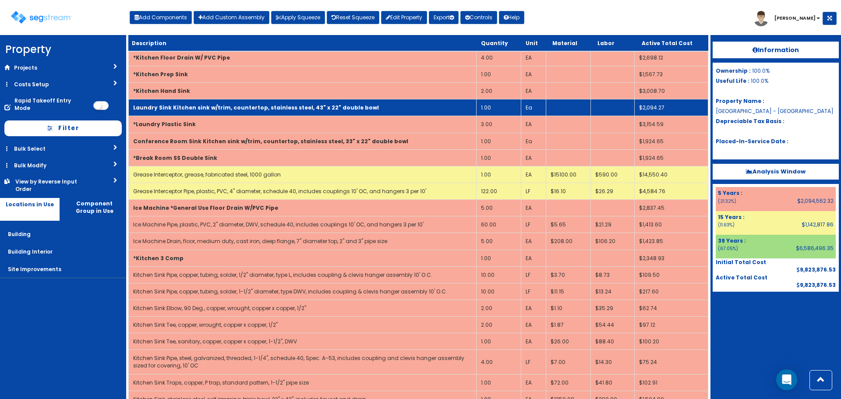
click at [221, 103] on td "Laundry Sink Kitchen sink w/trim, countertop, stainless steel, 43" x 22" double…" at bounding box center [303, 107] width 348 height 17
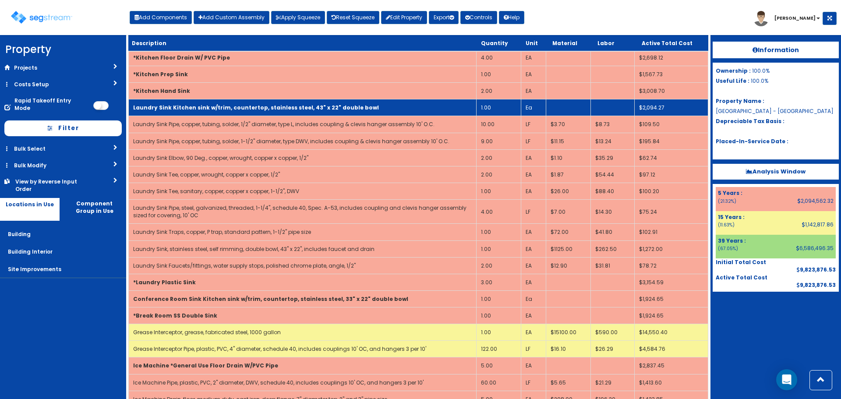
click at [219, 103] on td "Laundry Sink Kitchen sink w/trim, countertop, stainless steel, 43" x 22" double…" at bounding box center [303, 107] width 348 height 17
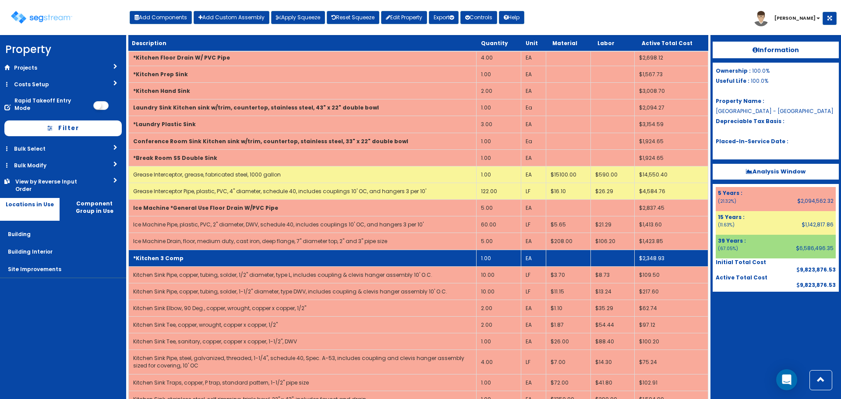
click at [195, 256] on td "*Kitchen 3 Comp" at bounding box center [303, 258] width 348 height 17
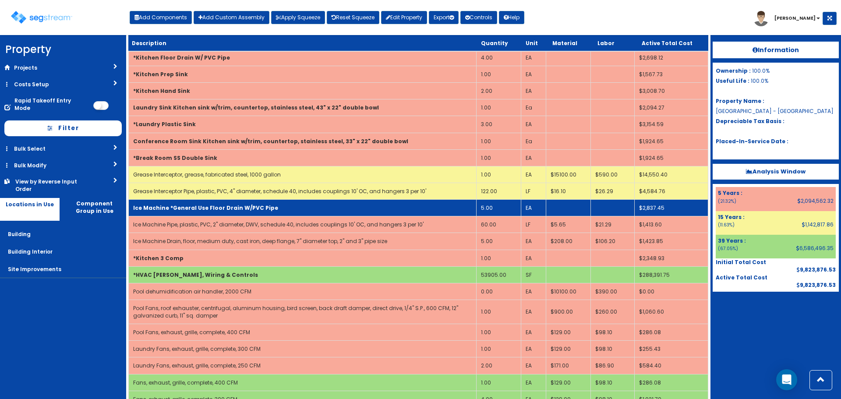
click at [200, 211] on b "Ice Machine *General Use Floor Drain W/PVC Pipe" at bounding box center [205, 207] width 145 height 7
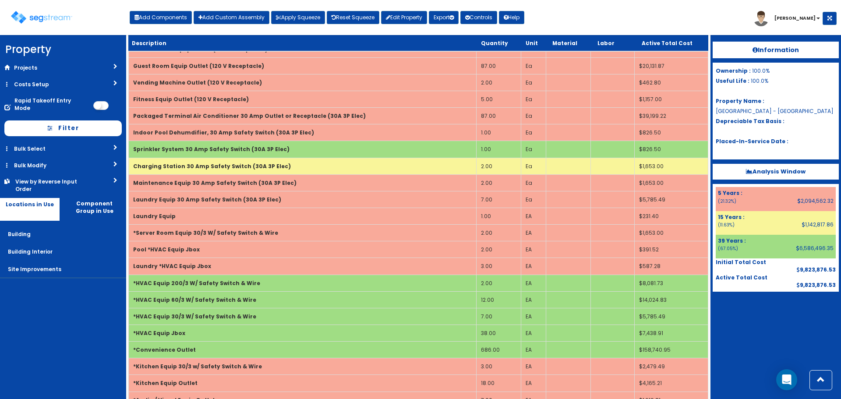
scroll to position [2841, 0]
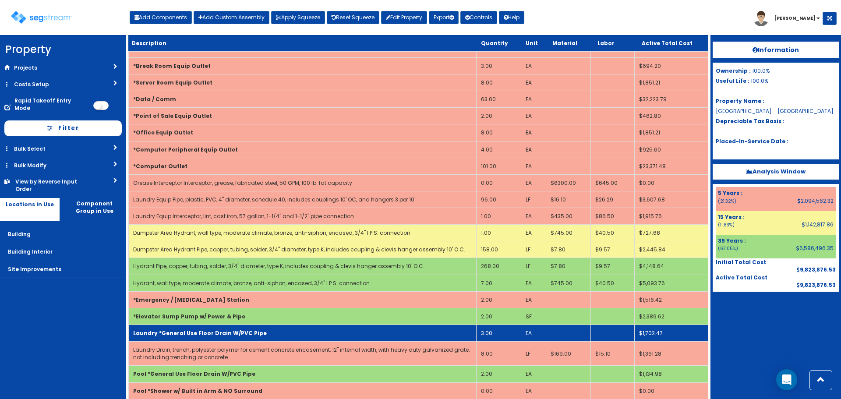
click at [265, 331] on td "Laundry *General Use Floor Drain W/PVC Pipe" at bounding box center [303, 333] width 348 height 17
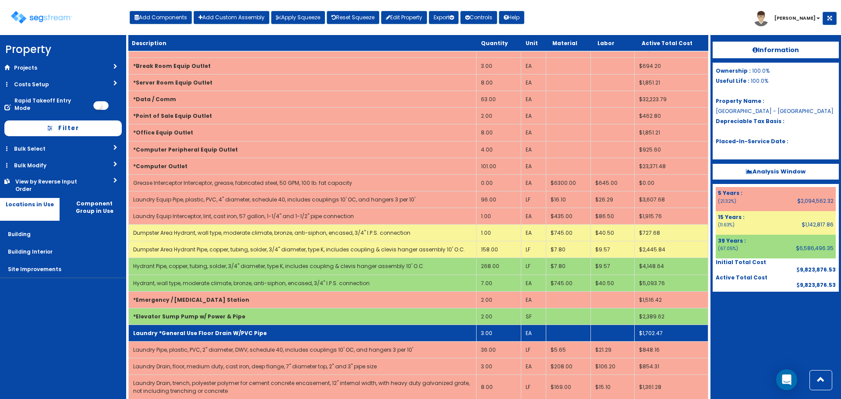
click at [267, 334] on td "Laundry *General Use Floor Drain W/PVC Pipe" at bounding box center [303, 333] width 348 height 17
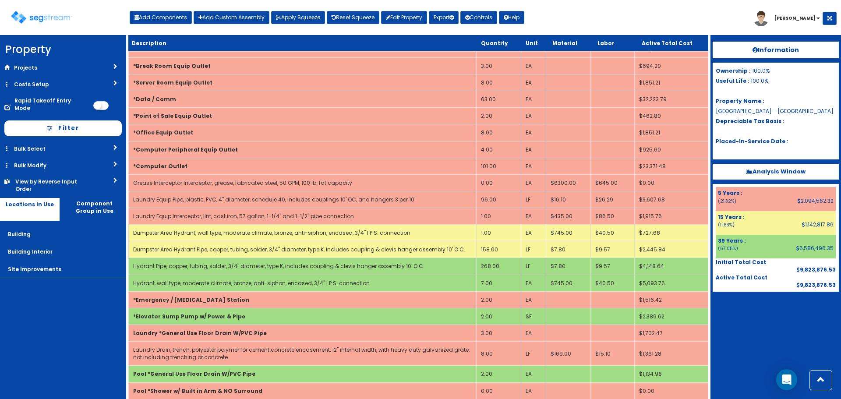
scroll to position [3098, 0]
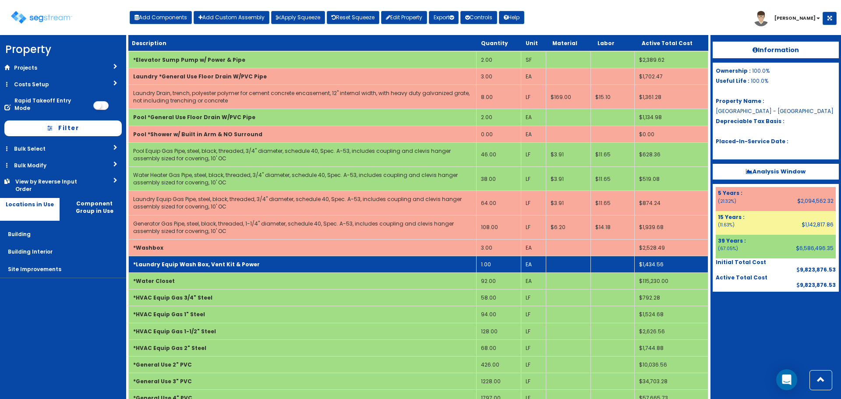
click at [260, 261] on td "*Laundry Equip Wash Box, Vent Kit & Power" at bounding box center [303, 264] width 348 height 17
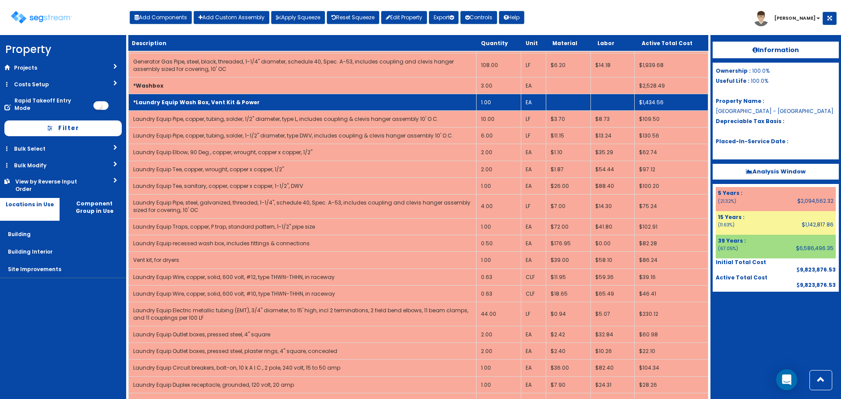
scroll to position [3273, 0]
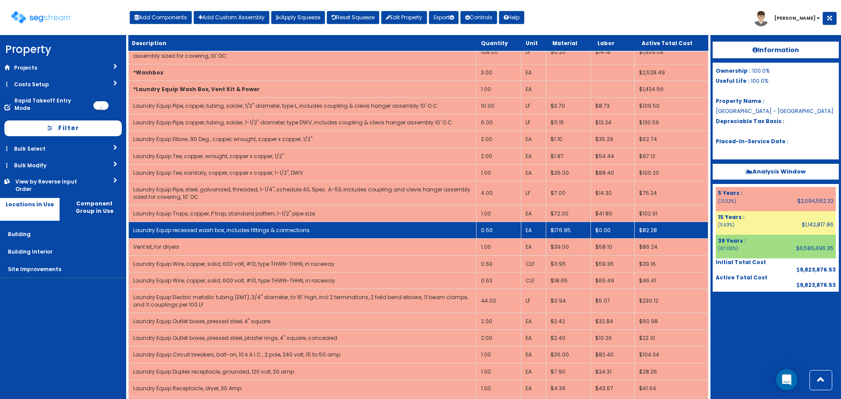
click at [505, 229] on td "0.50" at bounding box center [499, 230] width 45 height 17
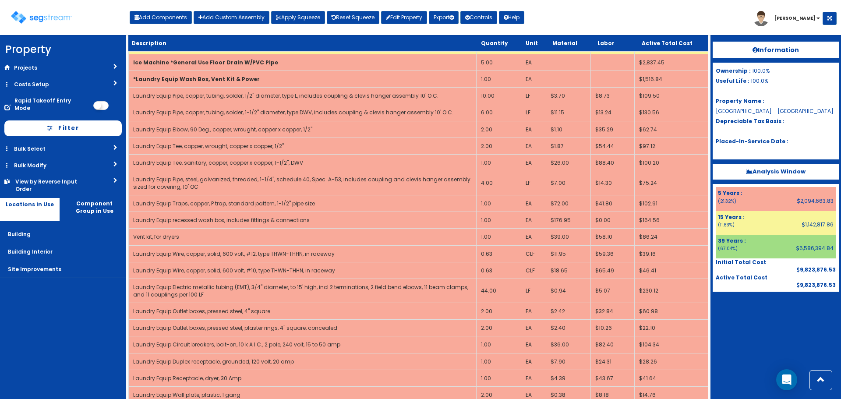
scroll to position [3808, 0]
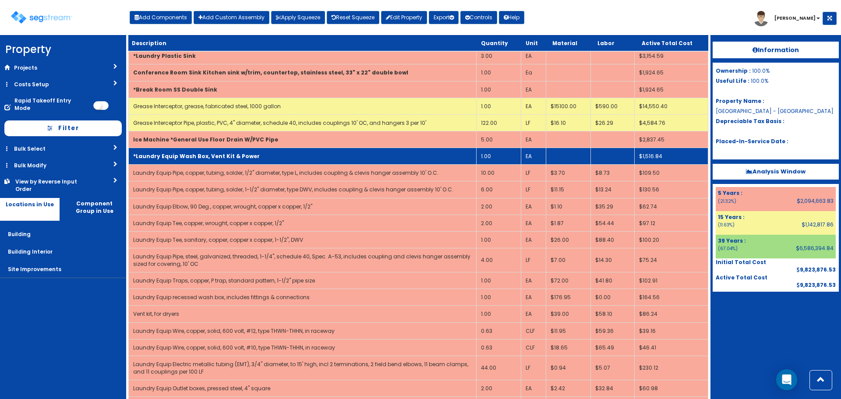
click at [160, 151] on td "*Laundry Equip Wash Box, Vent Kit & Power" at bounding box center [303, 156] width 348 height 17
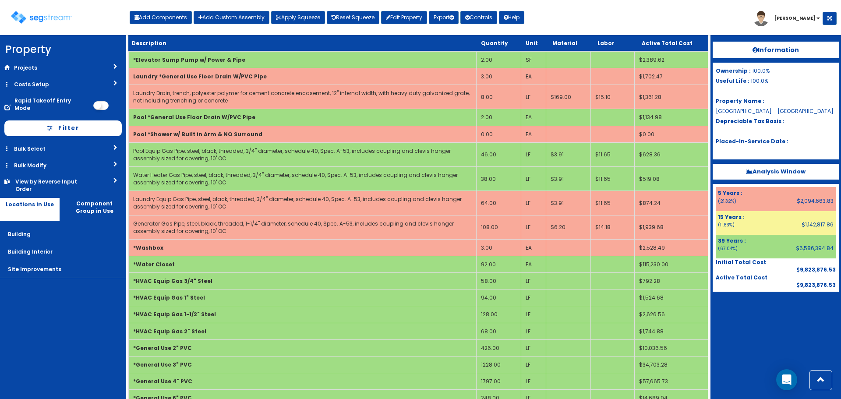
scroll to position [3648, 0]
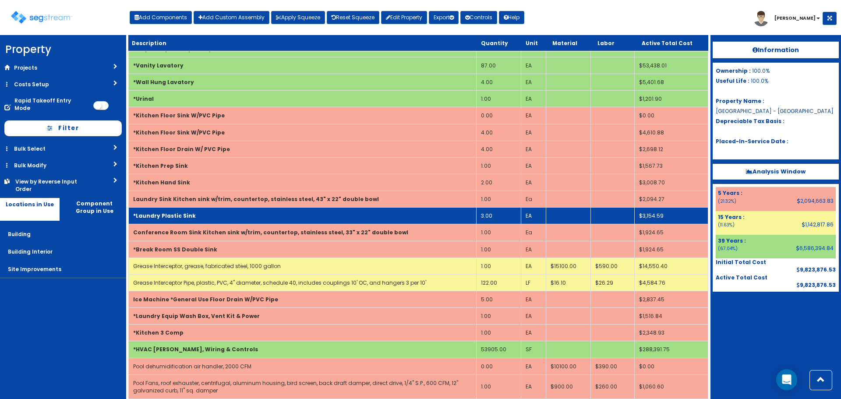
click at [504, 213] on td "3.00" at bounding box center [499, 216] width 45 height 17
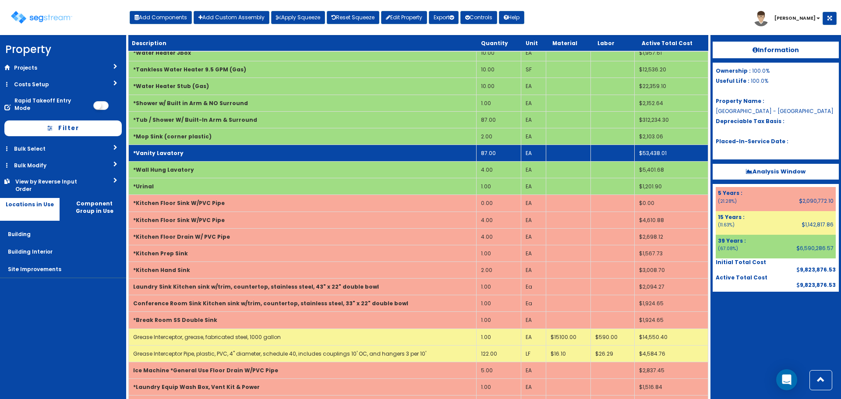
click at [202, 147] on td "*Vanity Lavatory" at bounding box center [303, 153] width 348 height 17
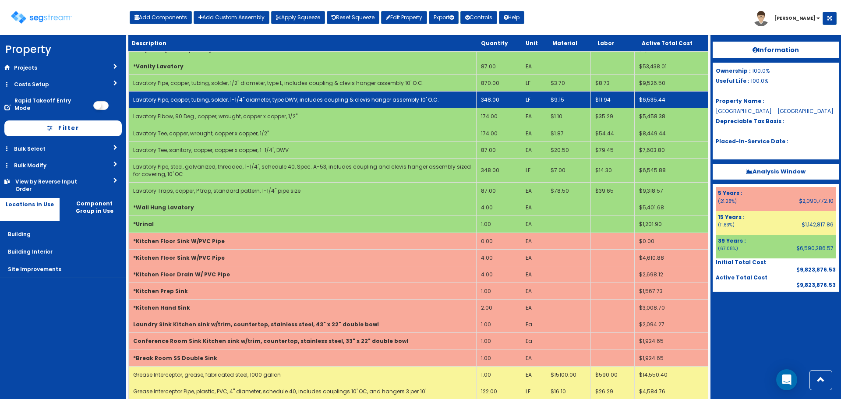
scroll to position [3597, 0]
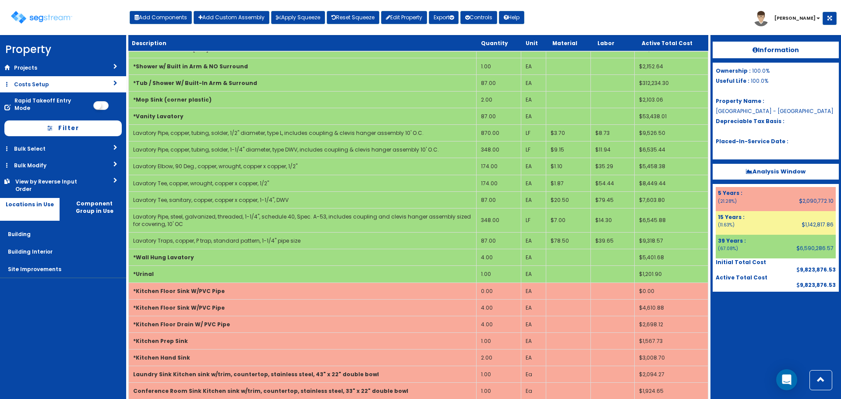
click at [34, 85] on link "Costs Setup" at bounding box center [63, 84] width 126 height 16
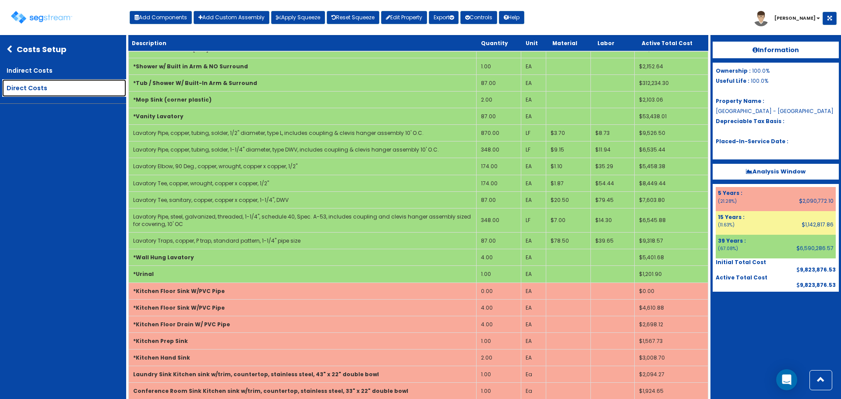
click at [22, 89] on link "Direct Costs" at bounding box center [64, 88] width 124 height 18
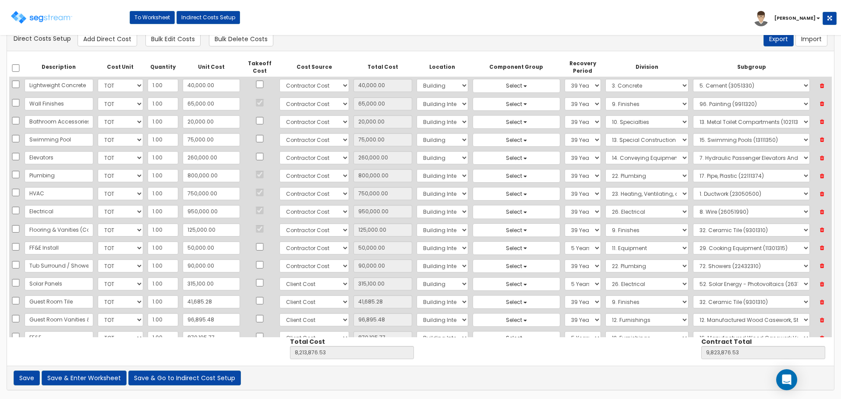
scroll to position [416, 0]
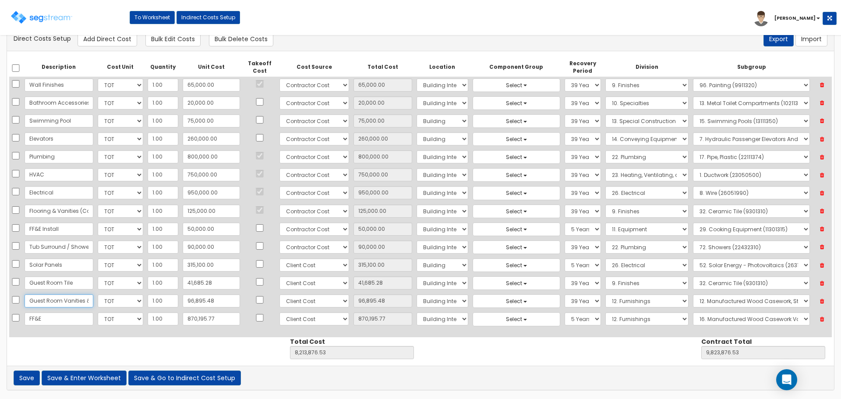
click at [67, 299] on input "Guest Room Vanities & Accessories" at bounding box center [59, 300] width 69 height 13
type input "Guest Room Vanities, Sinks & Accessories"
click at [57, 376] on button "Save & Enter Worksheet" at bounding box center [84, 378] width 85 height 15
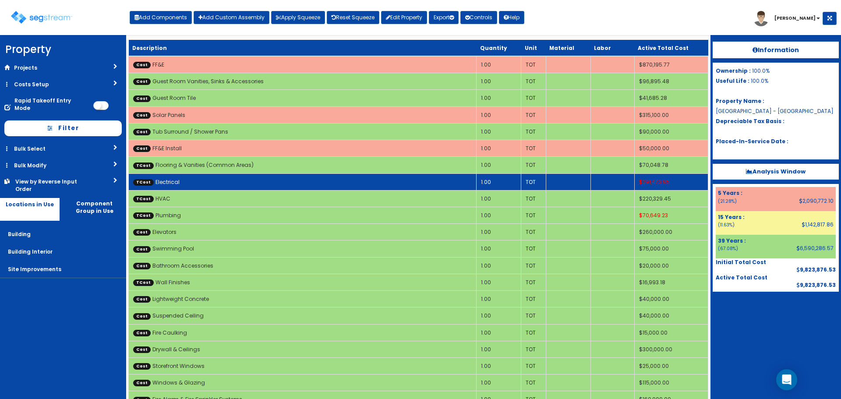
click at [400, 188] on td "TCost Electrical" at bounding box center [303, 182] width 348 height 17
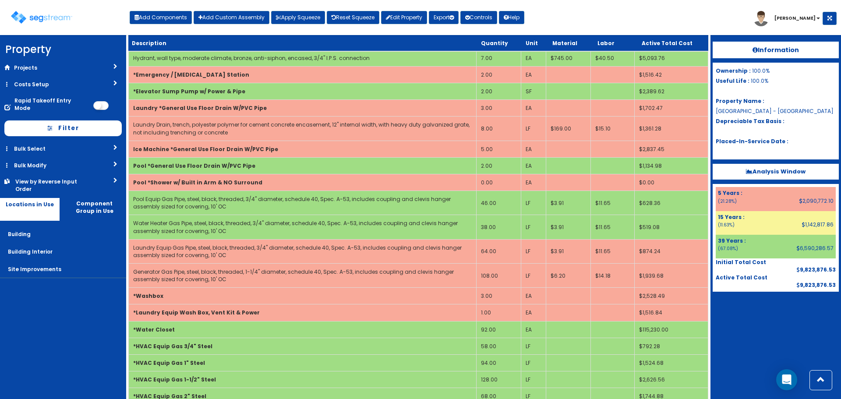
scroll to position [3531, 0]
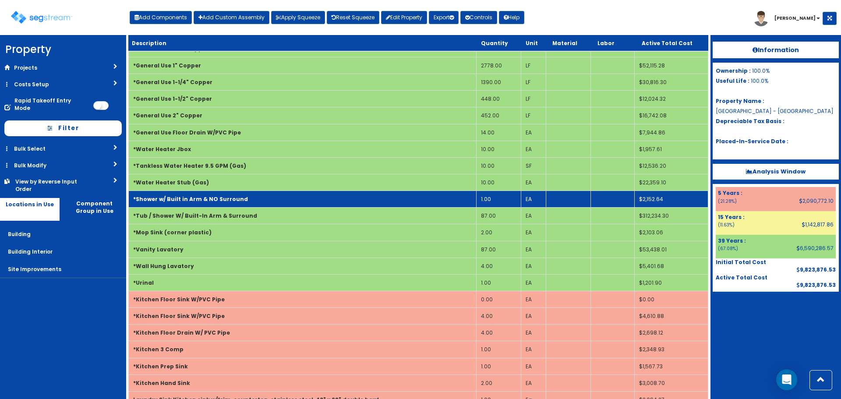
click at [500, 199] on td "1.00" at bounding box center [499, 199] width 45 height 17
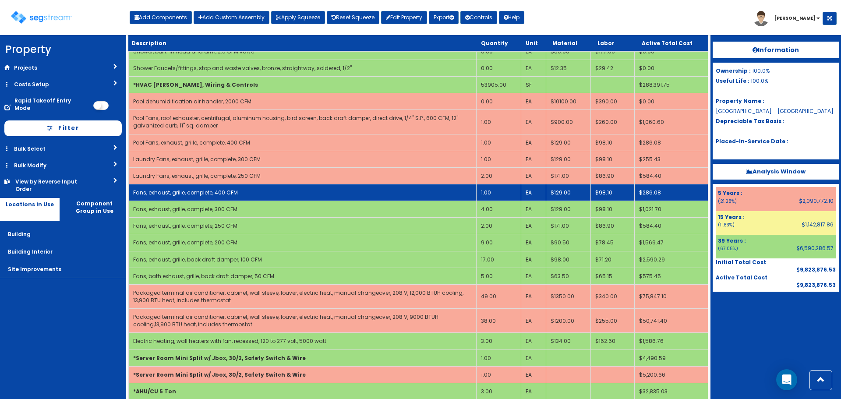
scroll to position [4100, 0]
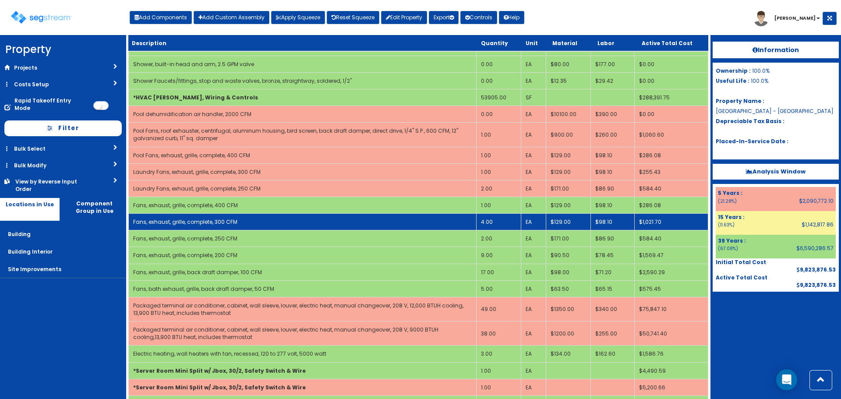
click at [259, 216] on td "Fans, exhaust, grille, complete, 300 CFM" at bounding box center [303, 222] width 348 height 17
select select "5281464"
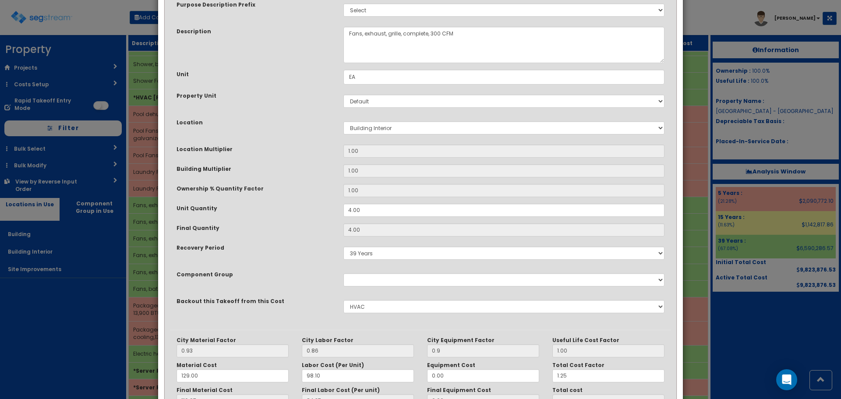
scroll to position [136, 0]
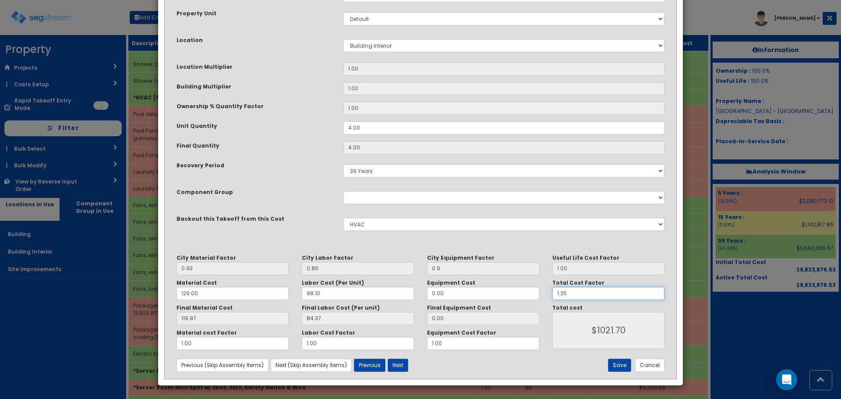
drag, startPoint x: 579, startPoint y: 291, endPoint x: 528, endPoint y: 294, distance: 51.8
click at [532, 299] on div "City Material Factor 0.93 City Labor Factor 0.86 City Equipment Factor 0.9 Mate…" at bounding box center [420, 303] width 501 height 96
type input "1"
type input "$817.36"
type input "1.5"
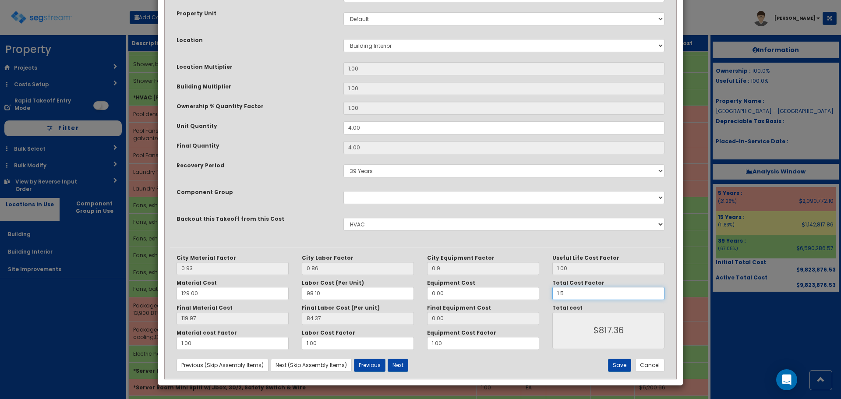
type input "$1226.04"
type input "1.5"
click at [616, 364] on button "Save" at bounding box center [619, 365] width 23 height 13
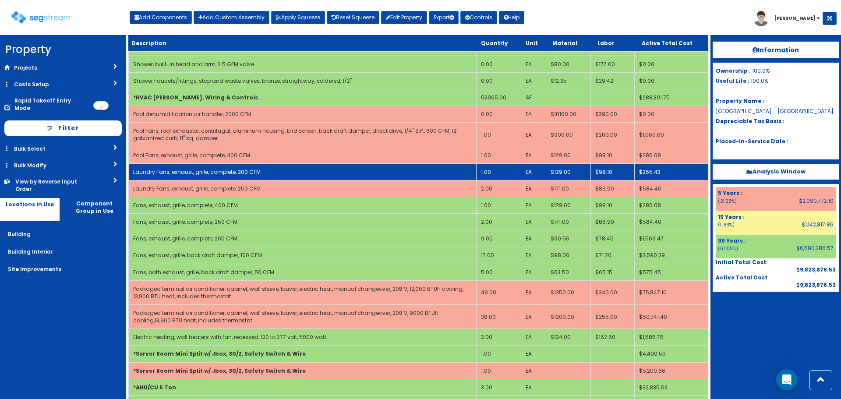
click at [308, 167] on td "Laundry Fans, exhaust, grille, complete, 300 CFM" at bounding box center [303, 171] width 348 height 17
select select "5281464"
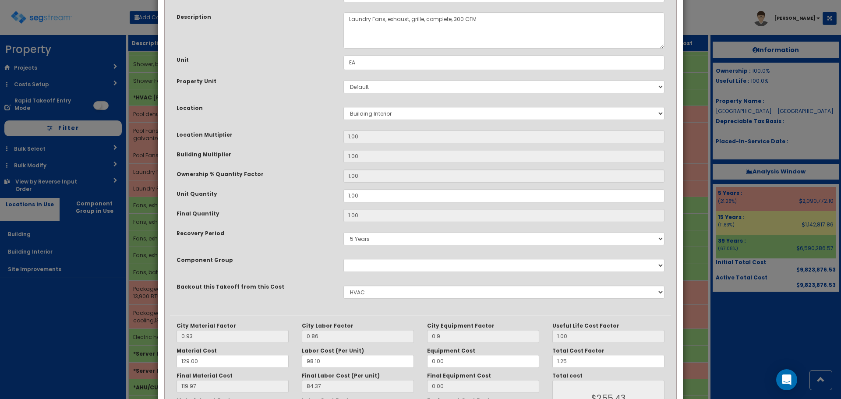
scroll to position [136, 0]
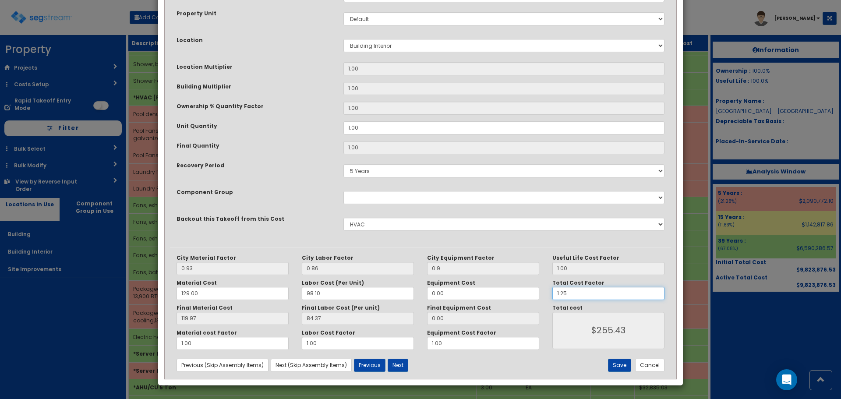
drag, startPoint x: 580, startPoint y: 295, endPoint x: 534, endPoint y: 297, distance: 45.6
click at [534, 297] on div "City Material Factor 0.93 City Labor Factor 0.86 City Equipment Factor 0.9 Mate…" at bounding box center [420, 303] width 501 height 96
type input "1"
type input "$204.34"
type input "1.5"
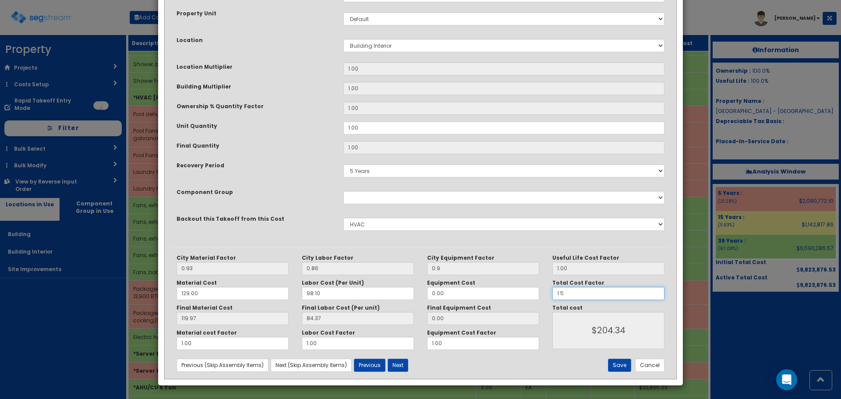
type input "$306.51"
type input "1.5"
click at [613, 363] on button "Save" at bounding box center [619, 365] width 23 height 13
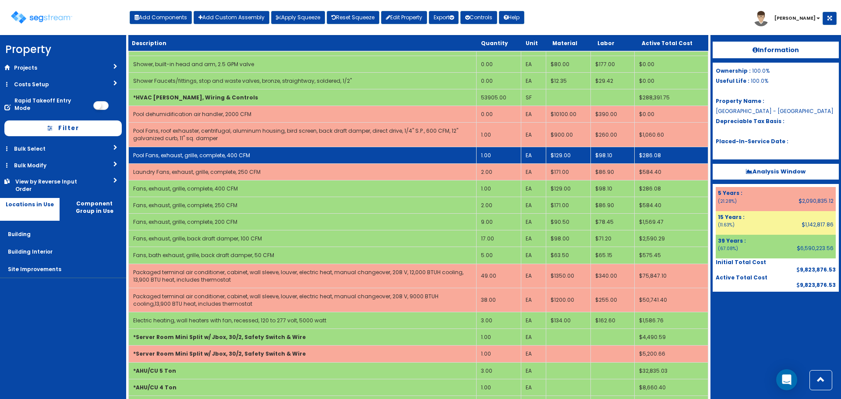
click at [330, 151] on td "Pool Fans, exhaust, grille, complete, 400 CFM" at bounding box center [303, 155] width 348 height 17
select select "5281464"
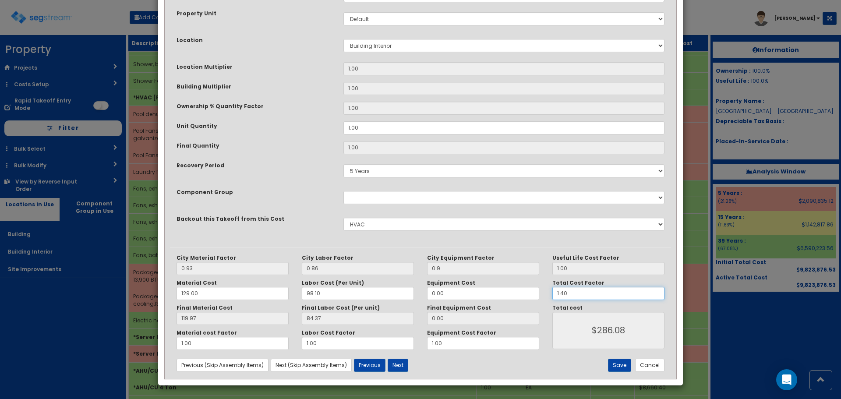
drag, startPoint x: 572, startPoint y: 297, endPoint x: 521, endPoint y: 298, distance: 51.3
click at [521, 298] on div "City Material Factor 0.93 City Labor Factor 0.86 City Equipment Factor 0.9 Mate…" at bounding box center [420, 303] width 501 height 96
type input "1"
type input "$204.34"
type input "1.6"
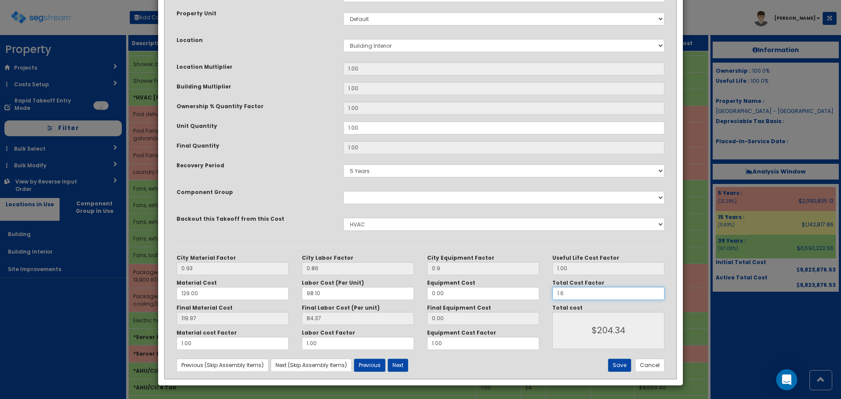
type input "$326.94"
type input "1.65"
type input "$337.16"
type input "1.65"
click at [620, 366] on button "Save" at bounding box center [619, 365] width 23 height 13
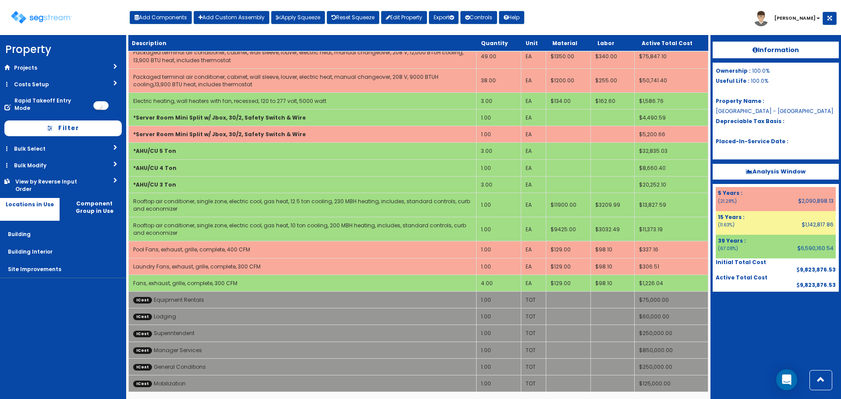
scroll to position [4305, 0]
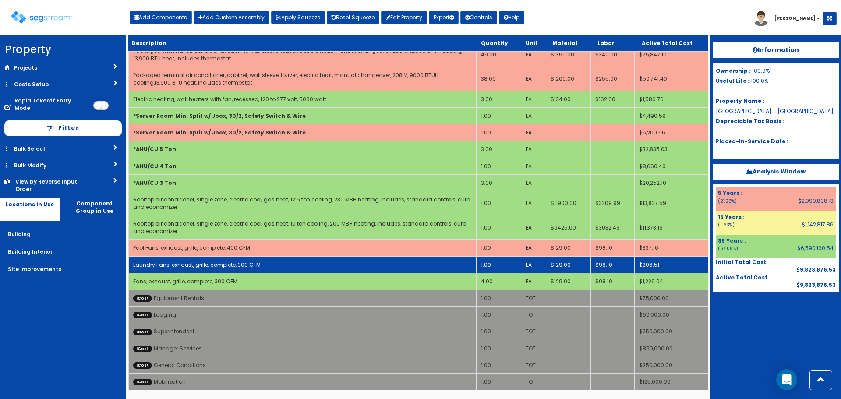
click at [319, 261] on td "Laundry Fans, exhaust, grille, complete, 300 CFM" at bounding box center [303, 264] width 348 height 17
select select "5281464"
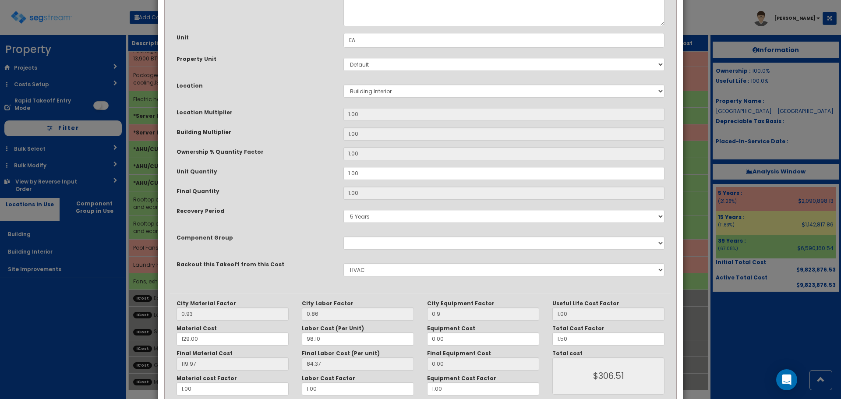
scroll to position [136, 0]
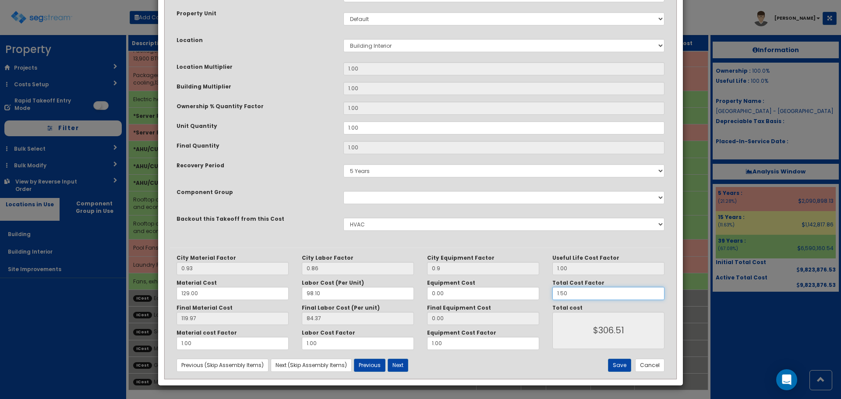
drag, startPoint x: 573, startPoint y: 293, endPoint x: 542, endPoint y: 295, distance: 30.8
click at [542, 295] on div "City Material Factor 0.93 City Labor Factor 0.86 City Equipment Factor 0.9 Mate…" at bounding box center [420, 303] width 501 height 96
type input "1"
type input "$204.34"
type input "1.65"
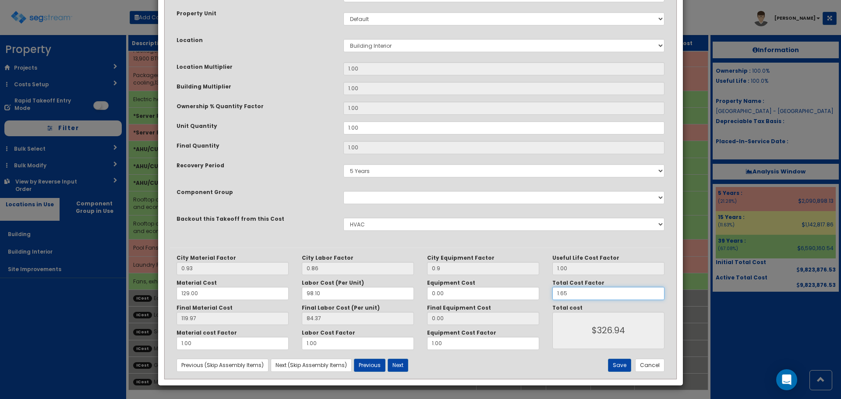
type input "$337.16"
type input "1.65"
click at [617, 365] on button "Save" at bounding box center [619, 365] width 23 height 13
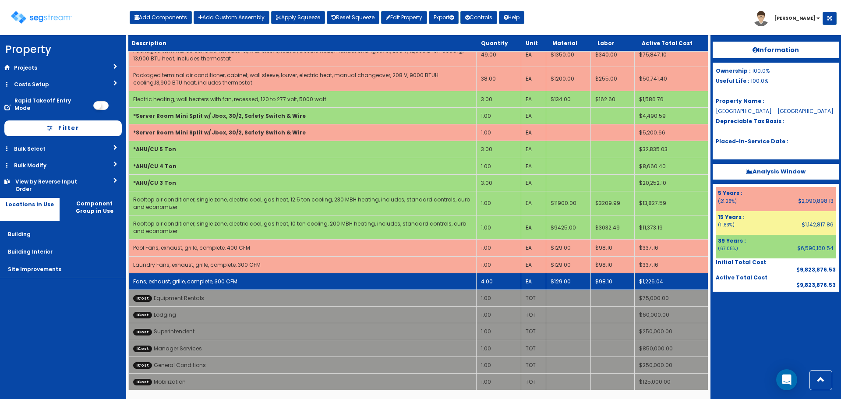
click at [278, 277] on td "Fans, exhaust, grille, complete, 300 CFM" at bounding box center [303, 281] width 348 height 17
click at [277, 278] on td "Fans, exhaust, grille, complete, 300 CFM" at bounding box center [303, 281] width 348 height 17
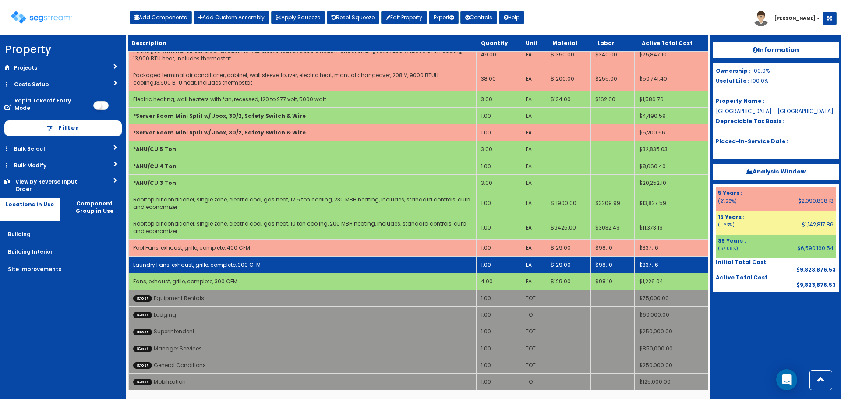
select select "5281464"
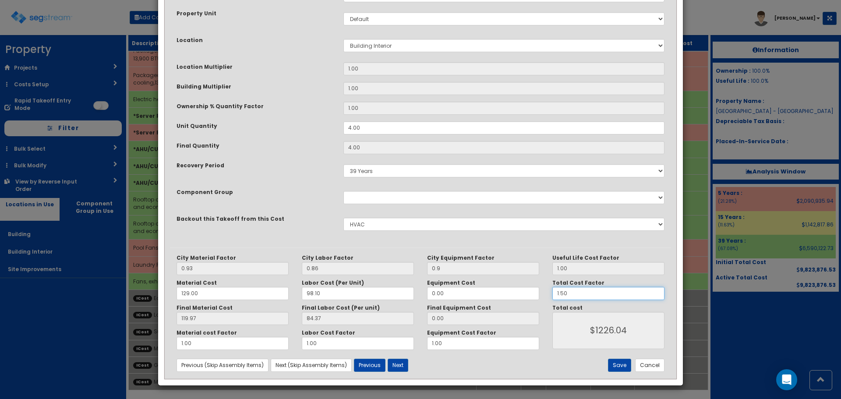
drag, startPoint x: 576, startPoint y: 294, endPoint x: 511, endPoint y: 295, distance: 65.3
click at [511, 295] on div "City Material Factor 0.93 City Labor Factor 0.86 City Equipment Factor 0.9 Mate…" at bounding box center [420, 303] width 501 height 96
type input "1"
type input "$817.36"
type input "1.65"
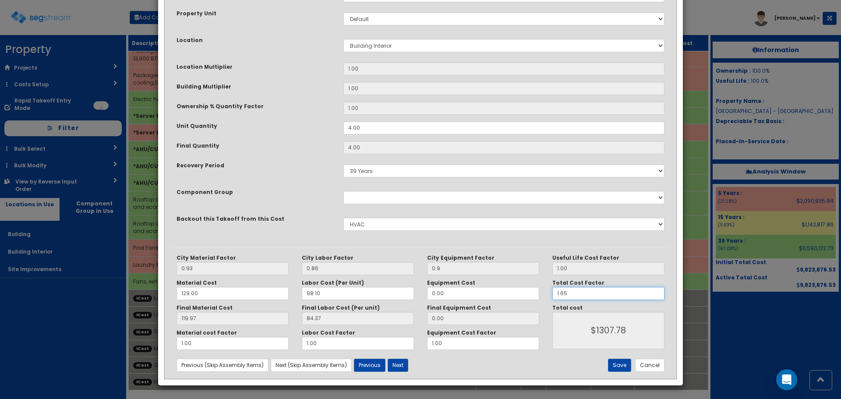
type input "$1348.64"
type input "1.65"
click at [626, 366] on button "Save" at bounding box center [619, 365] width 23 height 13
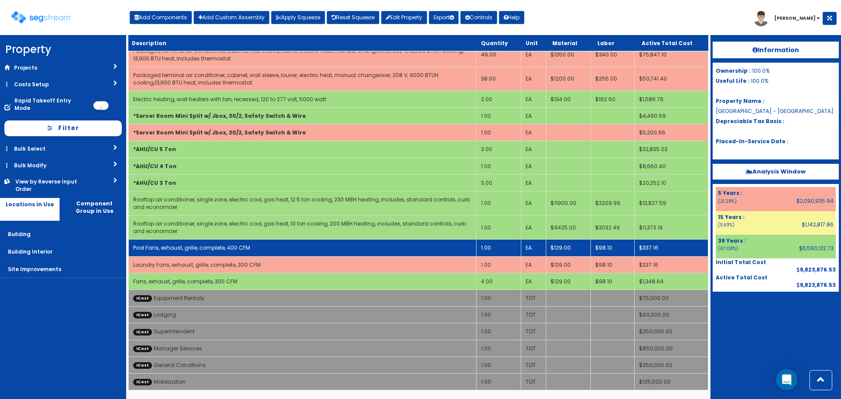
click at [296, 244] on td "Pool Fans, exhaust, grille, complete, 400 CFM" at bounding box center [303, 248] width 348 height 17
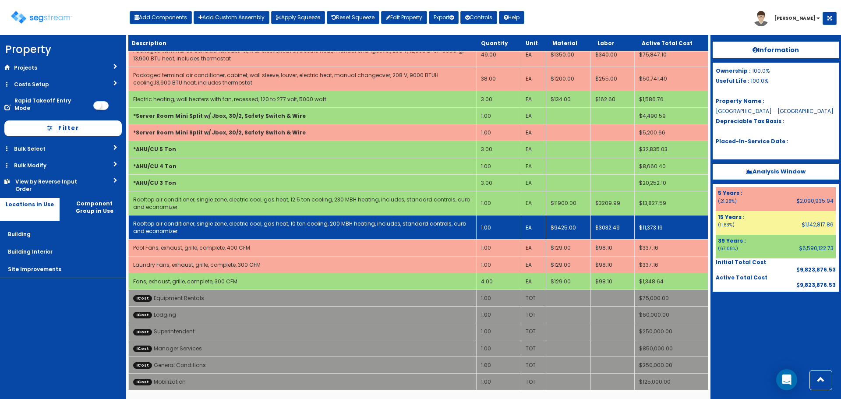
select select "5281464"
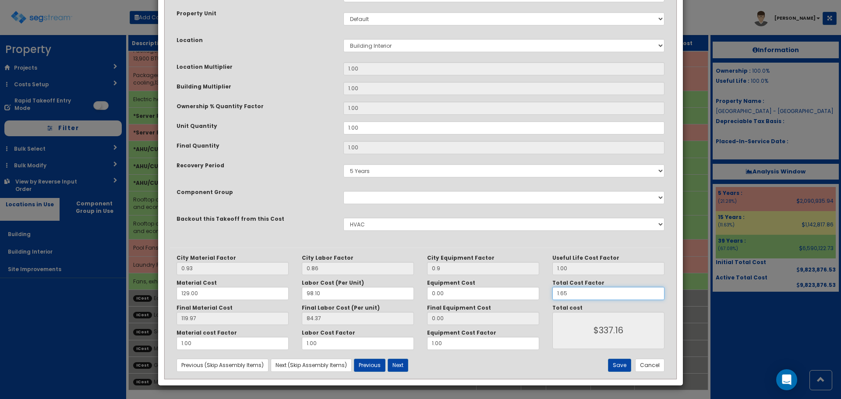
drag, startPoint x: 572, startPoint y: 294, endPoint x: 561, endPoint y: 294, distance: 11.4
click at [561, 294] on input "1.65" at bounding box center [609, 293] width 112 height 13
type input "1.8"
type input "$367.81"
type input "1.8"
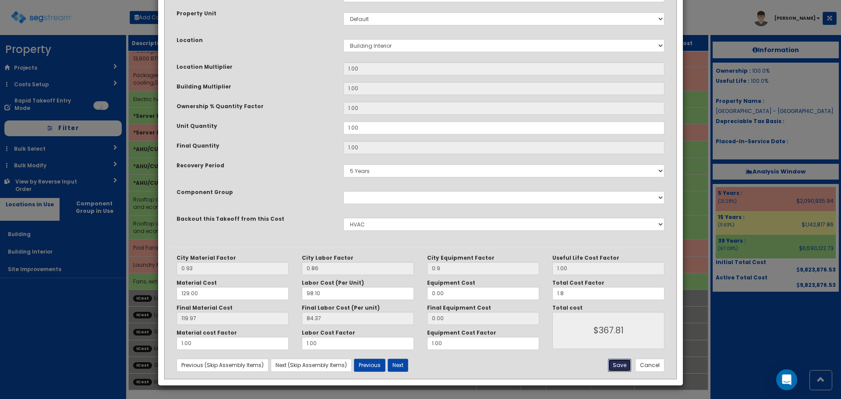
click at [621, 369] on button "Save" at bounding box center [619, 365] width 23 height 13
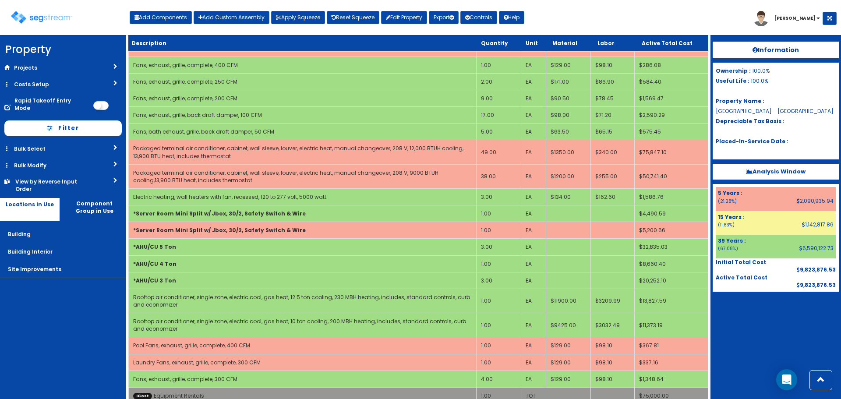
scroll to position [4086, 0]
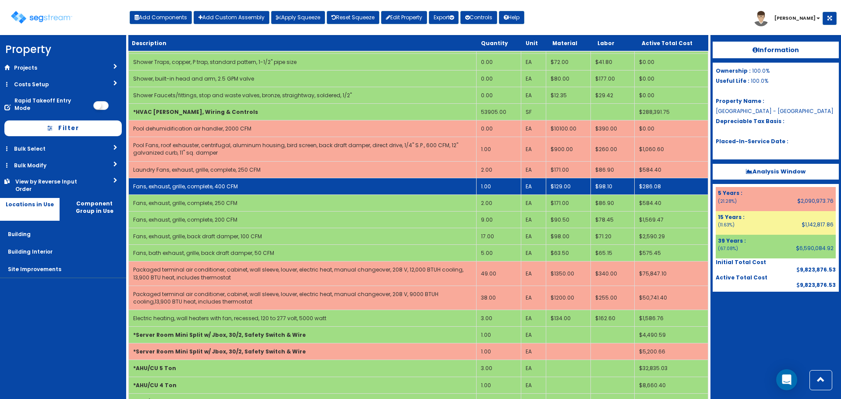
click at [269, 182] on td "Fans, exhaust, grille, complete, 400 CFM" at bounding box center [303, 186] width 348 height 17
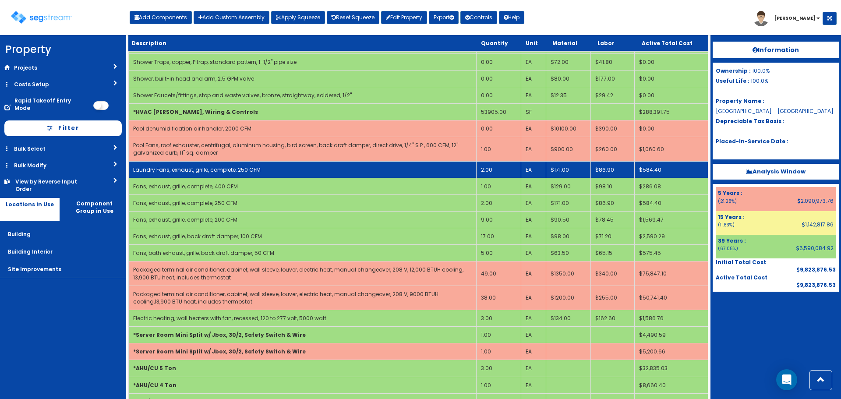
select select "5281464"
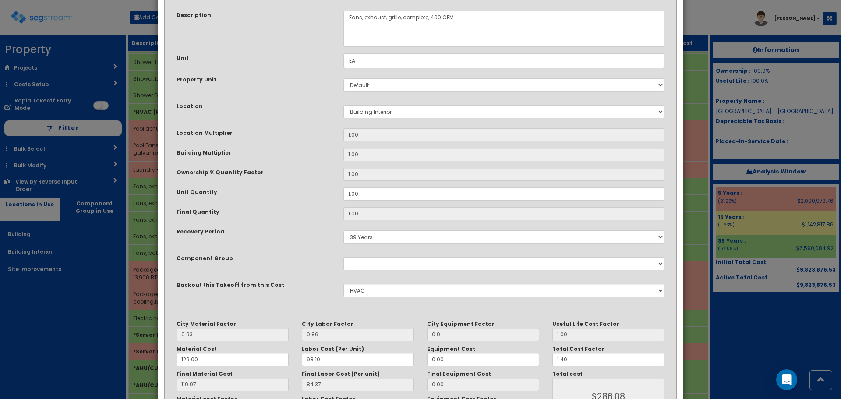
scroll to position [136, 0]
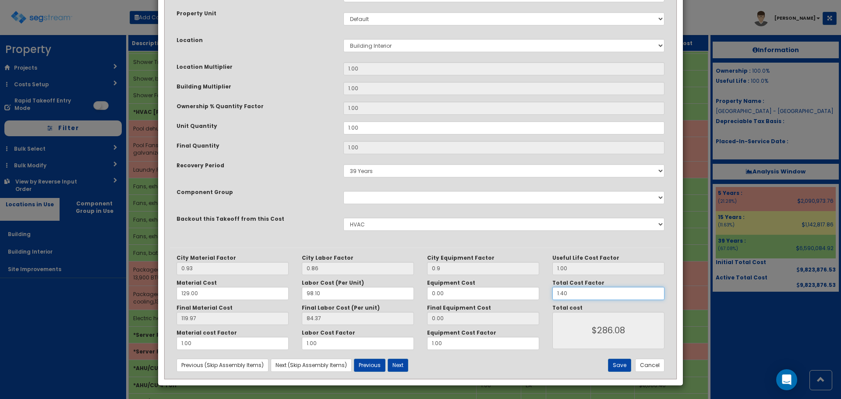
drag, startPoint x: 582, startPoint y: 296, endPoint x: 517, endPoint y: 298, distance: 65.3
click at [519, 300] on div "City Material Factor 0.93 City Labor Factor 0.86 City Equipment Factor 0.9 Mate…" at bounding box center [420, 303] width 501 height 96
type input "1"
type input "$204.34"
type input "1.8"
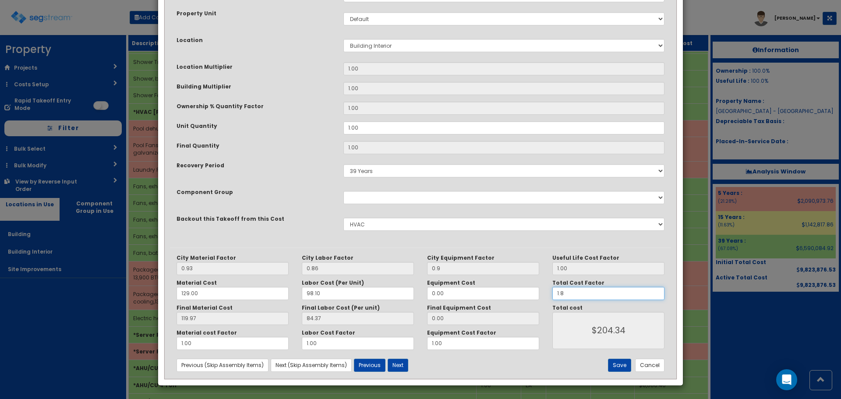
type input "$367.81"
type input "1.8"
click at [617, 366] on button "Save" at bounding box center [619, 365] width 23 height 13
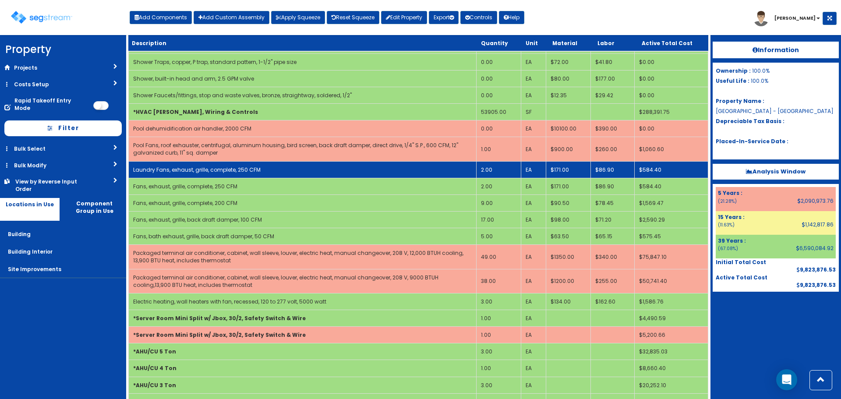
click at [361, 174] on td "Laundry Fans, exhaust, grille, complete, 250 CFM" at bounding box center [303, 169] width 348 height 17
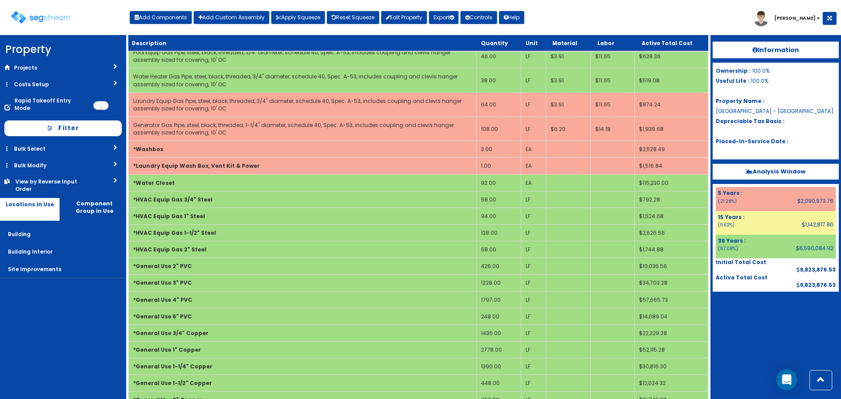
scroll to position [3999, 0]
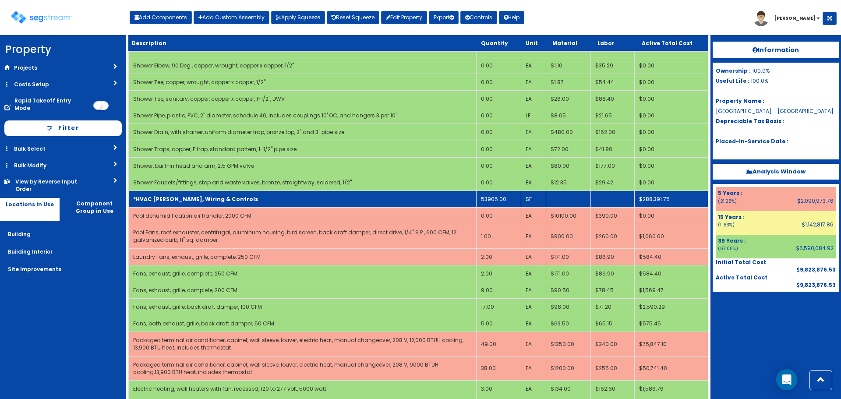
click at [520, 197] on td "53905.00" at bounding box center [499, 199] width 45 height 17
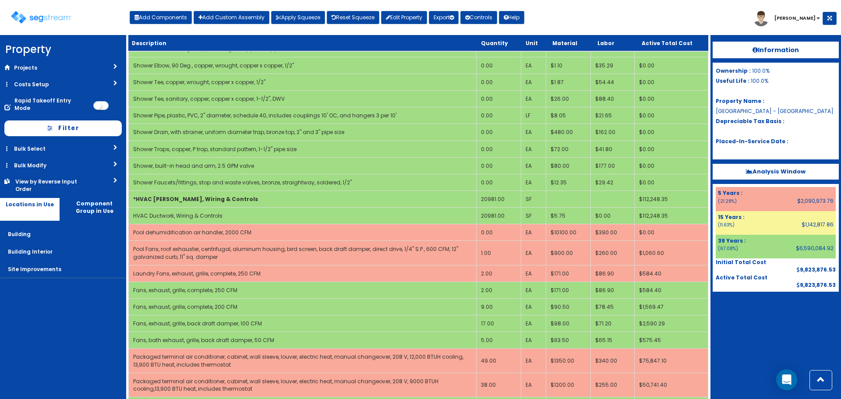
scroll to position [4222, 0]
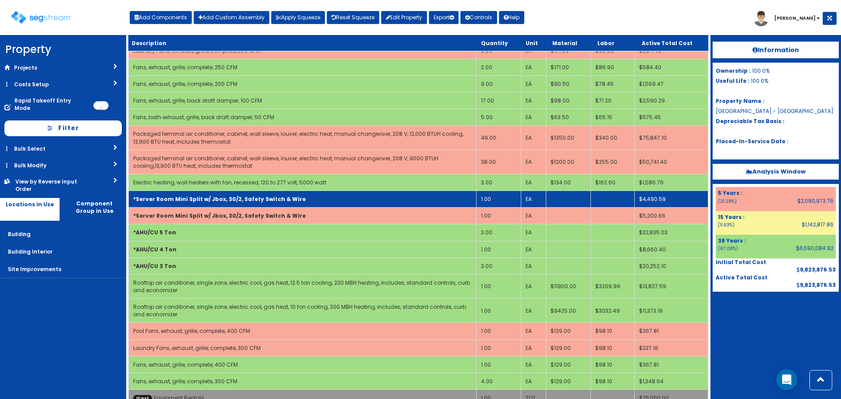
click at [272, 203] on b "*Server Room Mini Split w/ Jbox, 30/2, Safety Switch & Wire" at bounding box center [219, 198] width 173 height 7
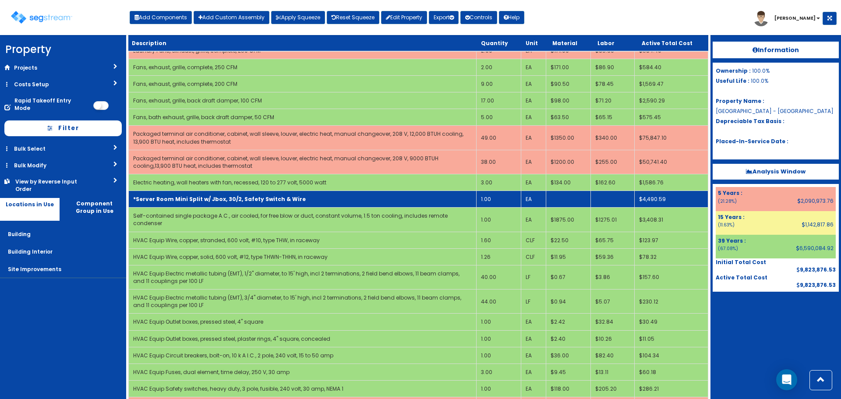
click at [272, 203] on b "*Server Room Mini Split w/ Jbox, 30/2, Safety Switch & Wire" at bounding box center [219, 198] width 173 height 7
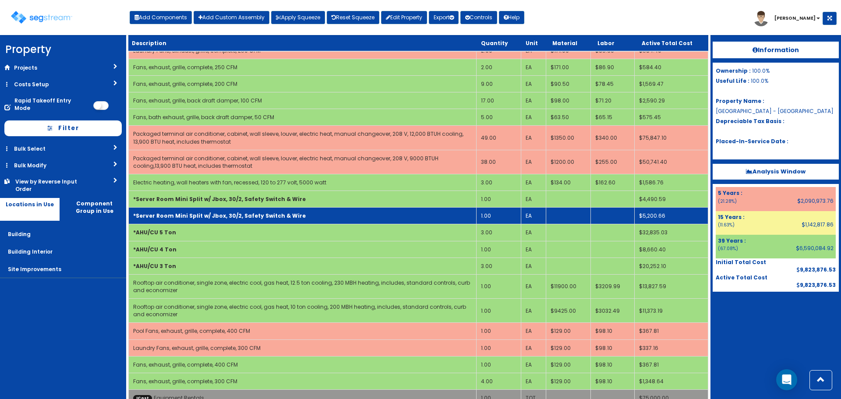
click at [425, 214] on td "*Server Room Mini Split w/ Jbox, 30/2, Safety Switch & Wire" at bounding box center [303, 216] width 348 height 17
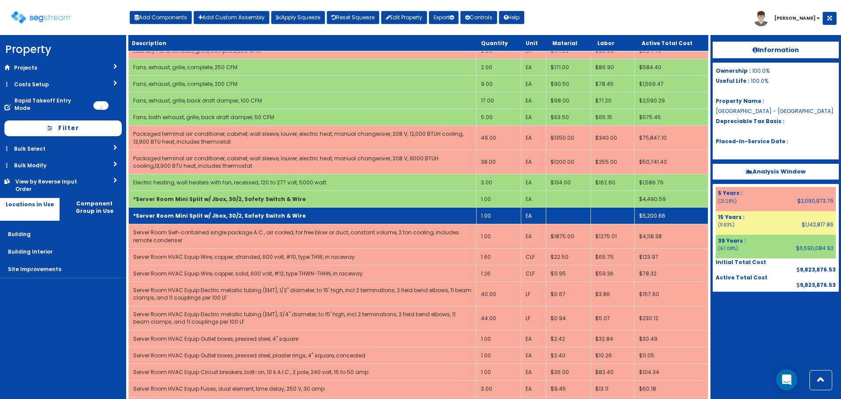
click at [501, 214] on td "1.00" at bounding box center [499, 216] width 45 height 17
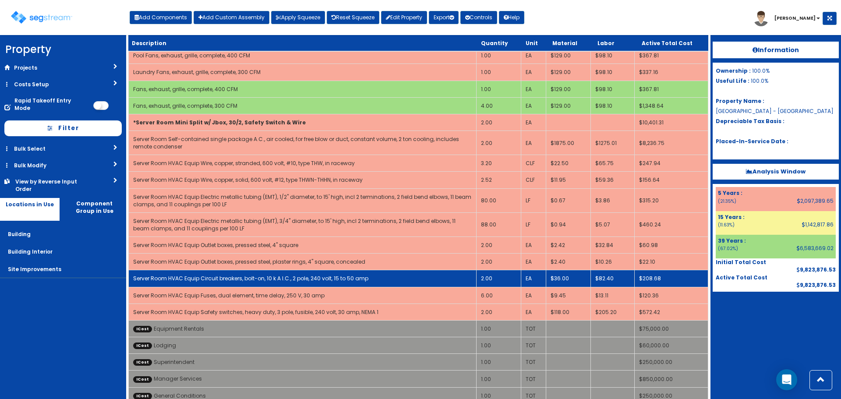
scroll to position [4491, 0]
